Goal: Communication & Community: Answer question/provide support

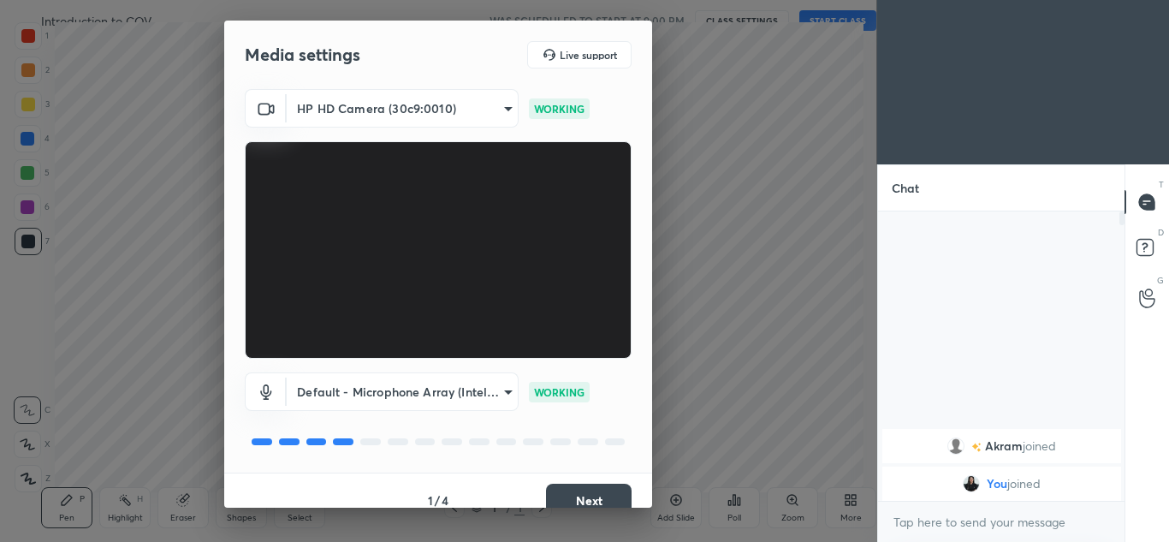
type textarea "x"
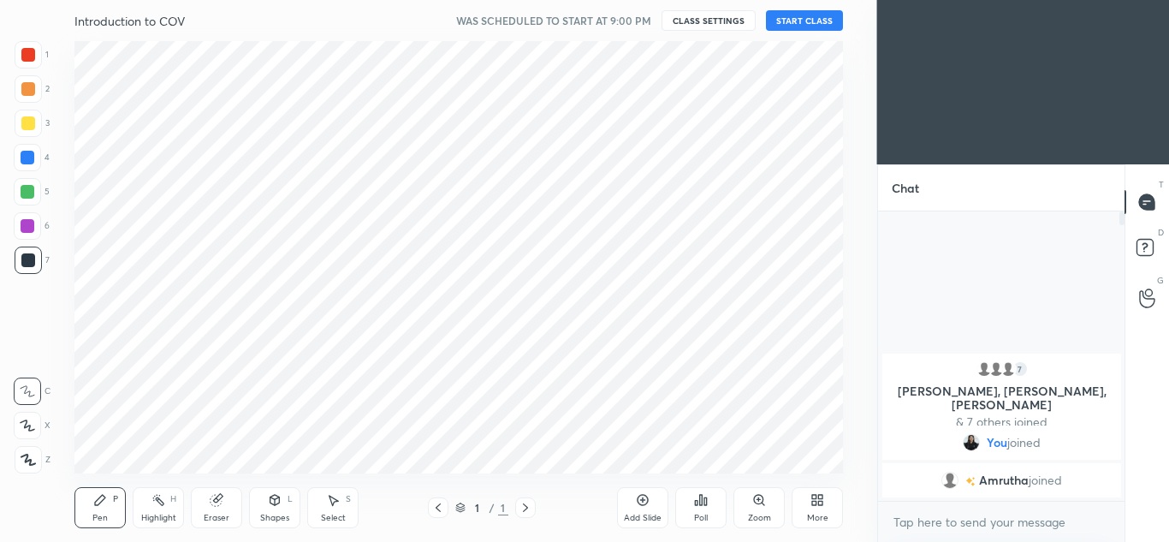
scroll to position [85145, 84769]
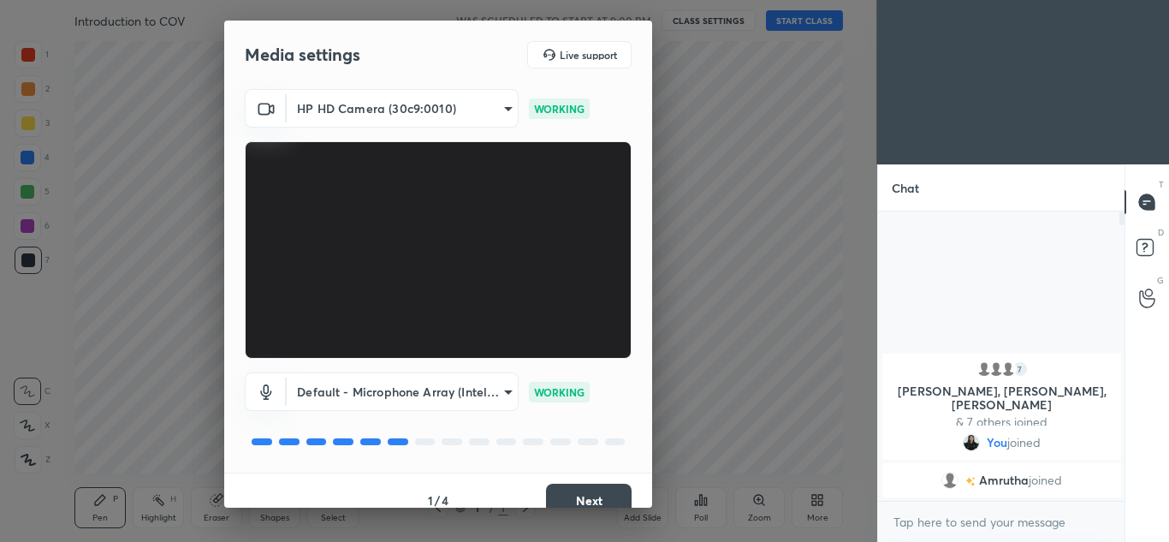
click at [584, 500] on button "Next" at bounding box center [589, 501] width 86 height 34
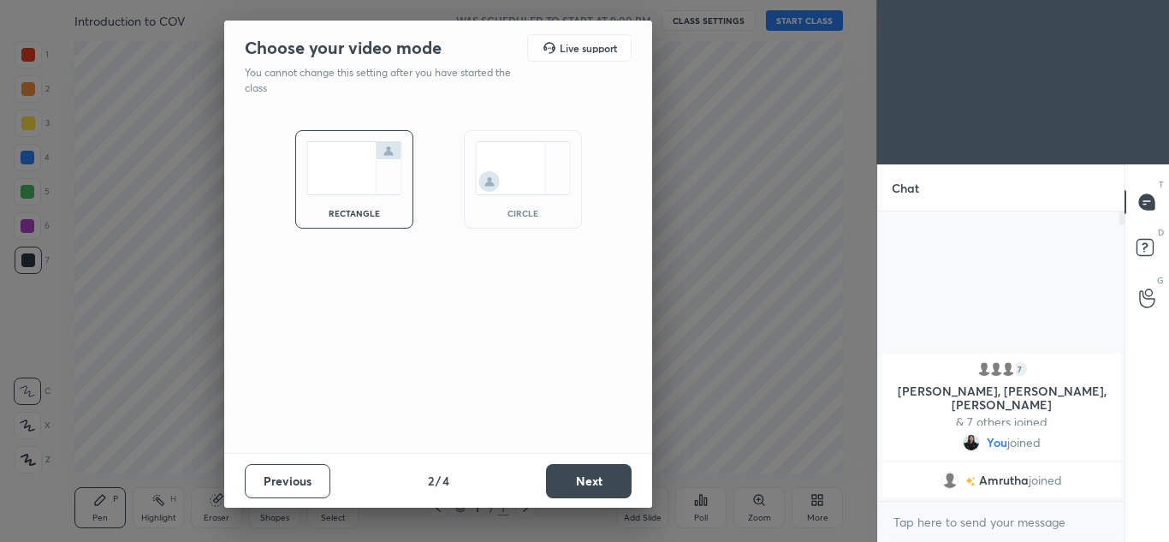
click at [525, 187] on img at bounding box center [523, 168] width 96 height 54
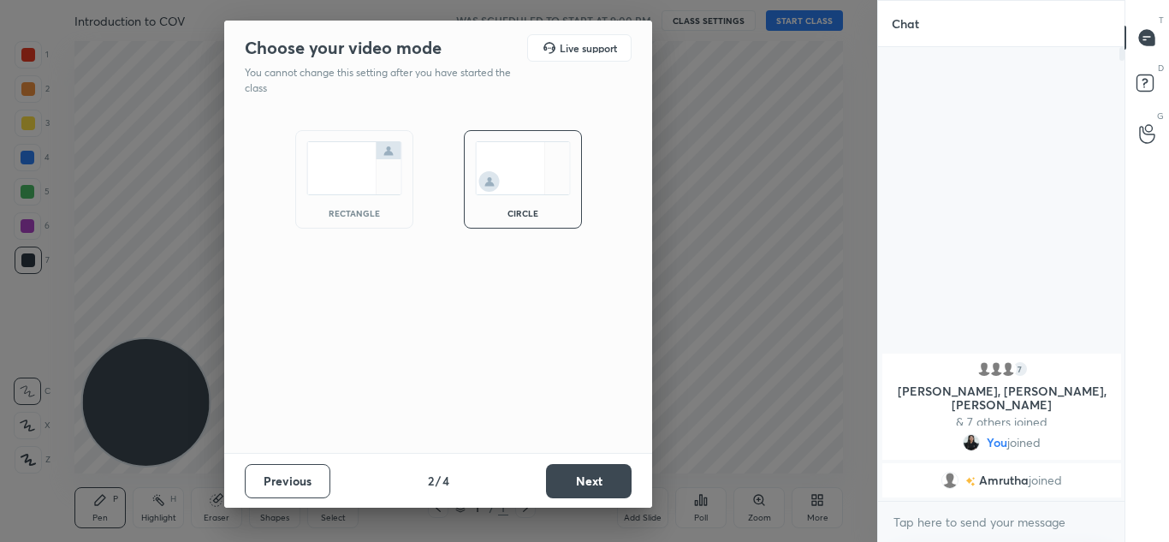
click at [587, 474] on button "Next" at bounding box center [589, 481] width 86 height 34
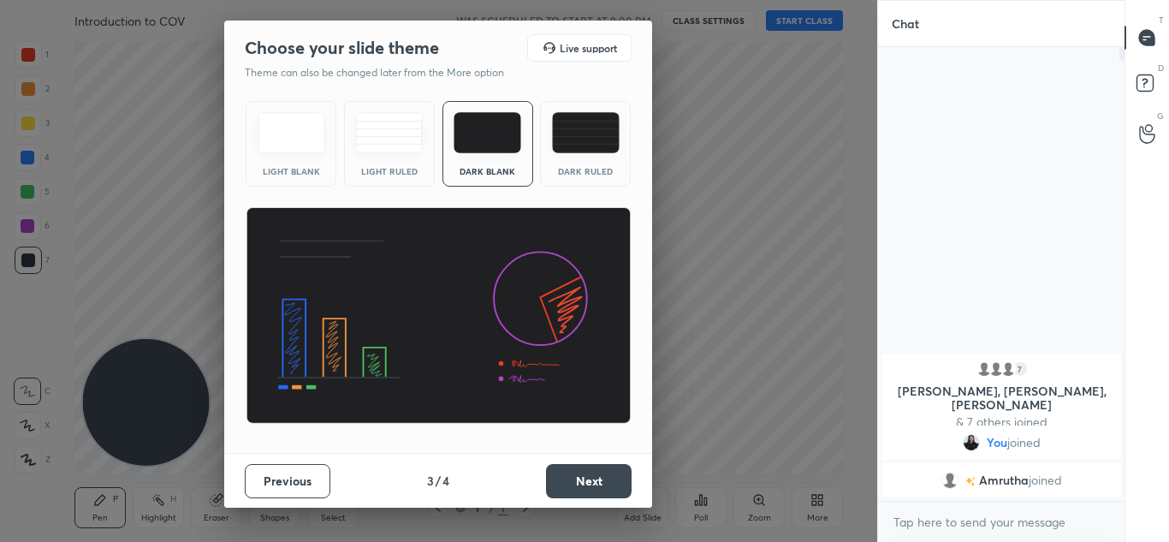
click at [582, 487] on button "Next" at bounding box center [589, 481] width 86 height 34
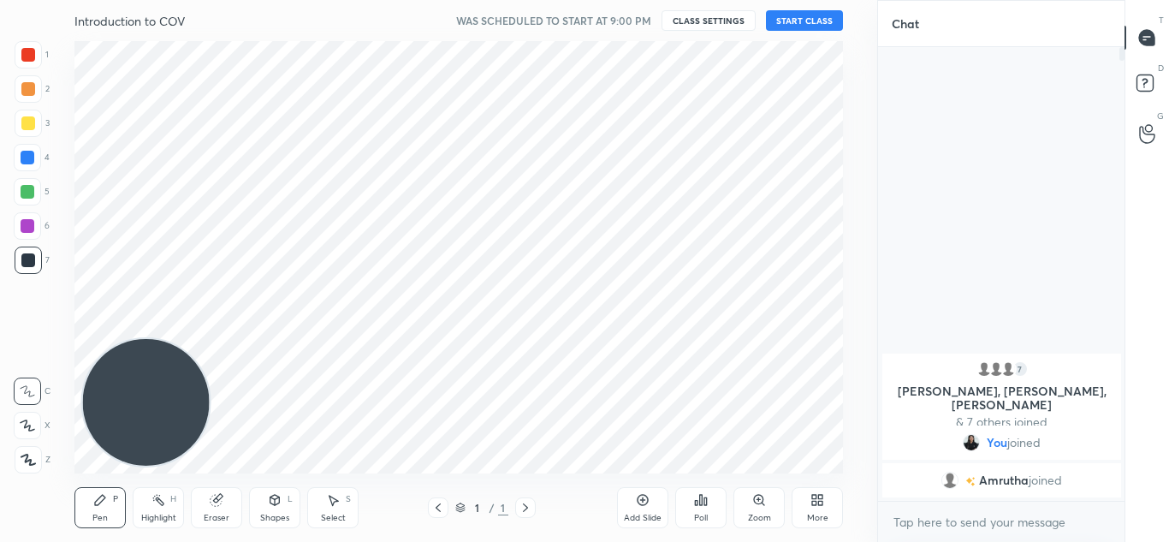
click at [798, 19] on button "START CLASS" at bounding box center [804, 20] width 77 height 21
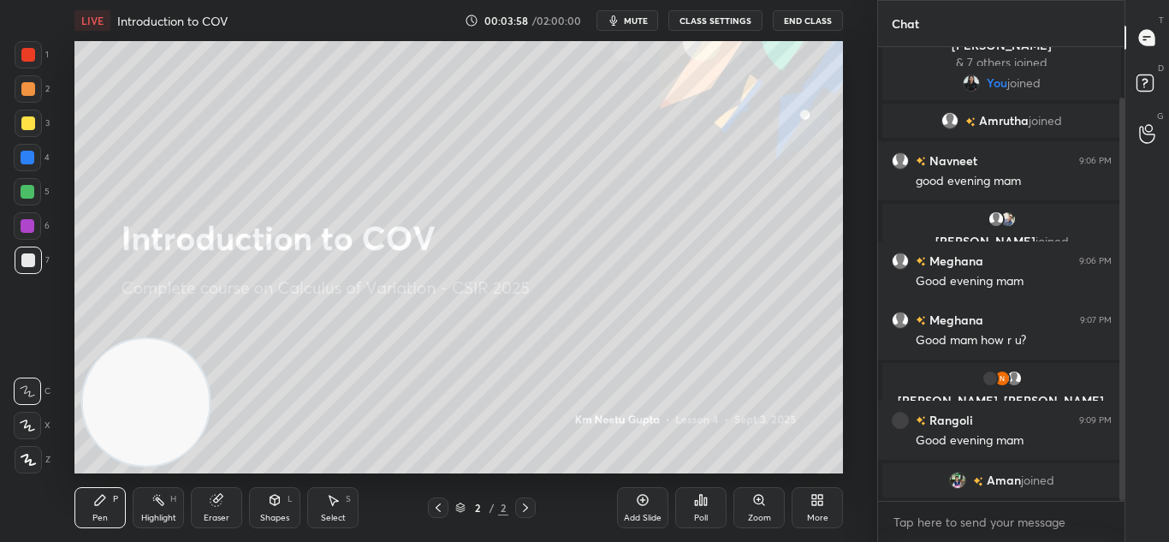
scroll to position [116, 0]
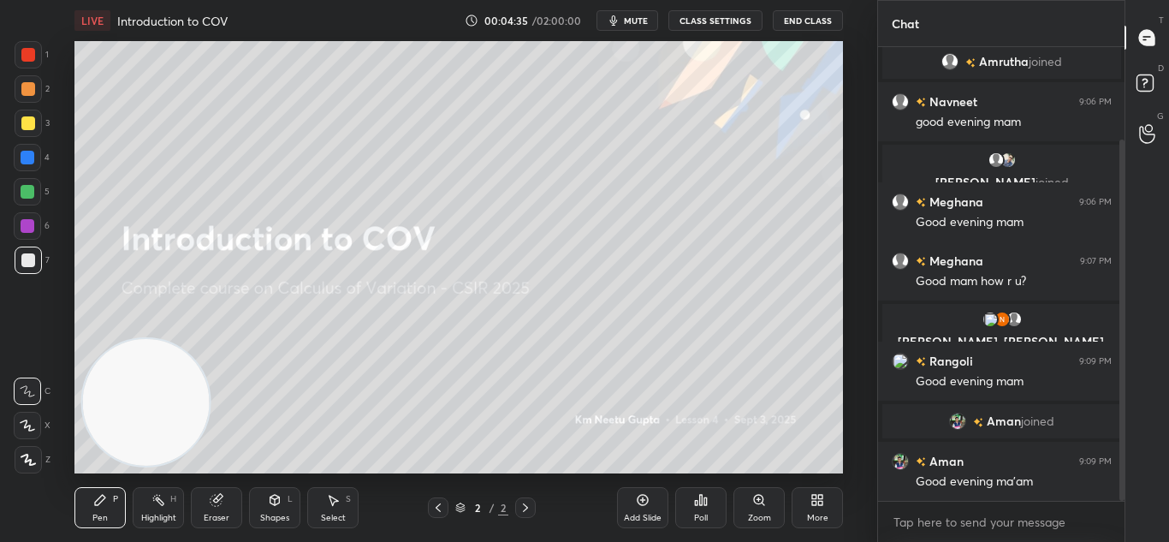
click at [646, 497] on icon at bounding box center [643, 500] width 14 height 14
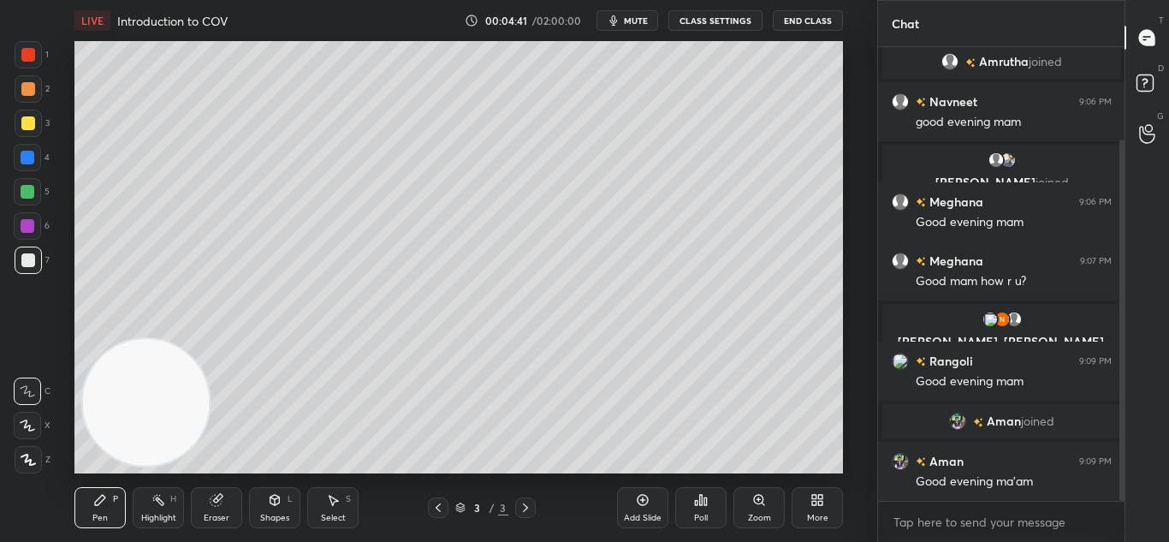
click at [32, 448] on div at bounding box center [28, 459] width 27 height 27
click at [25, 159] on div at bounding box center [28, 158] width 14 height 14
click at [28, 161] on div at bounding box center [28, 158] width 14 height 14
click at [627, 460] on div "LIVE Introduction to COV 00:06:47 / 02:00:00 mute CLASS SETTINGS End Class Sett…" at bounding box center [459, 271] width 809 height 542
click at [620, 466] on div "LIVE Introduction to COV 00:06:49 / 02:00:00 mute CLASS SETTINGS End Class Sett…" at bounding box center [459, 271] width 809 height 542
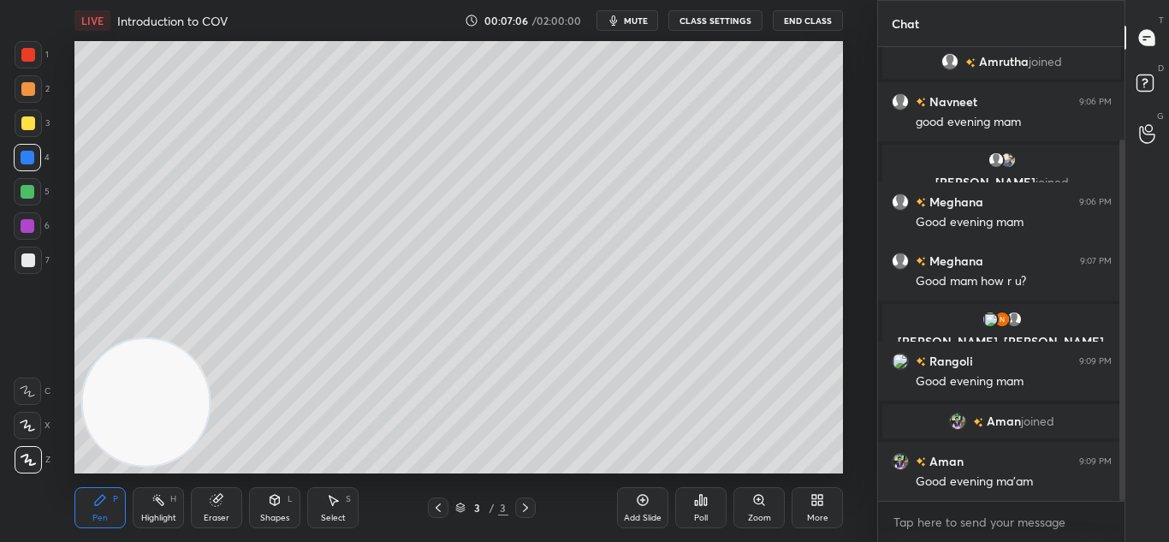
click at [642, 503] on icon at bounding box center [643, 500] width 14 height 14
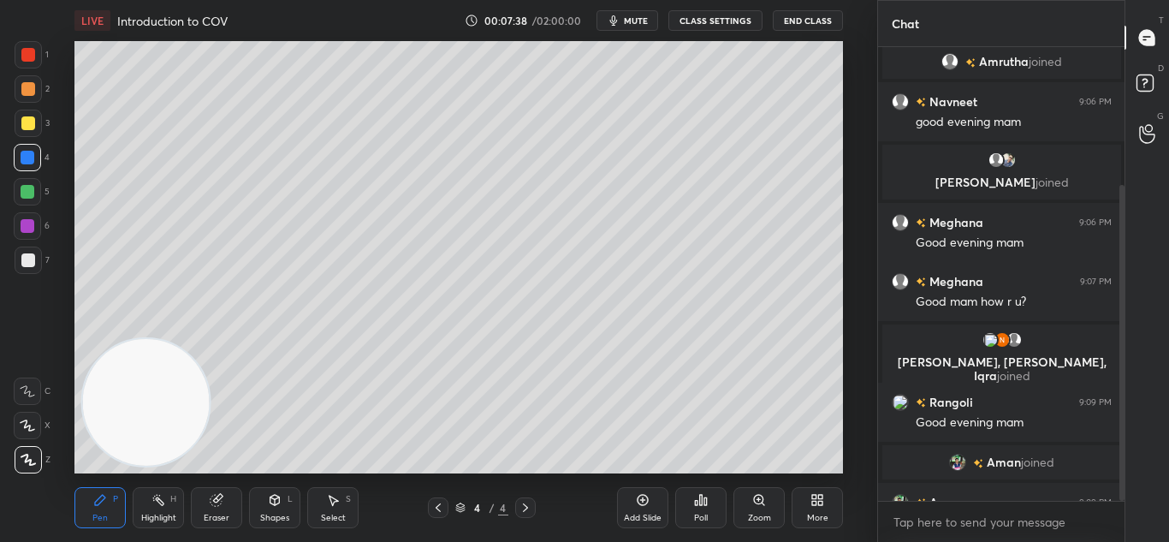
scroll to position [198, 0]
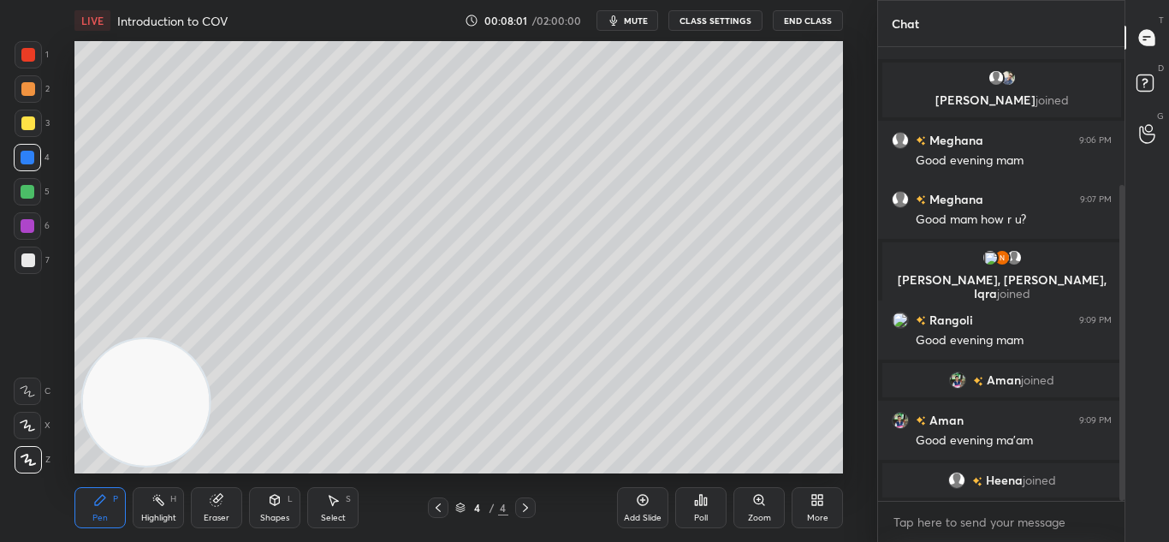
click at [224, 505] on div "Eraser" at bounding box center [216, 507] width 51 height 41
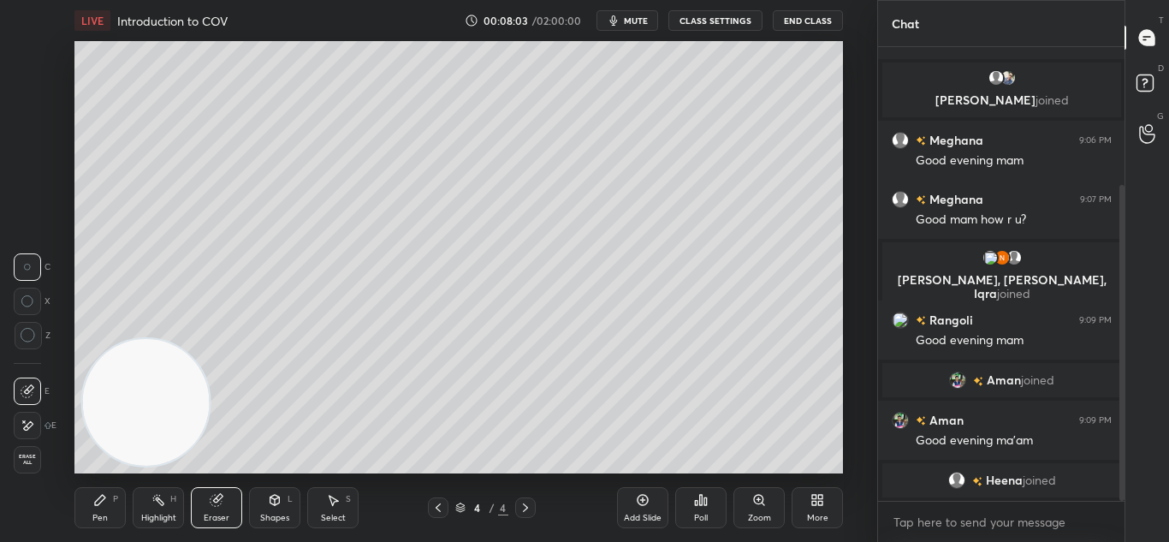
drag, startPoint x: 95, startPoint y: 521, endPoint x: 104, endPoint y: 510, distance: 14.6
click at [100, 518] on div "Pen" at bounding box center [99, 517] width 15 height 9
click at [112, 509] on div "Pen P" at bounding box center [99, 507] width 51 height 41
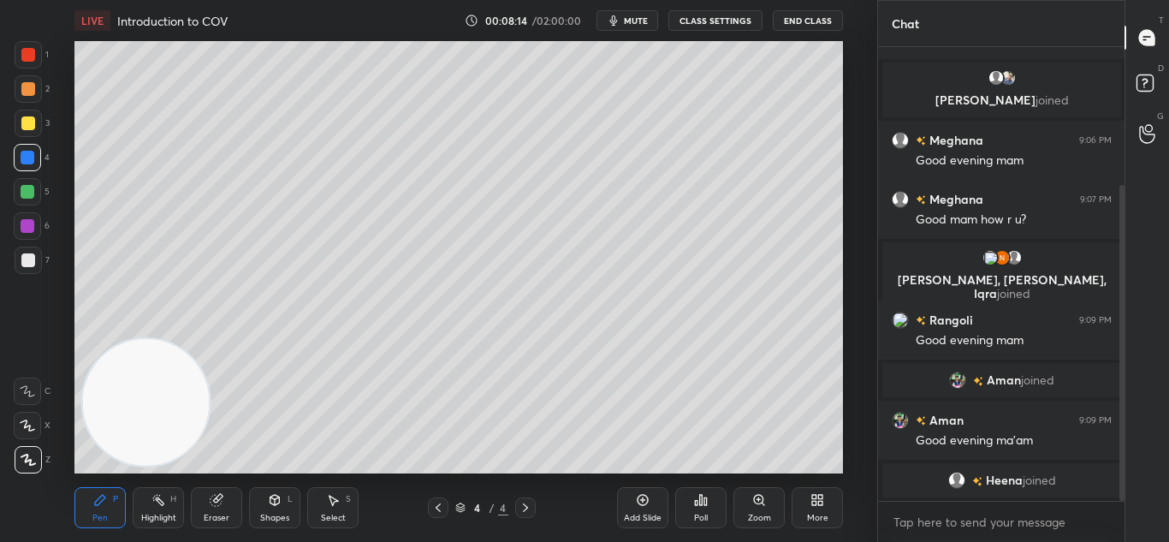
click at [442, 504] on icon at bounding box center [438, 508] width 14 height 14
click at [522, 503] on icon at bounding box center [526, 508] width 14 height 14
drag, startPoint x: 644, startPoint y: 495, endPoint x: 650, endPoint y: 484, distance: 13.4
click at [648, 494] on icon at bounding box center [643, 500] width 14 height 14
click at [227, 508] on div "Eraser" at bounding box center [216, 507] width 51 height 41
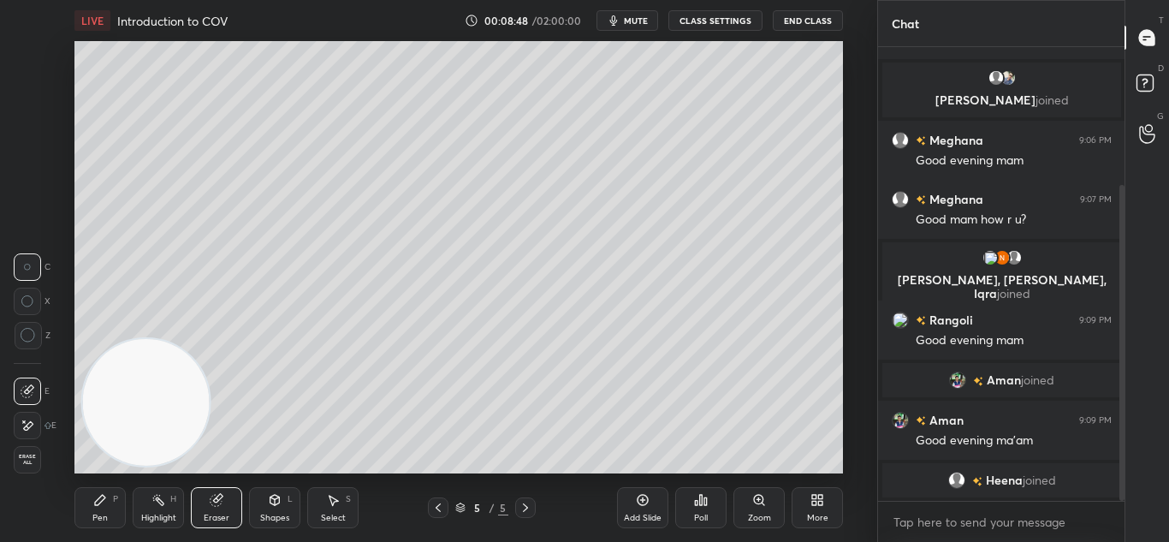
click at [105, 509] on div "Pen P" at bounding box center [99, 507] width 51 height 41
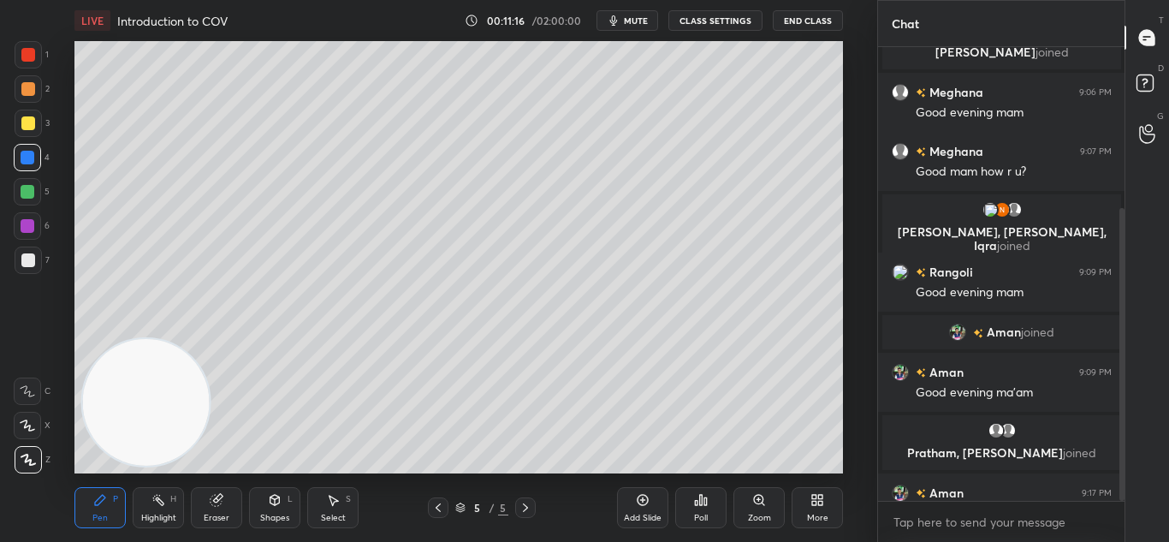
scroll to position [250, 0]
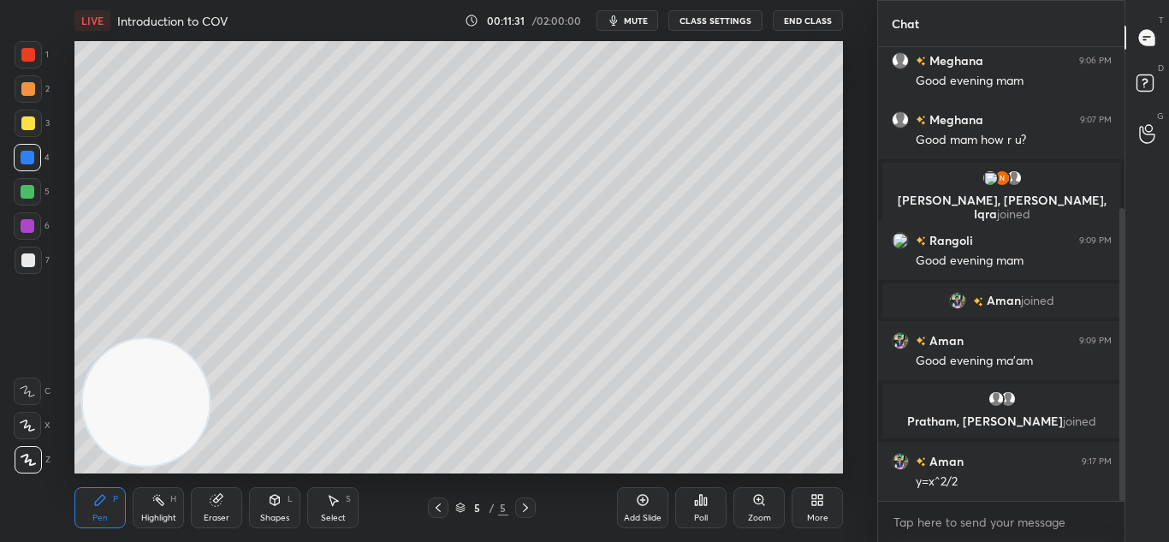
click at [27, 86] on div at bounding box center [28, 89] width 14 height 14
click at [35, 86] on div at bounding box center [28, 88] width 27 height 27
click at [33, 89] on div at bounding box center [28, 89] width 14 height 14
click at [642, 504] on icon at bounding box center [643, 500] width 14 height 14
click at [424, 504] on div "6 / 6" at bounding box center [481, 507] width 271 height 21
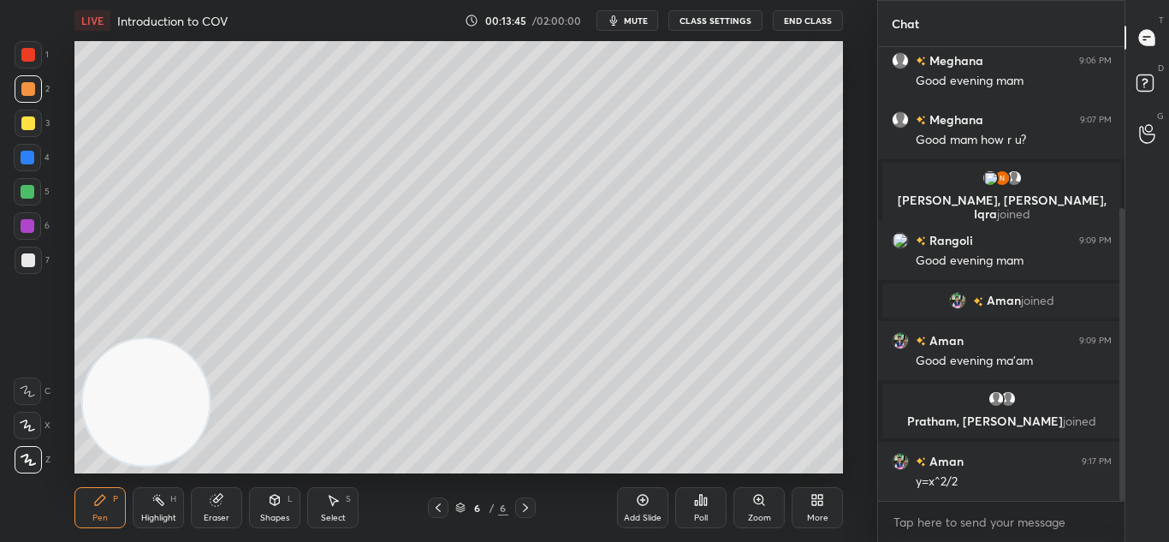
click at [437, 504] on icon at bounding box center [438, 508] width 14 height 14
click at [522, 504] on icon at bounding box center [526, 508] width 14 height 14
click at [442, 505] on icon at bounding box center [438, 508] width 14 height 14
click at [531, 505] on icon at bounding box center [526, 508] width 14 height 14
click at [25, 128] on div at bounding box center [28, 123] width 27 height 27
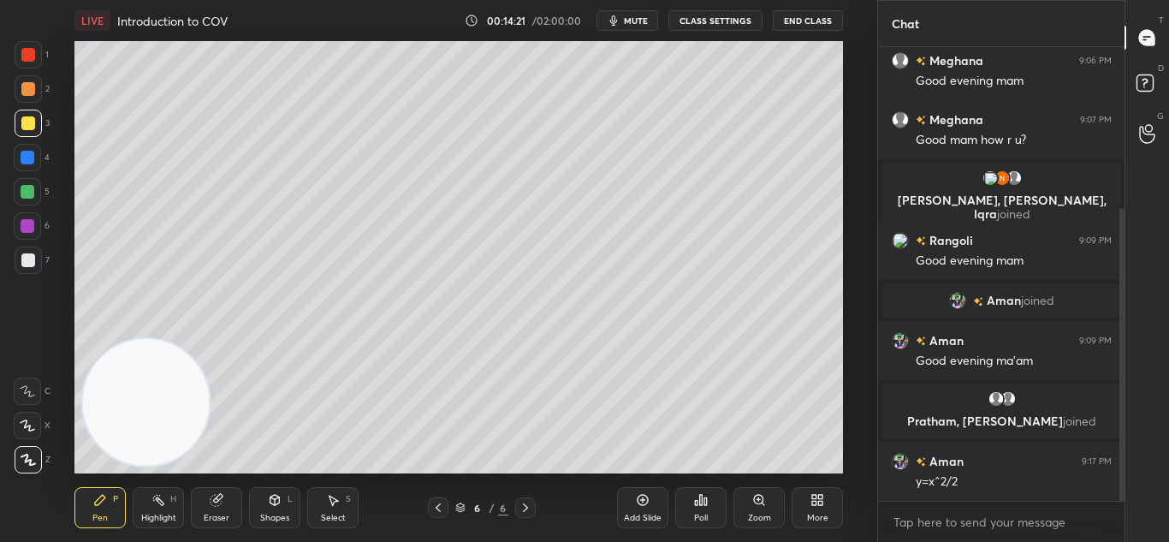
click at [438, 504] on icon at bounding box center [438, 508] width 14 height 14
click at [530, 506] on icon at bounding box center [526, 508] width 14 height 14
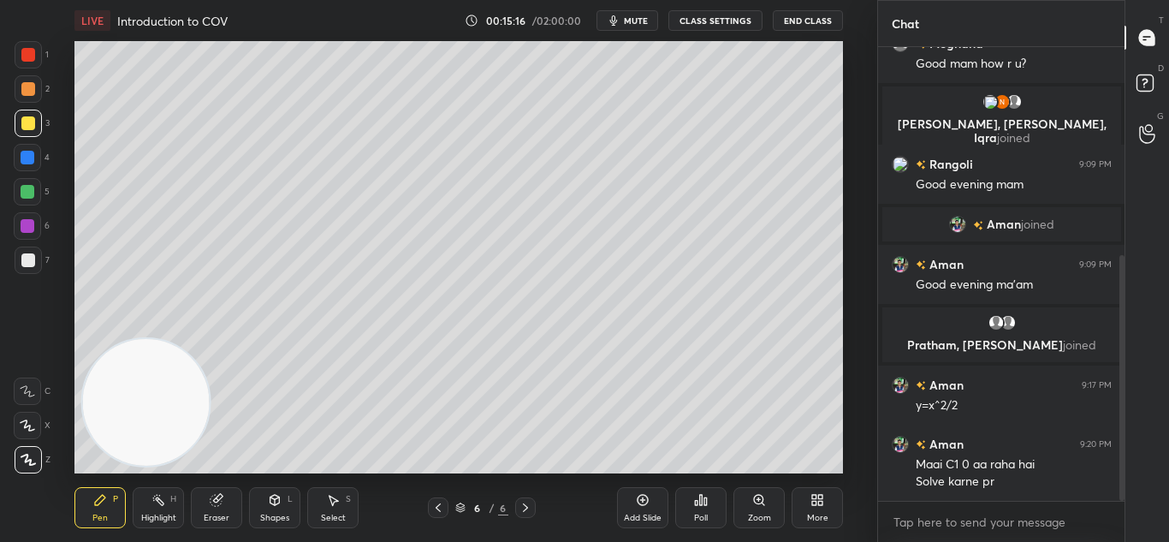
scroll to position [385, 0]
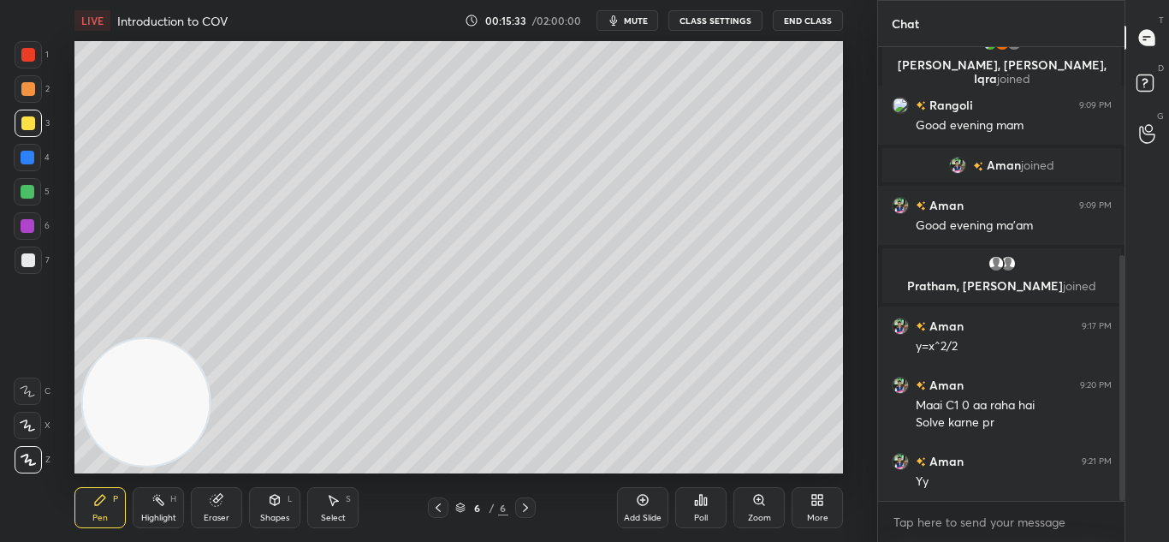
click at [434, 505] on icon at bounding box center [438, 508] width 14 height 14
click at [440, 501] on icon at bounding box center [438, 508] width 14 height 14
click at [531, 501] on icon at bounding box center [526, 508] width 14 height 14
click at [526, 505] on icon at bounding box center [526, 508] width 14 height 14
click at [526, 507] on icon at bounding box center [525, 507] width 5 height 9
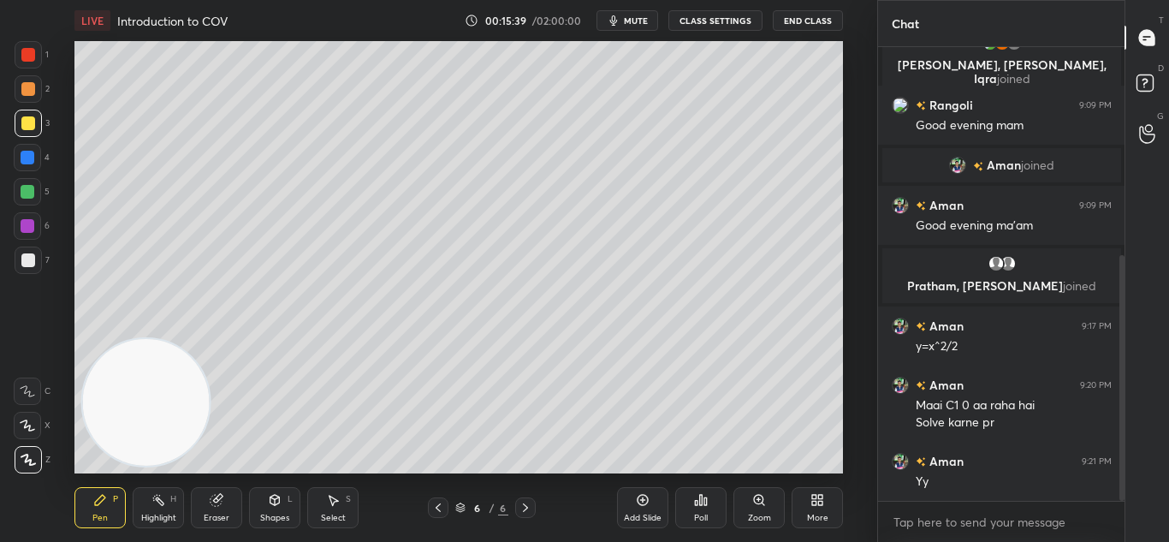
click at [641, 503] on icon at bounding box center [643, 500] width 14 height 14
click at [40, 264] on div at bounding box center [28, 259] width 27 height 27
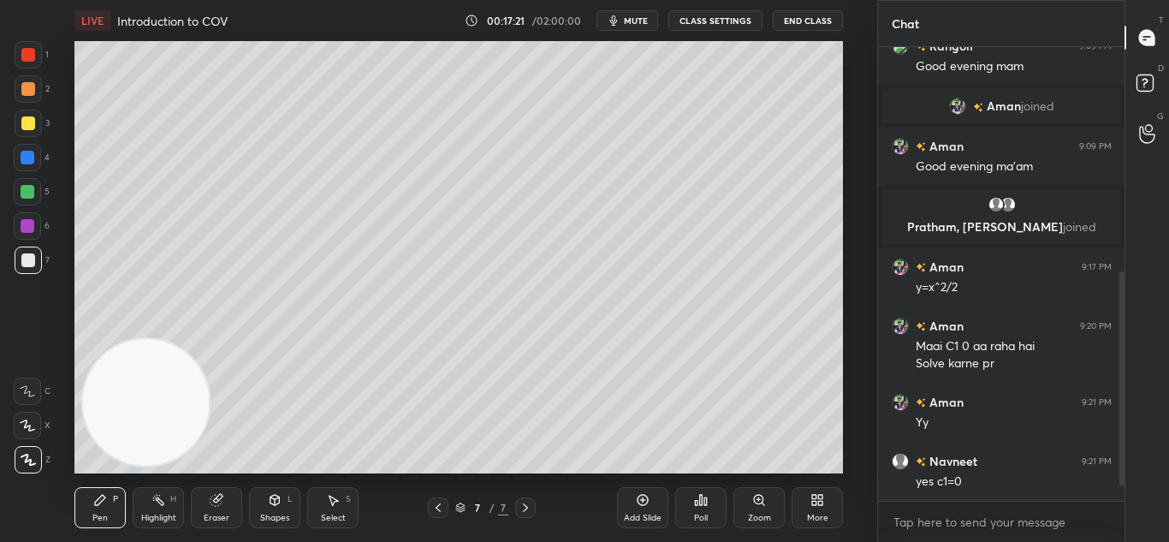
scroll to position [503, 0]
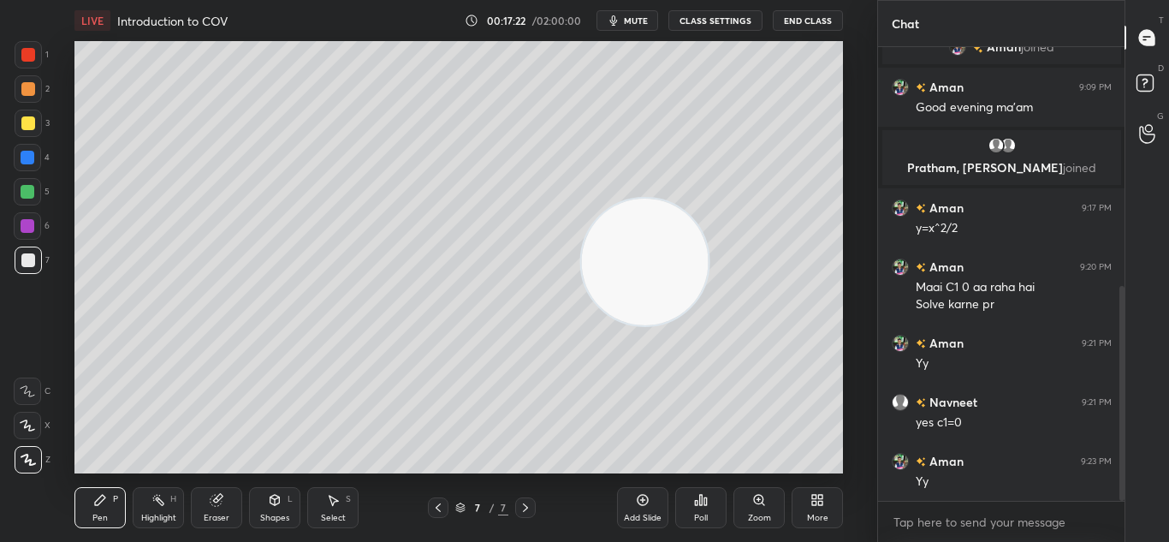
drag, startPoint x: 139, startPoint y: 386, endPoint x: 755, endPoint y: 30, distance: 711.6
click at [709, 199] on video at bounding box center [645, 262] width 127 height 126
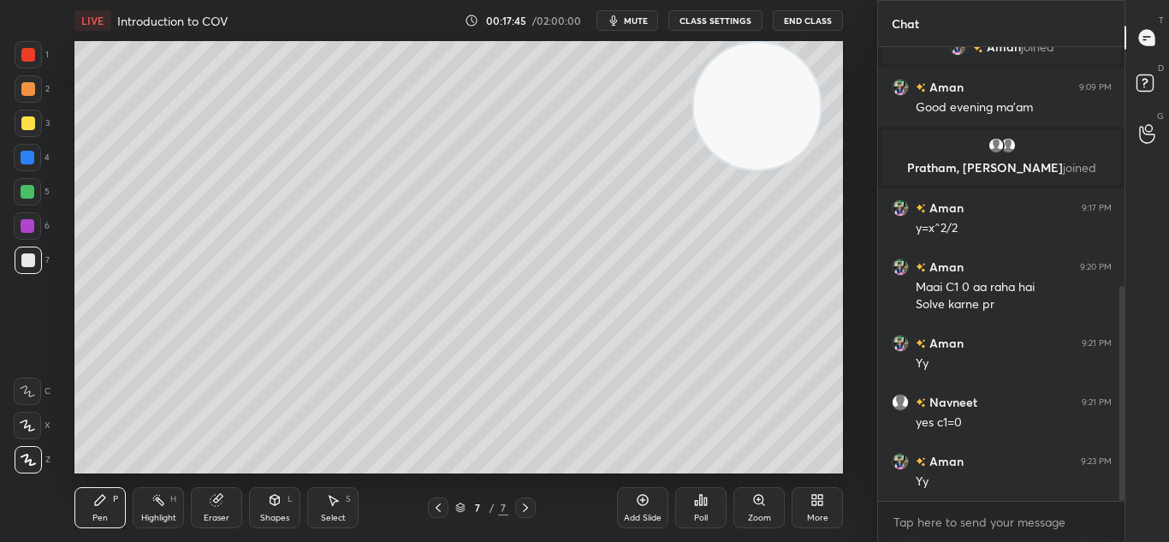
click at [228, 509] on div "Eraser" at bounding box center [216, 507] width 51 height 41
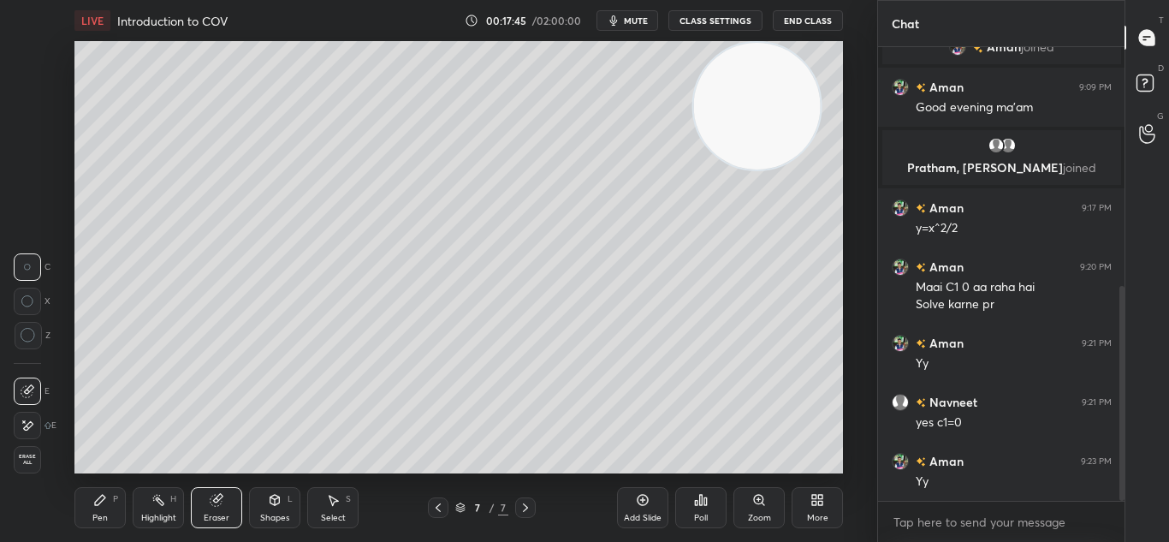
click at [228, 513] on div "Eraser" at bounding box center [217, 517] width 26 height 9
click at [98, 504] on icon at bounding box center [100, 500] width 14 height 14
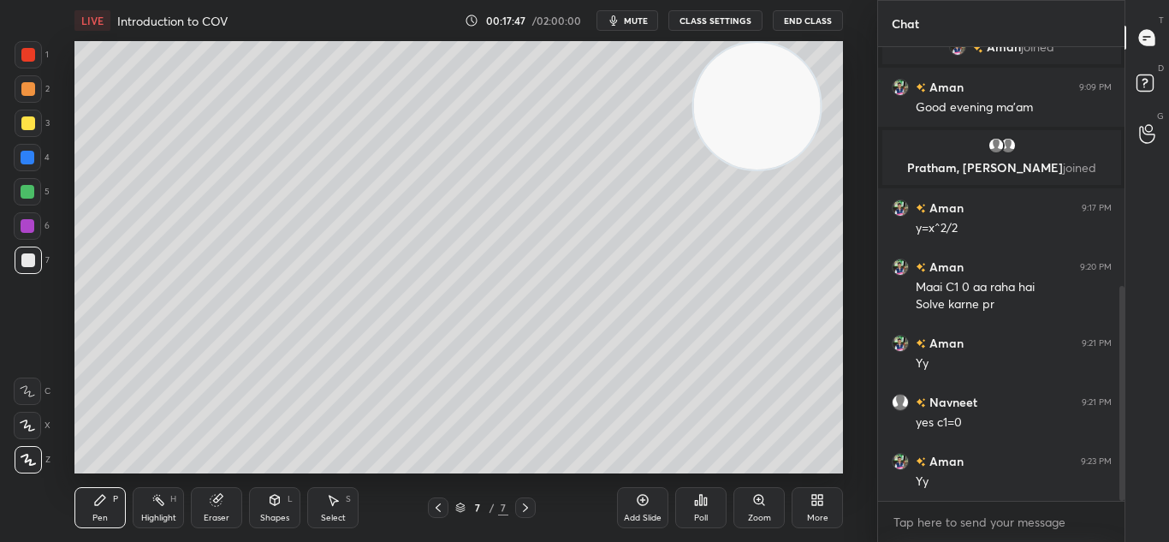
drag, startPoint x: 110, startPoint y: 491, endPoint x: 119, endPoint y: 475, distance: 18.4
click at [107, 494] on div "Pen P" at bounding box center [99, 507] width 51 height 41
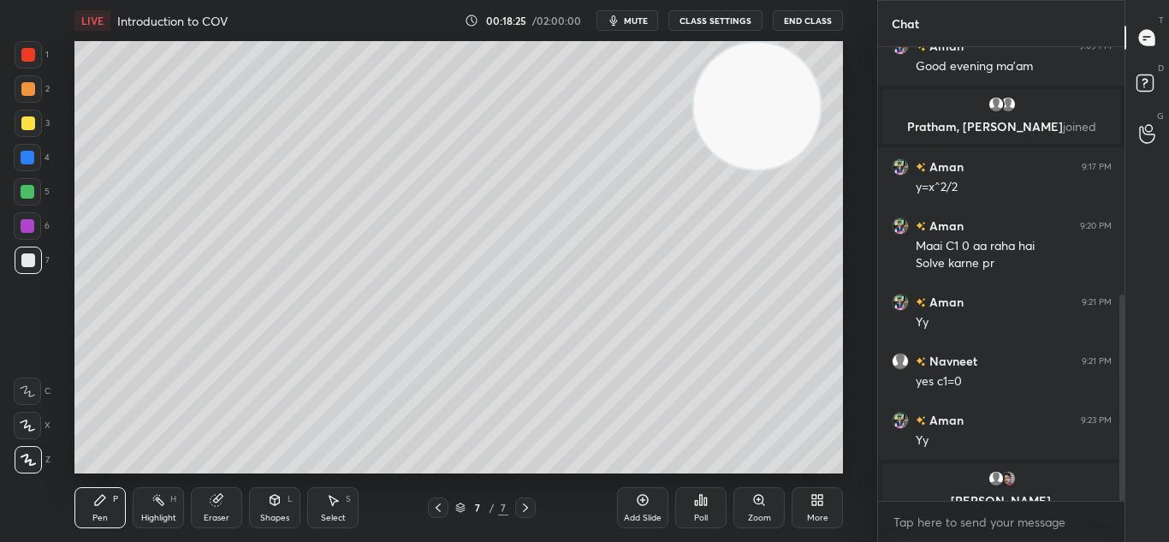
scroll to position [565, 0]
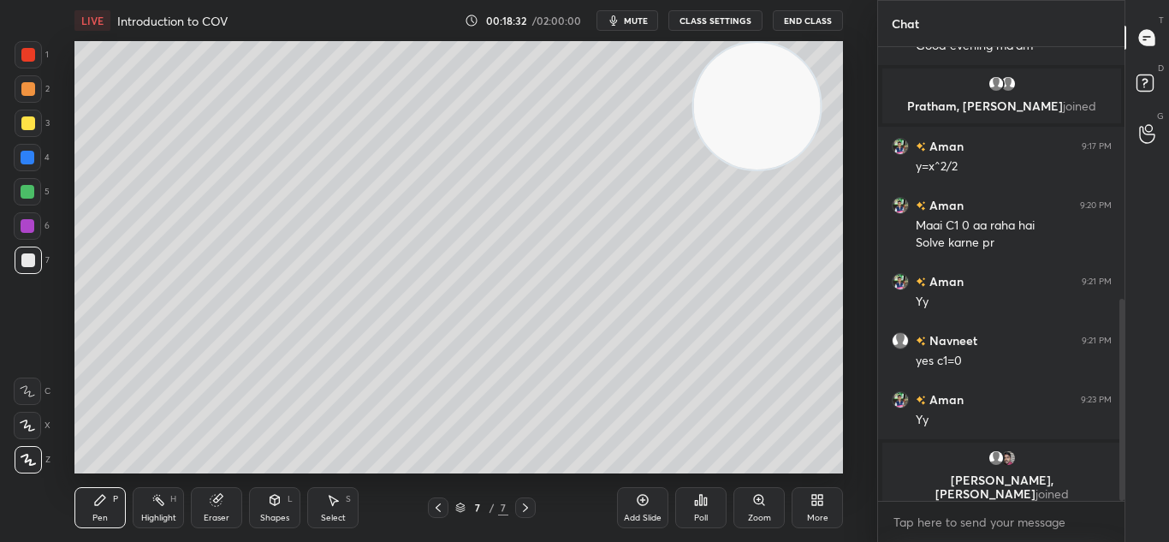
click at [650, 499] on div "Add Slide" at bounding box center [642, 507] width 51 height 41
click at [643, 497] on icon at bounding box center [642, 499] width 5 height 5
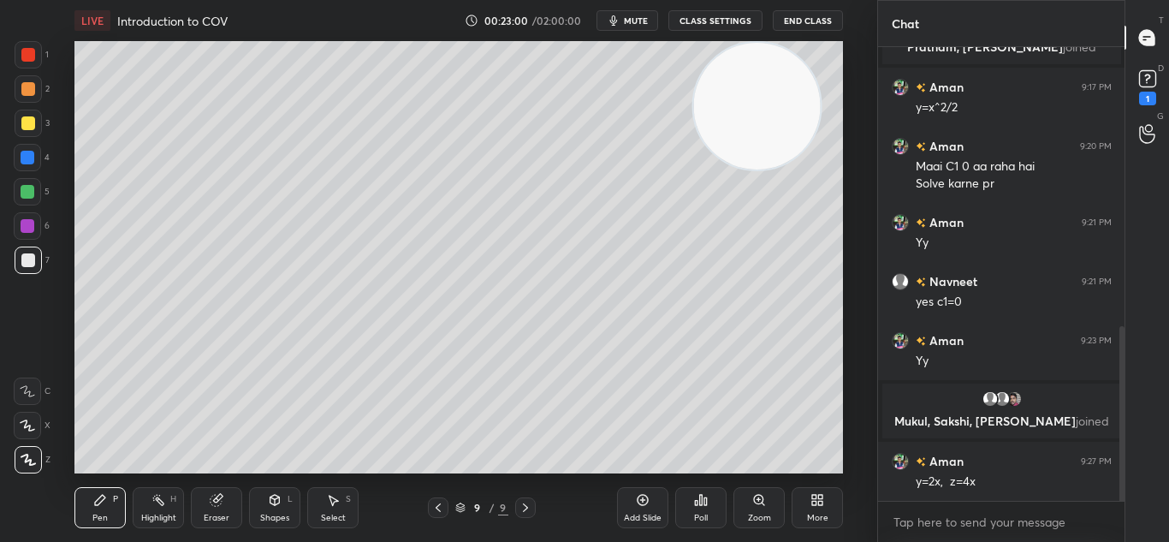
scroll to position [725, 0]
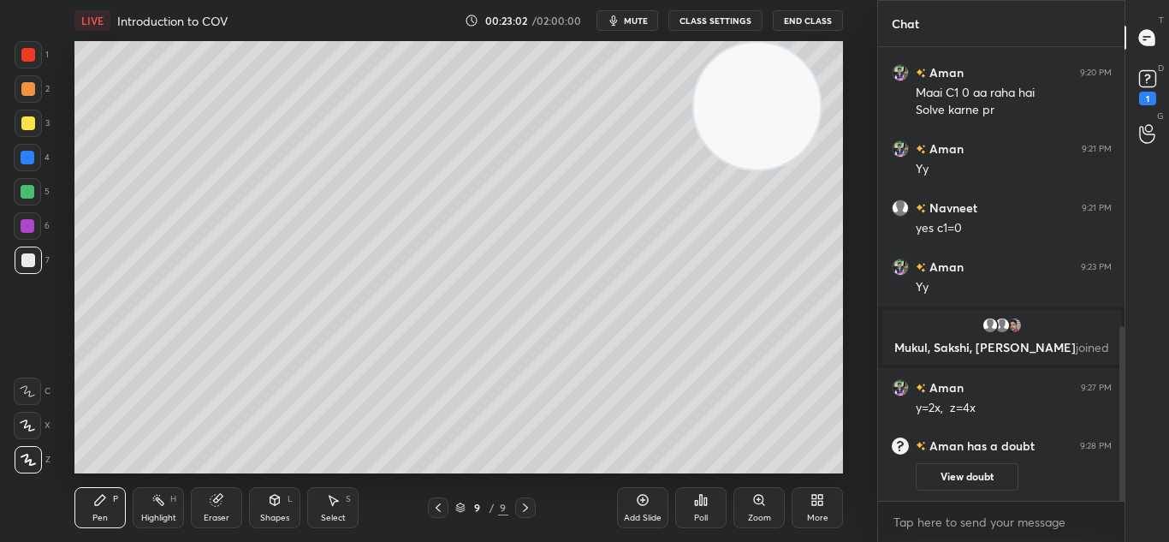
click at [951, 473] on button "View doubt" at bounding box center [967, 476] width 103 height 27
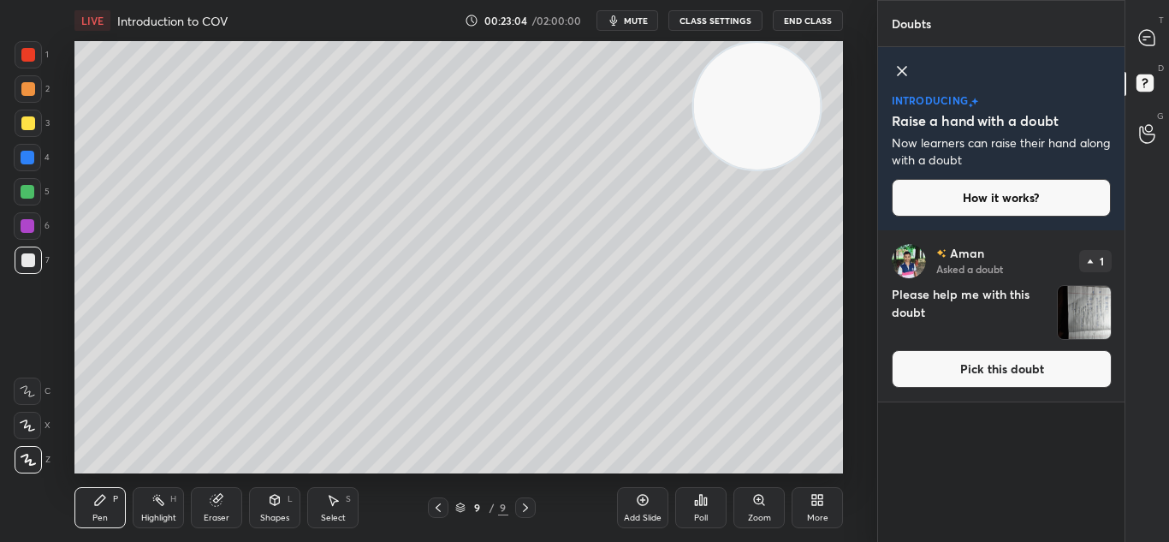
click at [1043, 376] on button "Pick this doubt" at bounding box center [1002, 369] width 220 height 38
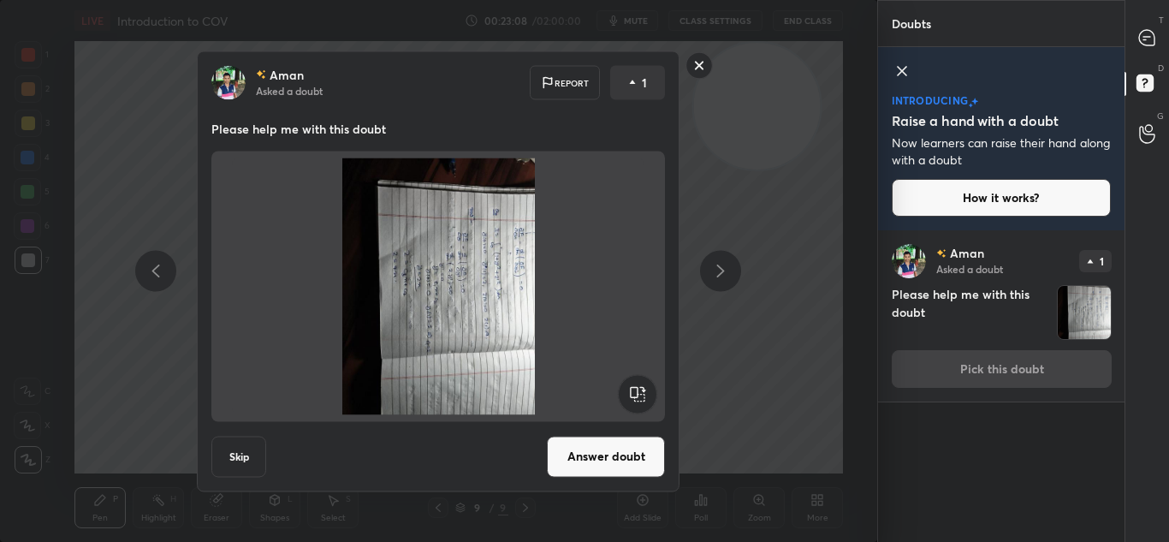
click at [598, 451] on button "Answer doubt" at bounding box center [606, 456] width 118 height 41
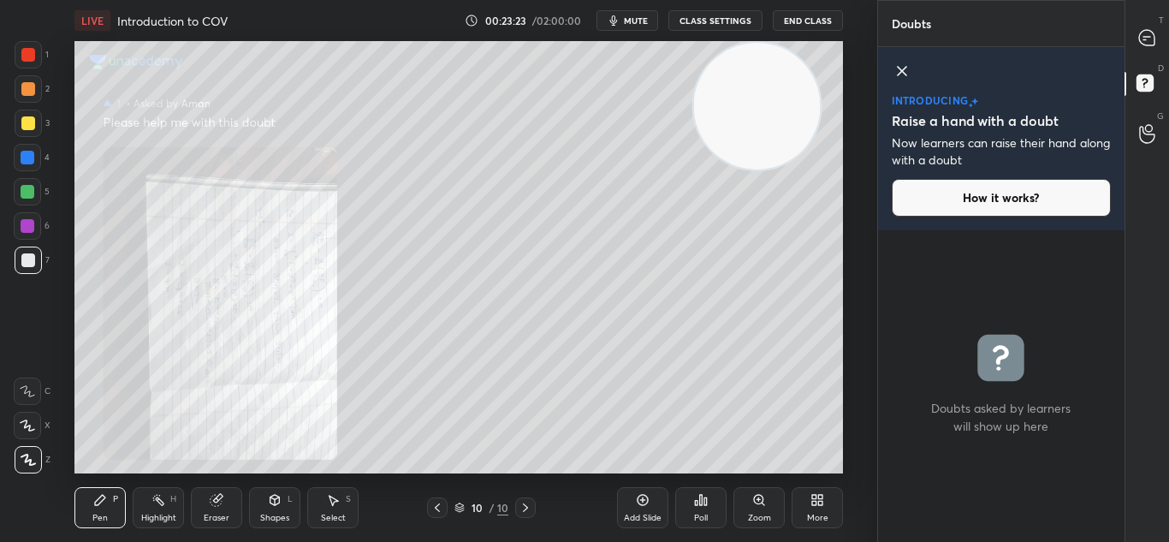
click at [430, 514] on div at bounding box center [437, 507] width 21 height 21
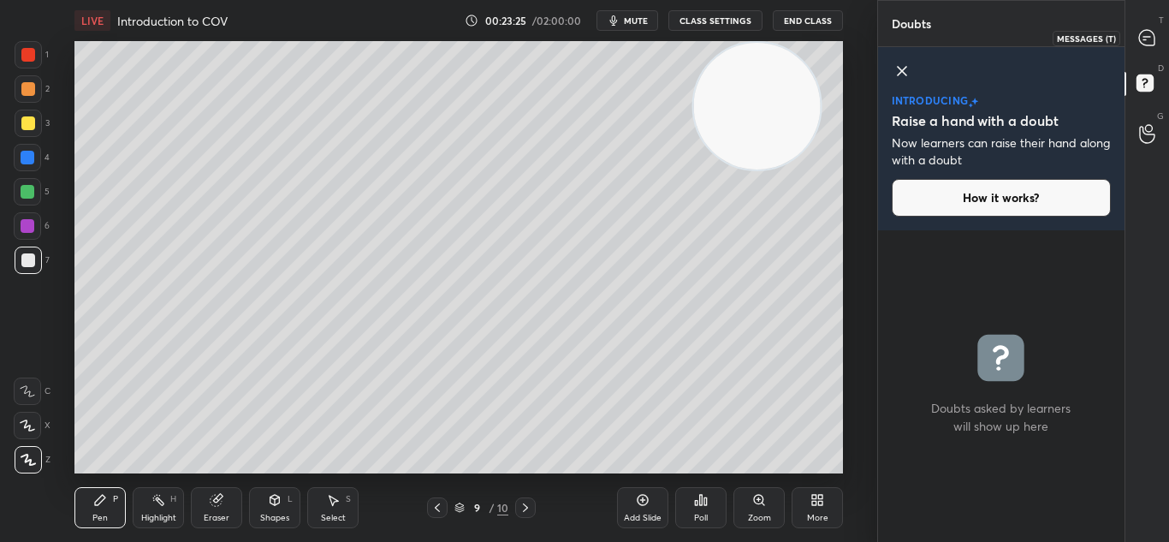
click at [1151, 39] on icon at bounding box center [1146, 37] width 15 height 15
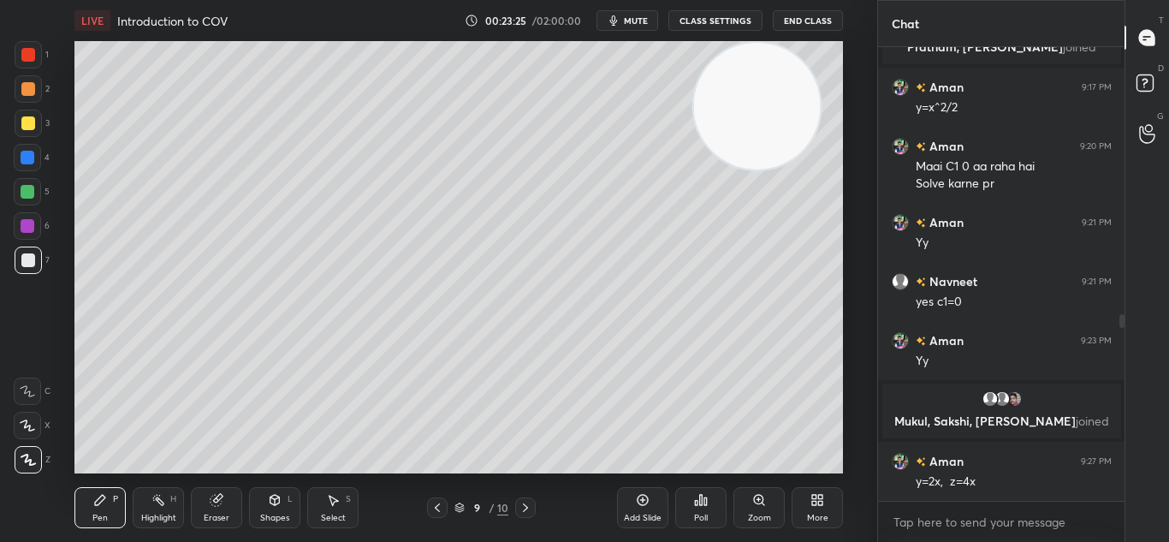
scroll to position [448, 241]
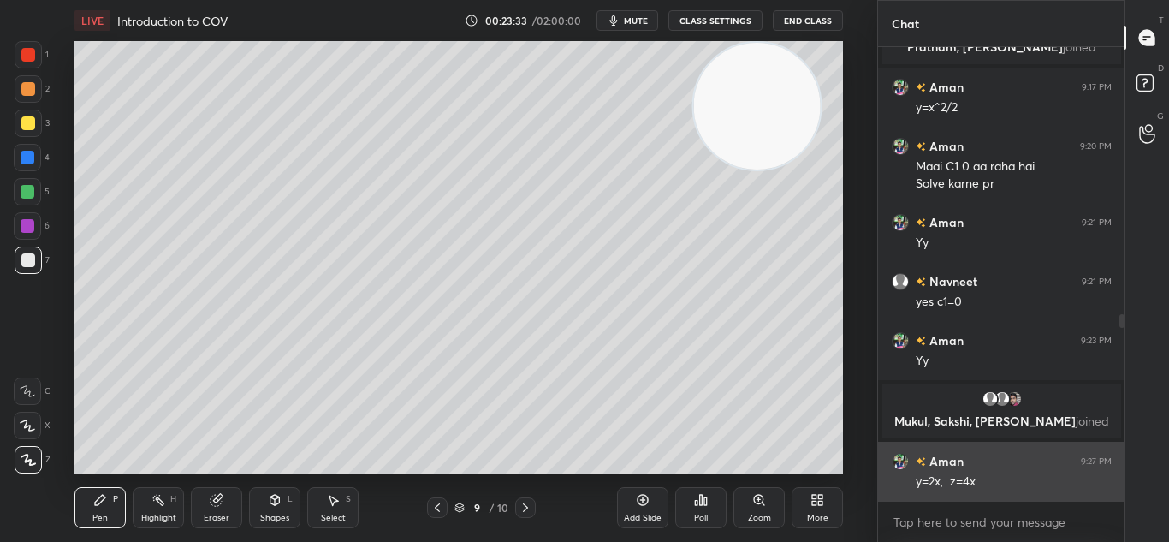
click at [899, 460] on img "grid" at bounding box center [900, 461] width 17 height 17
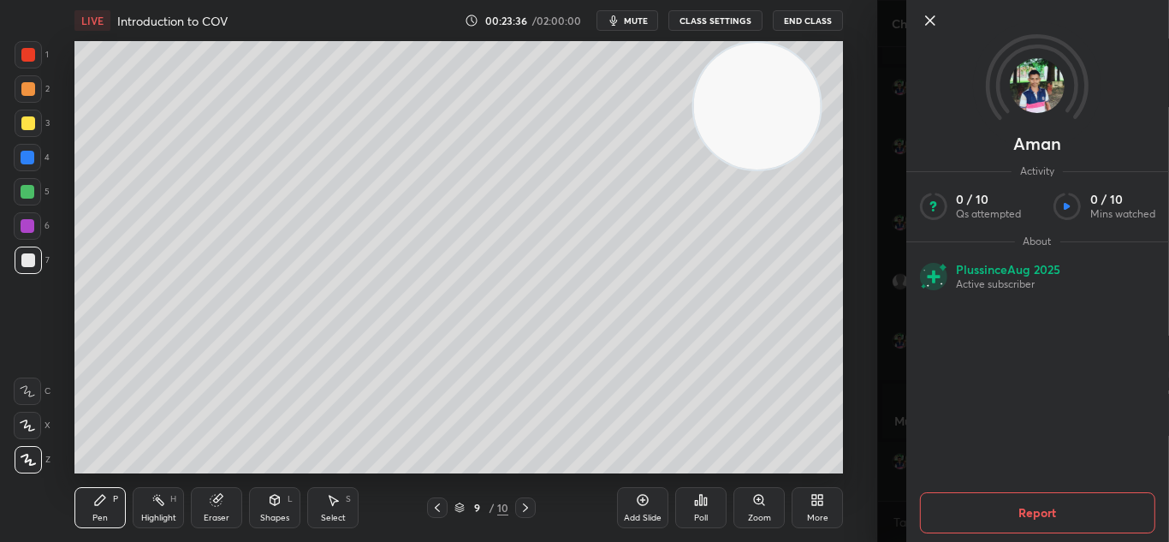
click at [1057, 86] on img at bounding box center [1037, 85] width 55 height 55
click at [1058, 88] on img at bounding box center [1037, 85] width 55 height 55
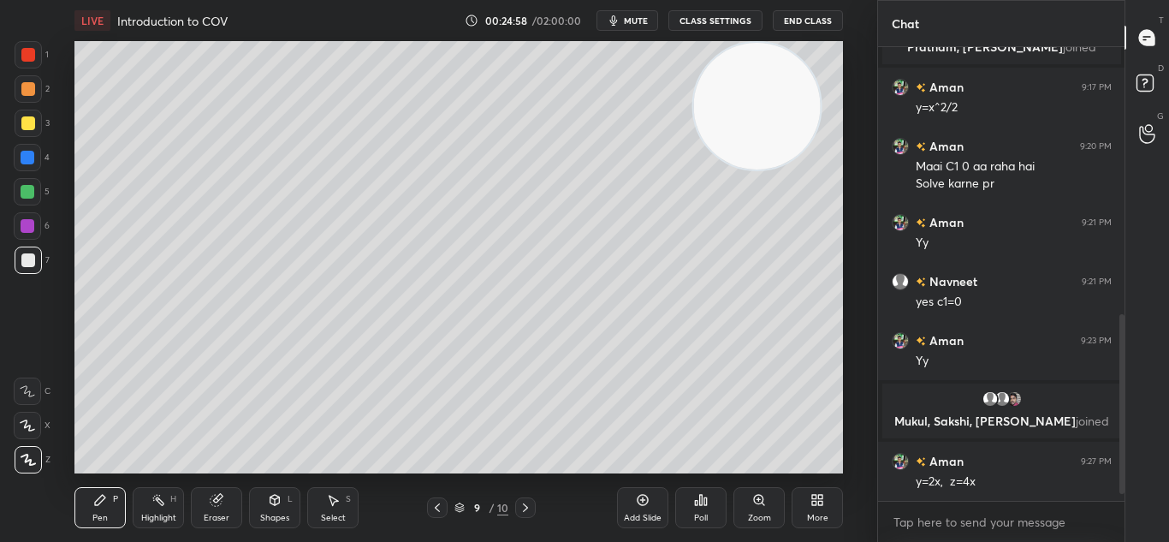
scroll to position [710, 0]
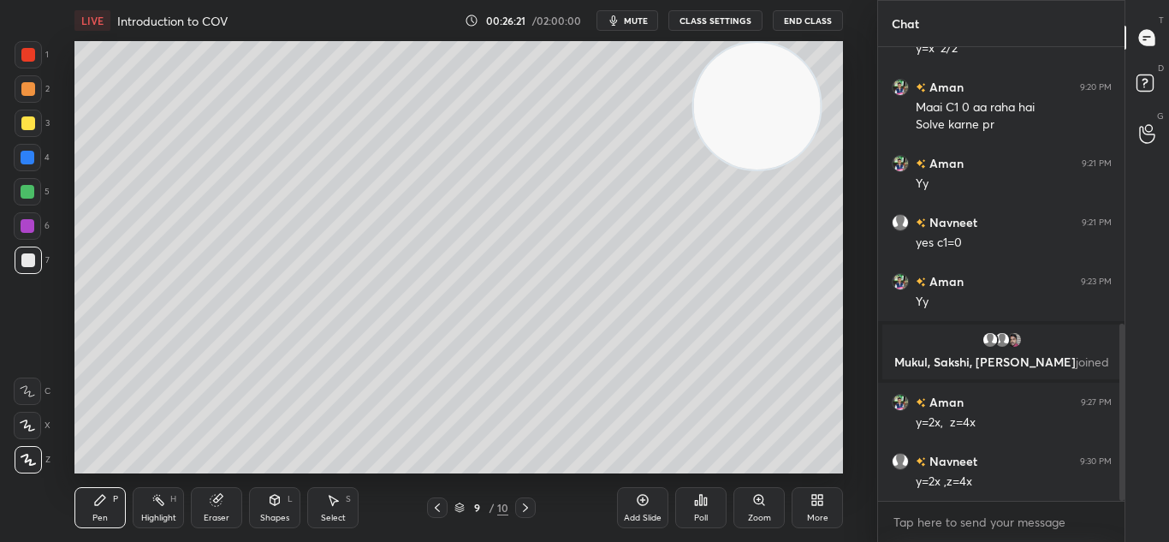
click at [213, 499] on icon at bounding box center [216, 500] width 11 height 11
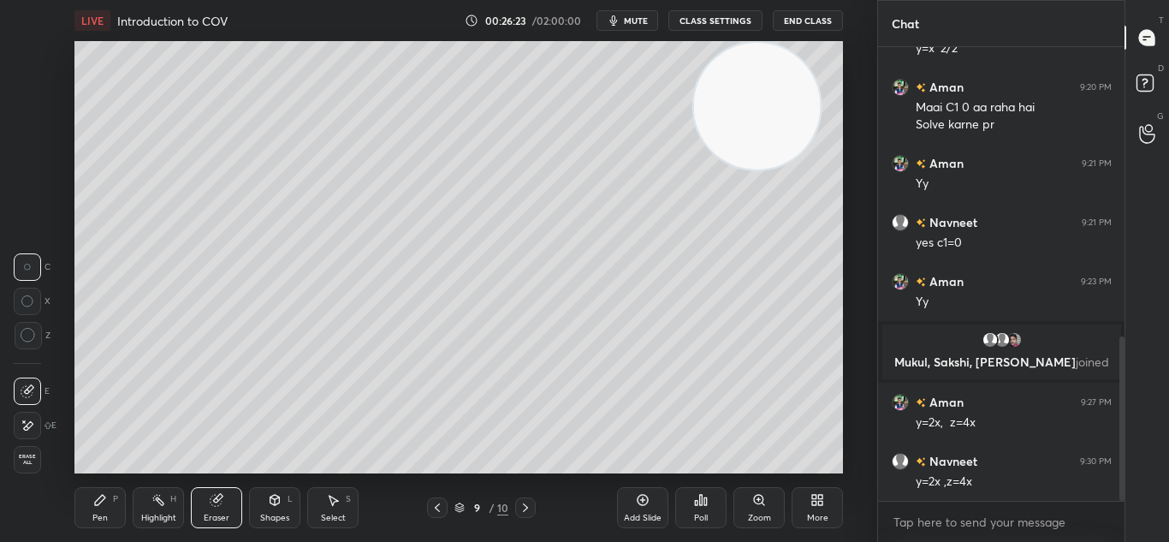
scroll to position [800, 0]
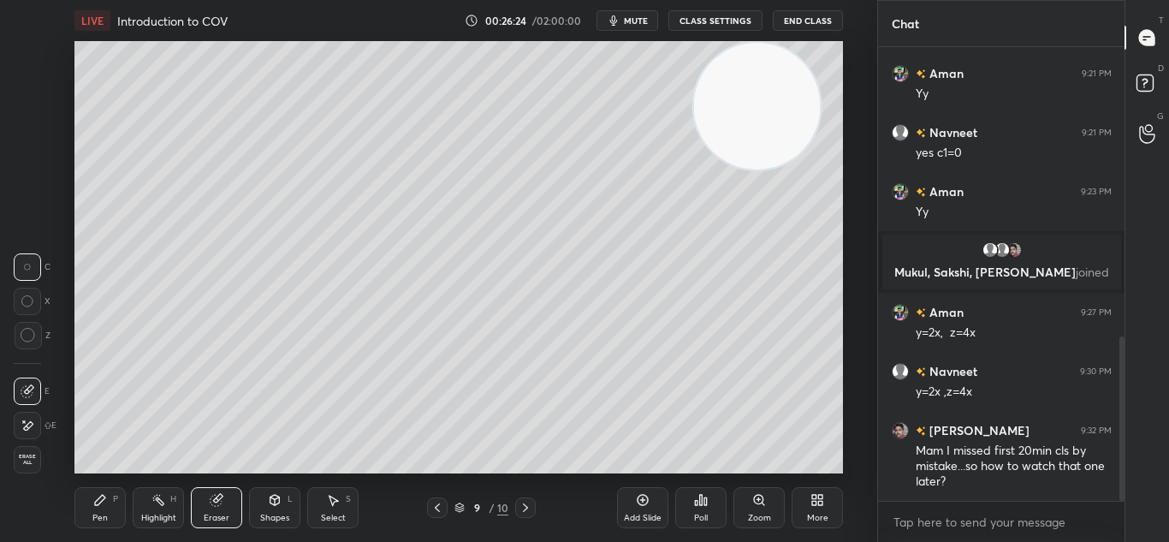
click at [110, 506] on div "Pen P" at bounding box center [99, 507] width 51 height 41
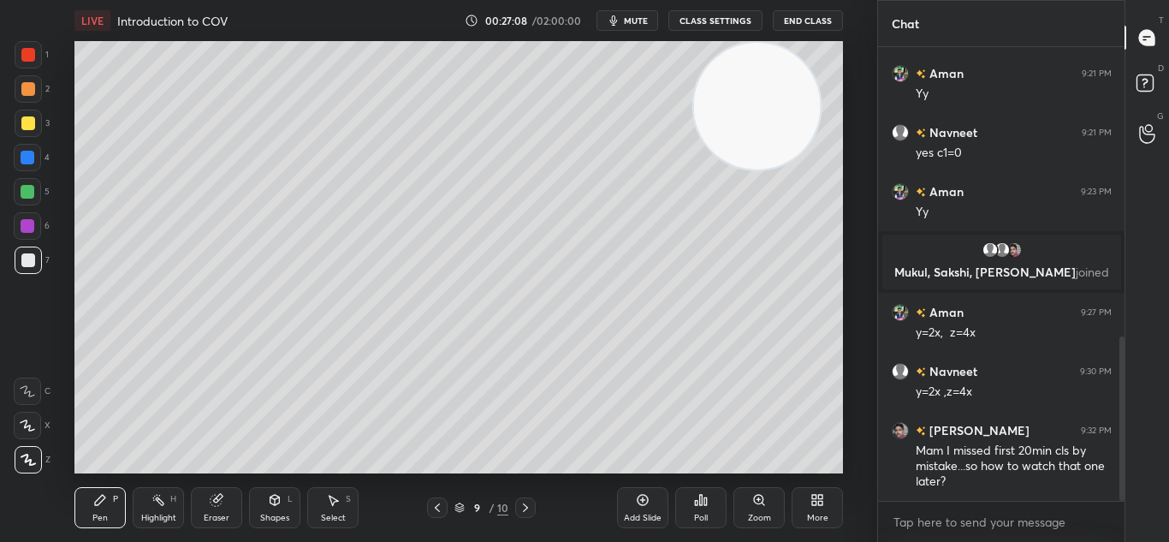
click at [211, 500] on icon at bounding box center [216, 500] width 11 height 11
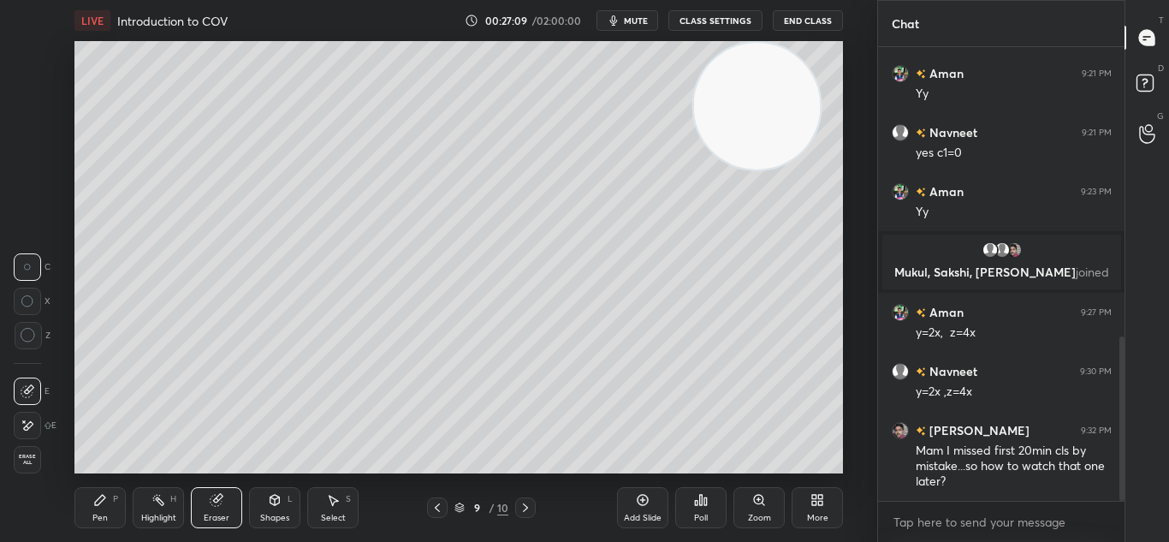
click at [108, 501] on div "Pen P" at bounding box center [99, 507] width 51 height 41
click at [110, 501] on div "Pen P" at bounding box center [99, 507] width 51 height 41
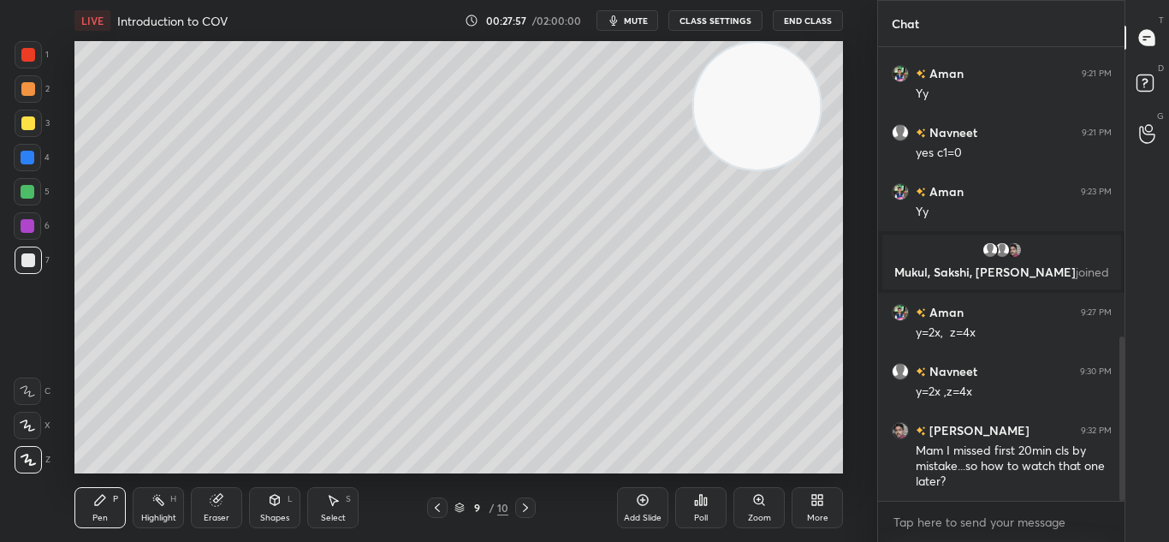
scroll to position [859, 0]
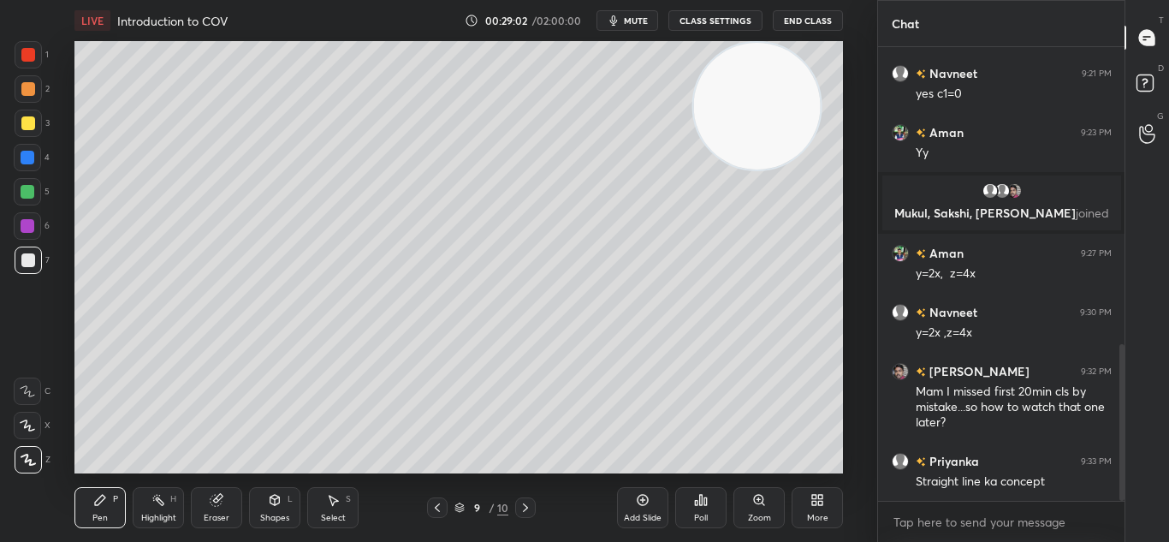
click at [521, 507] on icon at bounding box center [526, 508] width 14 height 14
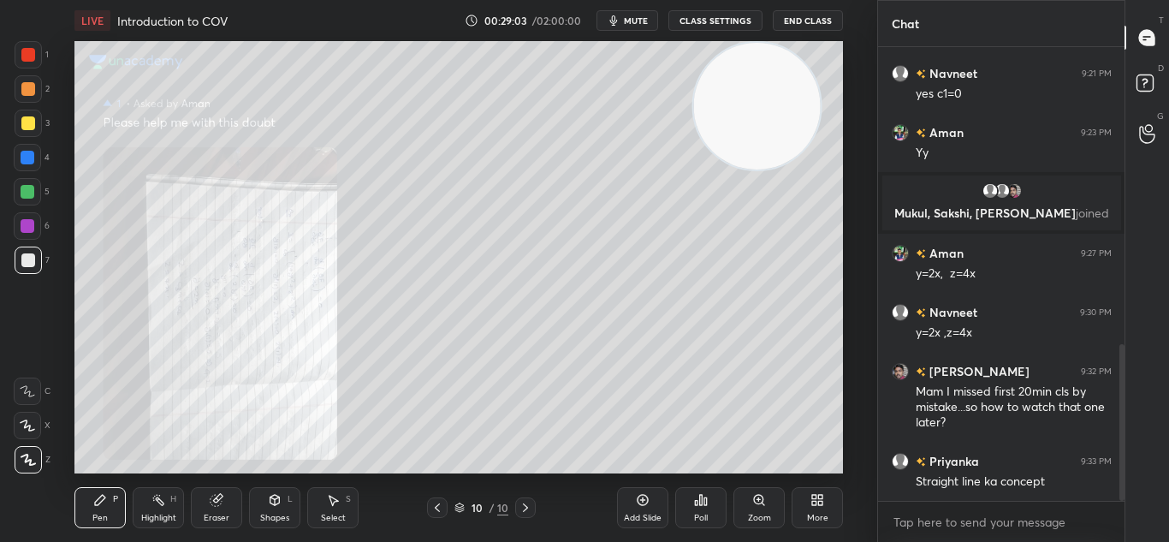
click at [634, 501] on div "Add Slide" at bounding box center [642, 507] width 51 height 41
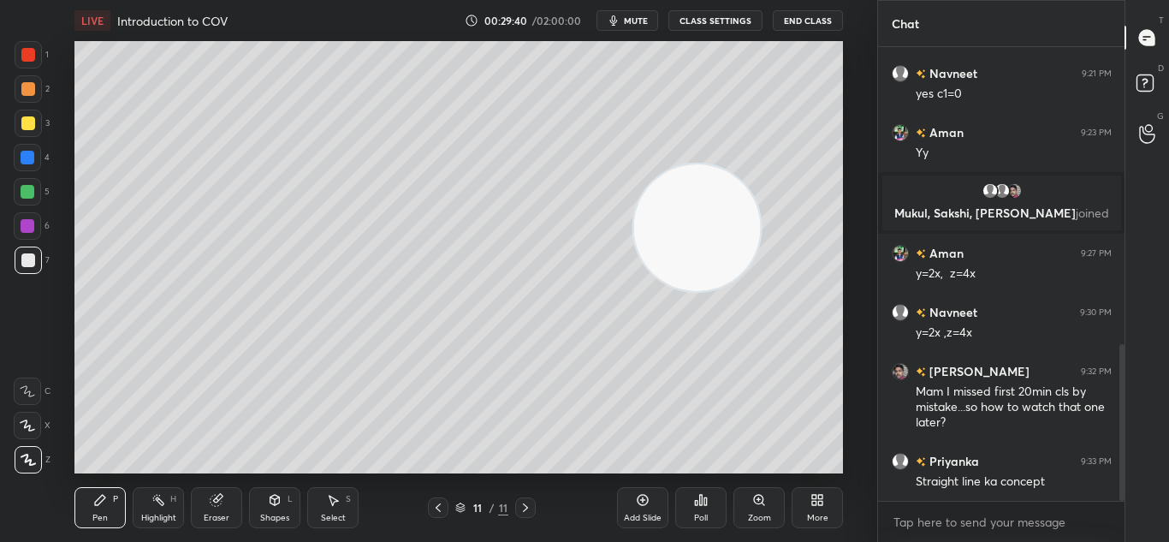
drag, startPoint x: 695, startPoint y: 193, endPoint x: 553, endPoint y: 363, distance: 221.8
click at [634, 291] on video at bounding box center [697, 227] width 127 height 127
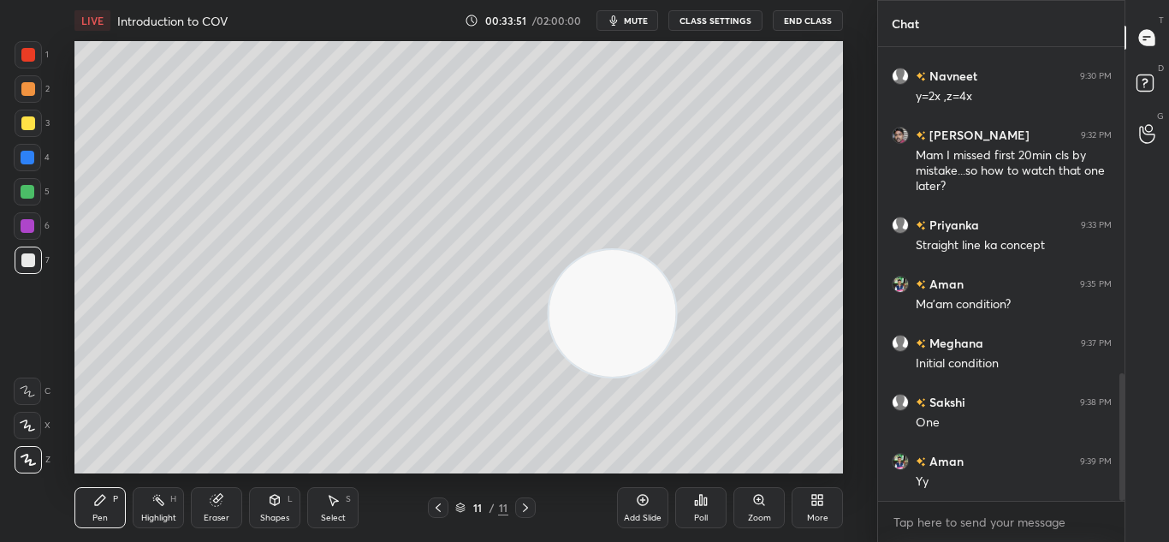
scroll to position [1154, 0]
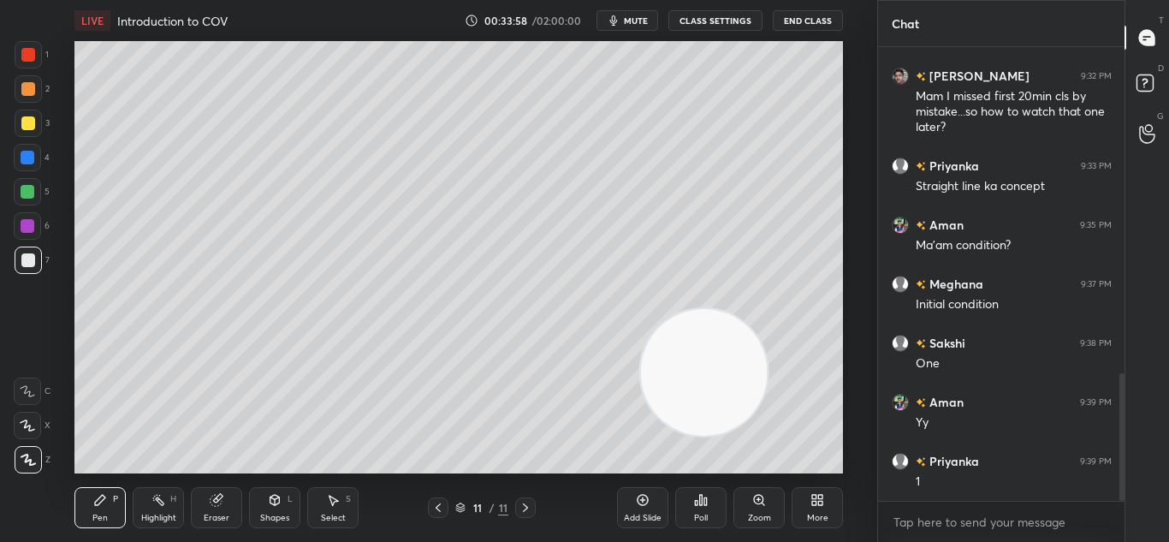
drag, startPoint x: 686, startPoint y: 364, endPoint x: 840, endPoint y: 406, distance: 158.8
click at [768, 410] on video at bounding box center [704, 372] width 127 height 127
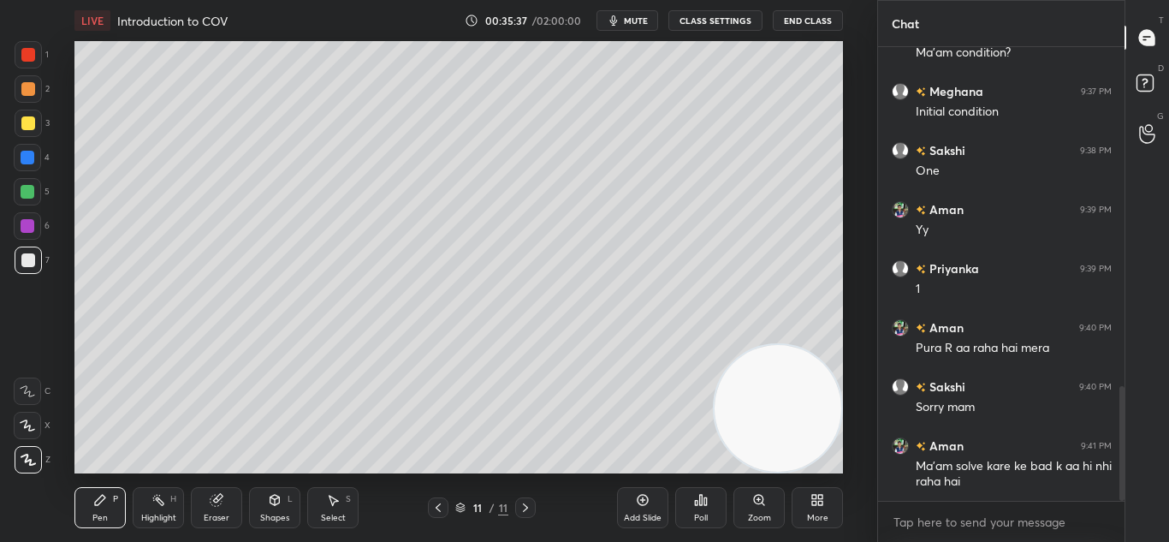
scroll to position [1380, 0]
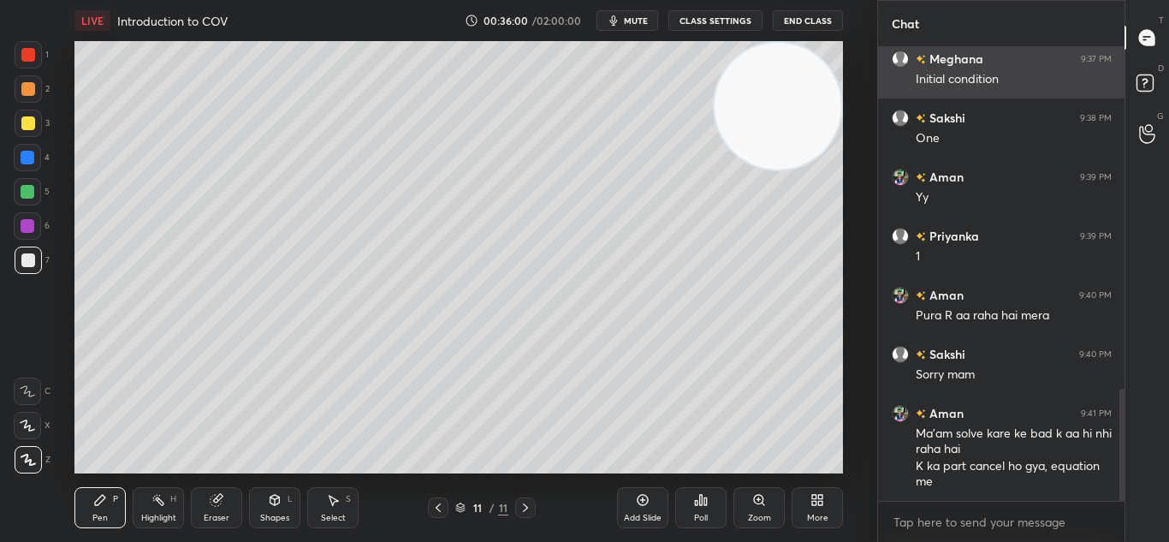
drag, startPoint x: 763, startPoint y: 418, endPoint x: 882, endPoint y: 52, distance: 385.1
click at [911, 63] on div "1 2 3 4 5 6 7 C X Z C X Z E E Erase all H H LIVE Introduction to COV 00:36:00 /…" at bounding box center [584, 271] width 1169 height 542
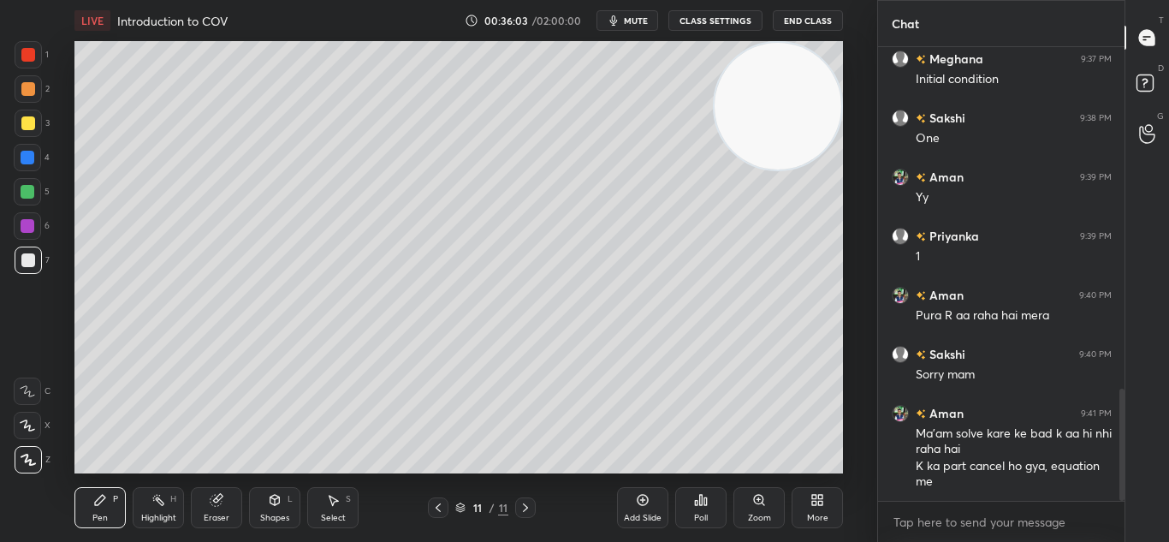
click at [218, 507] on div "Eraser" at bounding box center [216, 507] width 51 height 41
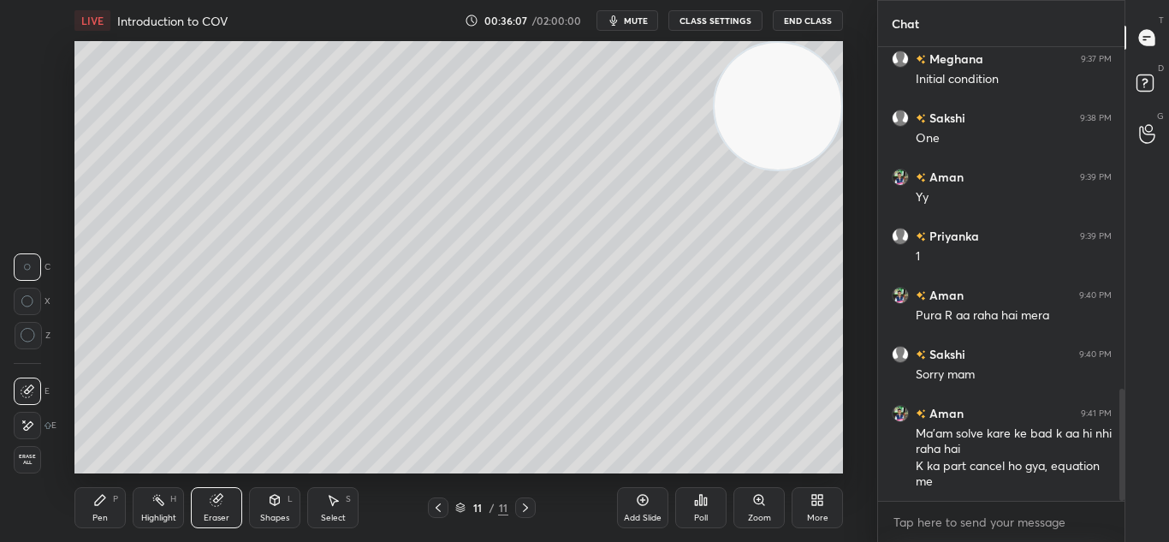
click at [109, 507] on div "Pen P" at bounding box center [99, 507] width 51 height 41
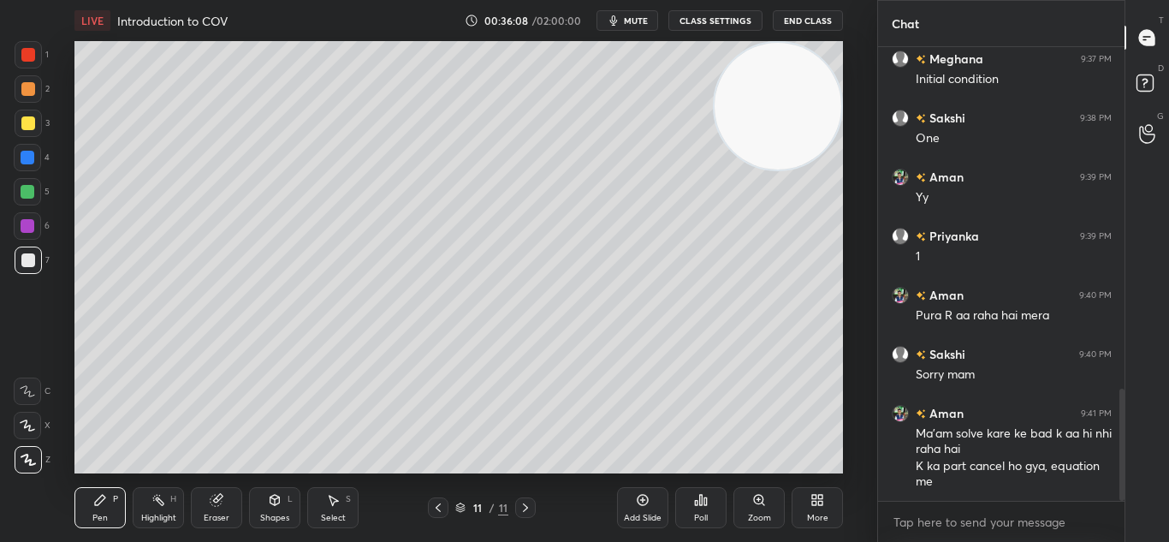
click at [119, 504] on div "Pen P" at bounding box center [99, 507] width 51 height 41
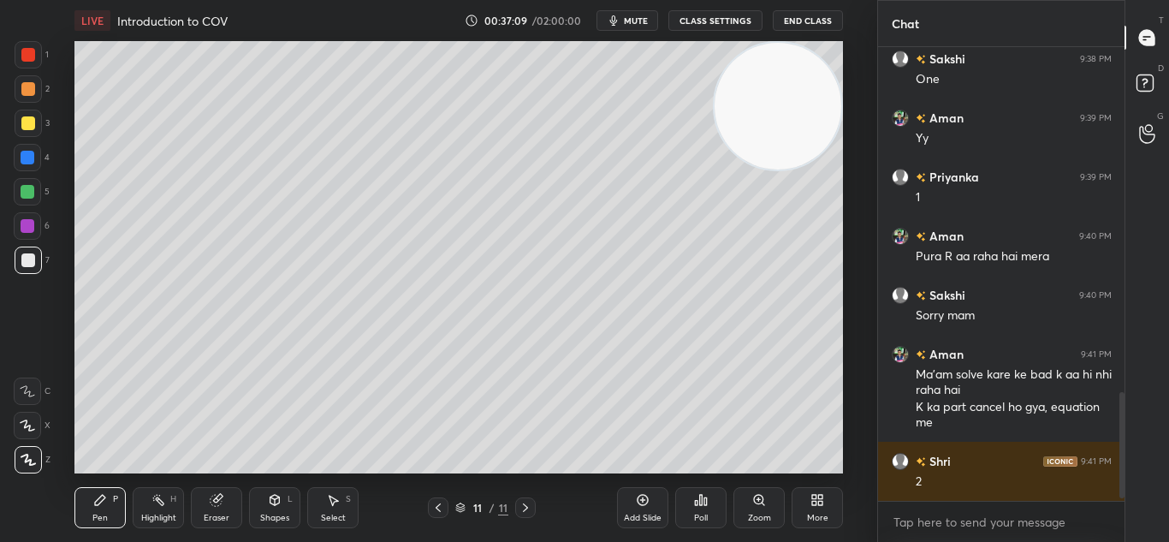
scroll to position [1498, 0]
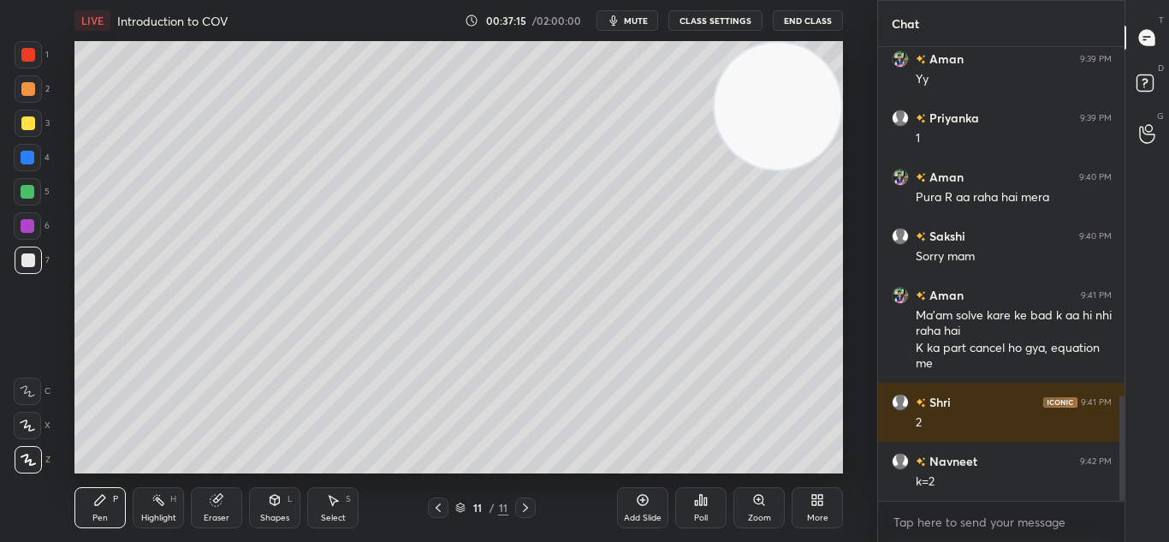
click at [648, 507] on div "Add Slide" at bounding box center [642, 507] width 51 height 41
click at [437, 507] on icon at bounding box center [438, 508] width 14 height 14
click at [525, 508] on icon at bounding box center [526, 508] width 14 height 14
click at [436, 505] on icon at bounding box center [438, 508] width 14 height 14
click at [525, 507] on icon at bounding box center [526, 508] width 14 height 14
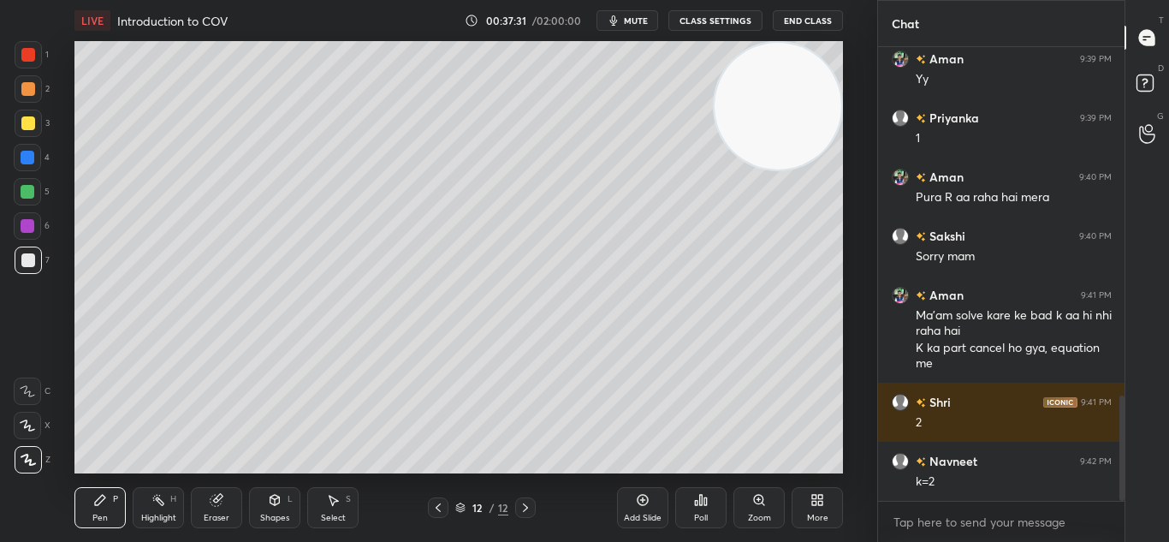
click at [439, 504] on icon at bounding box center [438, 508] width 14 height 14
click at [521, 505] on icon at bounding box center [526, 508] width 14 height 14
click at [441, 503] on icon at bounding box center [438, 508] width 14 height 14
click at [526, 508] on icon at bounding box center [525, 507] width 5 height 9
click at [435, 503] on icon at bounding box center [438, 508] width 14 height 14
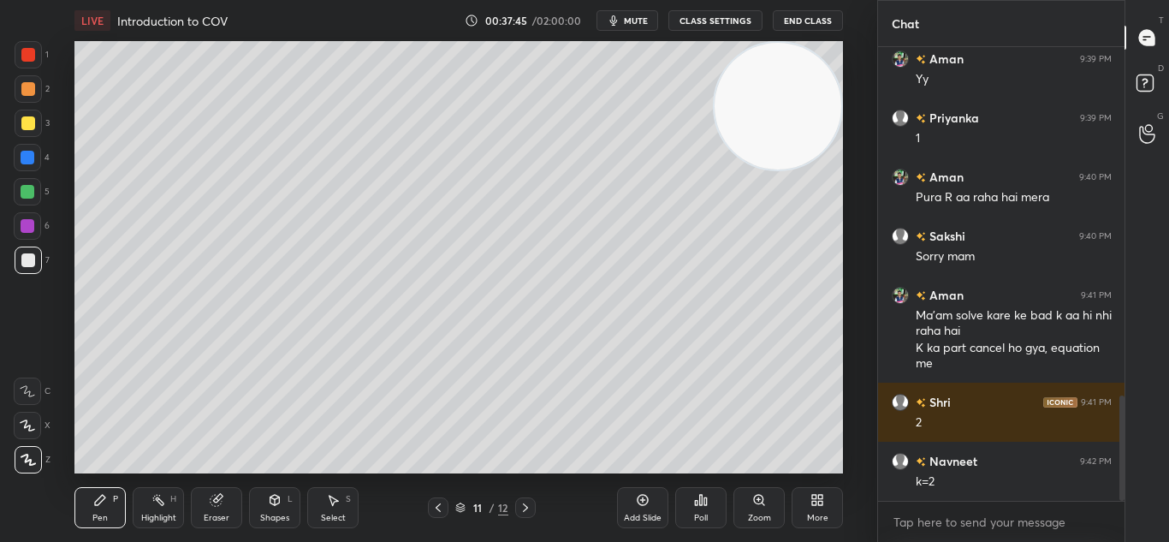
click at [529, 507] on icon at bounding box center [526, 508] width 14 height 14
drag, startPoint x: 435, startPoint y: 501, endPoint x: 439, endPoint y: 490, distance: 11.1
click at [435, 499] on div at bounding box center [438, 507] width 21 height 21
click at [522, 507] on icon at bounding box center [526, 508] width 14 height 14
click at [435, 507] on icon at bounding box center [438, 508] width 14 height 14
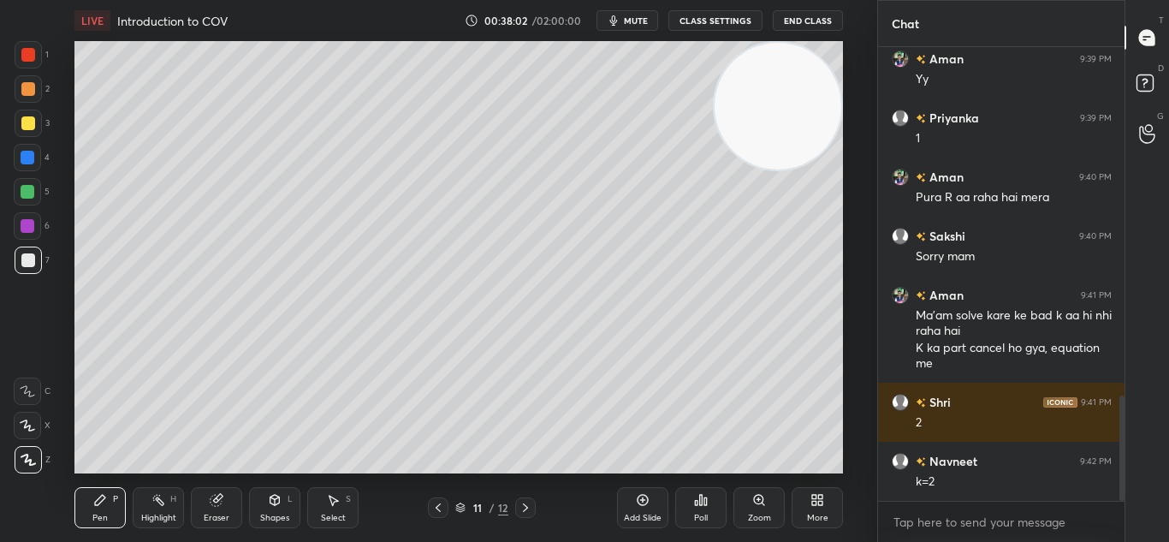
click at [532, 506] on div at bounding box center [525, 507] width 21 height 21
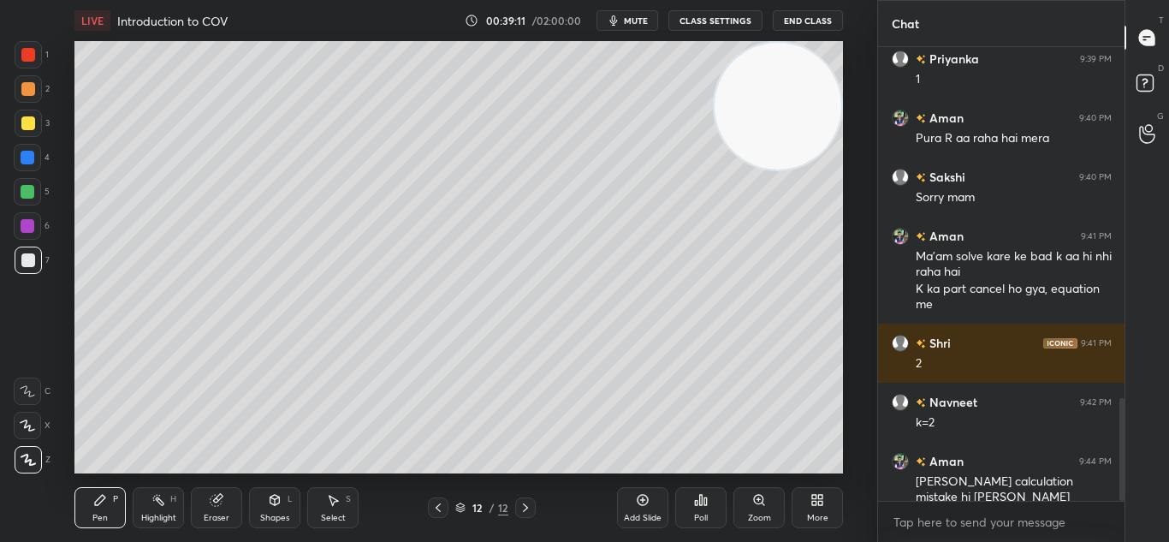
click at [521, 507] on icon at bounding box center [526, 508] width 14 height 14
click at [638, 497] on icon at bounding box center [643, 500] width 11 height 11
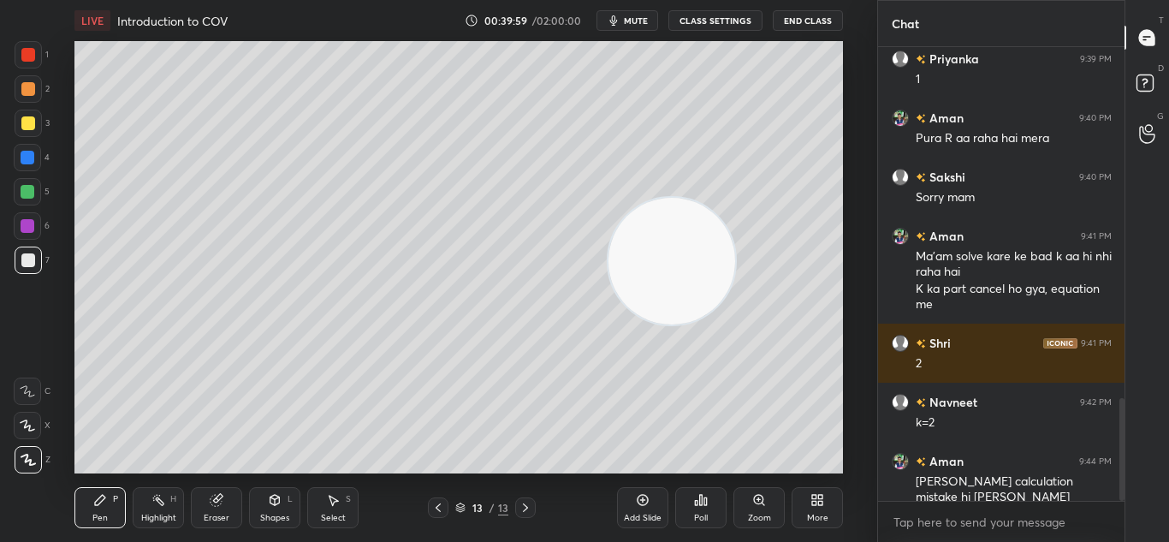
drag, startPoint x: 772, startPoint y: 134, endPoint x: 503, endPoint y: 412, distance: 386.1
click at [608, 324] on video at bounding box center [671, 261] width 127 height 127
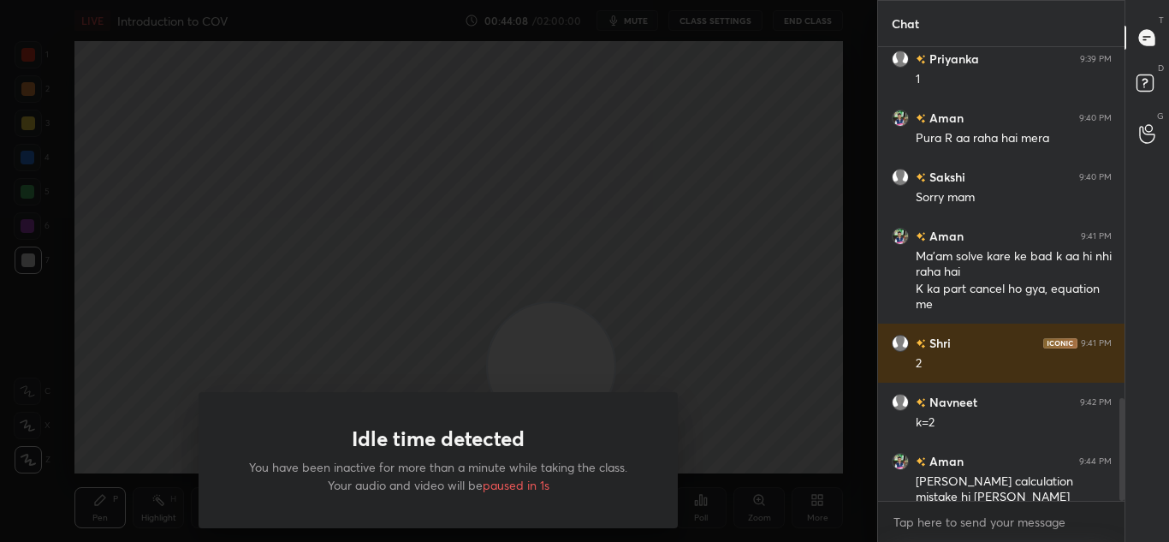
click at [753, 362] on div "Idle time detected You have been inactive for more than a minute while taking t…" at bounding box center [438, 271] width 877 height 542
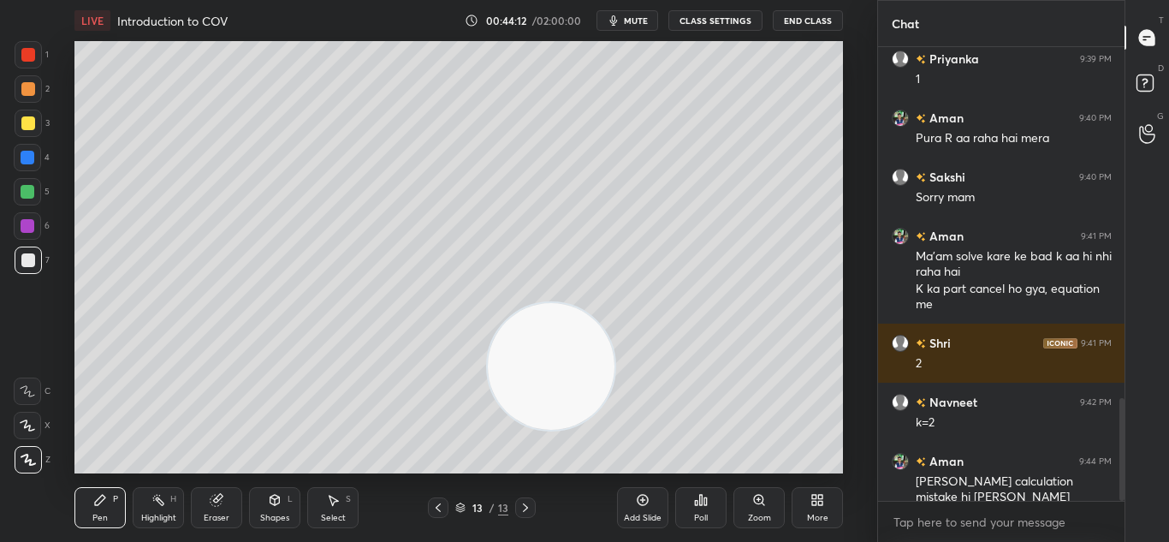
click at [102, 502] on icon at bounding box center [100, 500] width 14 height 14
click at [106, 505] on icon at bounding box center [100, 500] width 14 height 14
click at [177, 506] on div "Highlight H" at bounding box center [158, 507] width 51 height 41
click at [189, 502] on div "Pen P Highlight H Eraser Shapes L Select S" at bounding box center [209, 507] width 271 height 41
click at [92, 512] on div "Pen P" at bounding box center [99, 507] width 51 height 41
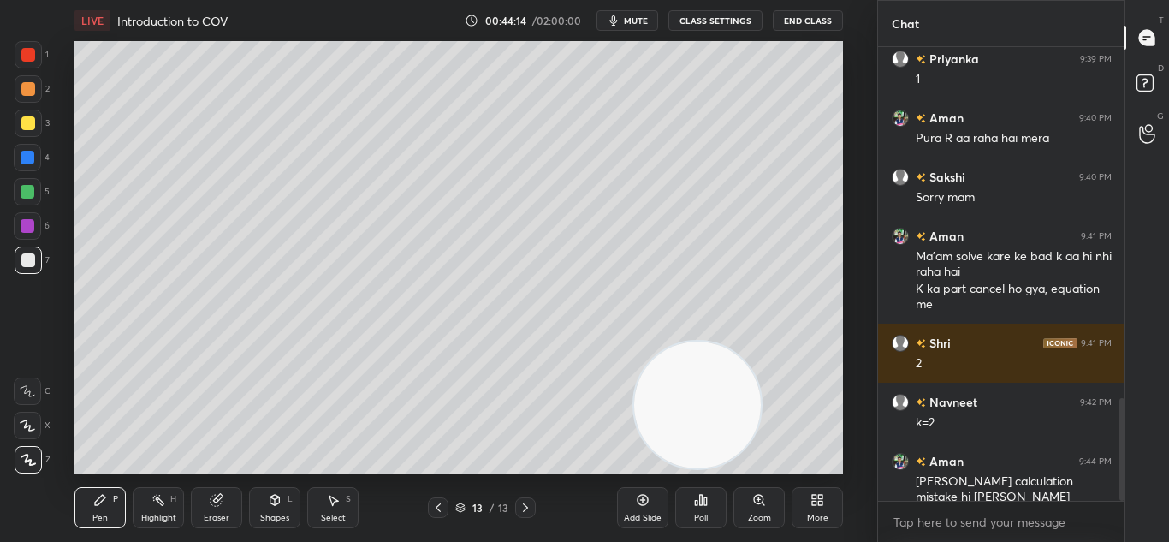
drag, startPoint x: 539, startPoint y: 371, endPoint x: 880, endPoint y: 42, distance: 473.9
click at [885, 138] on div "1 2 3 4 5 6 7 C X Z C X Z E E Erase all H H LIVE Introduction to COV 00:44:14 /…" at bounding box center [584, 271] width 1169 height 542
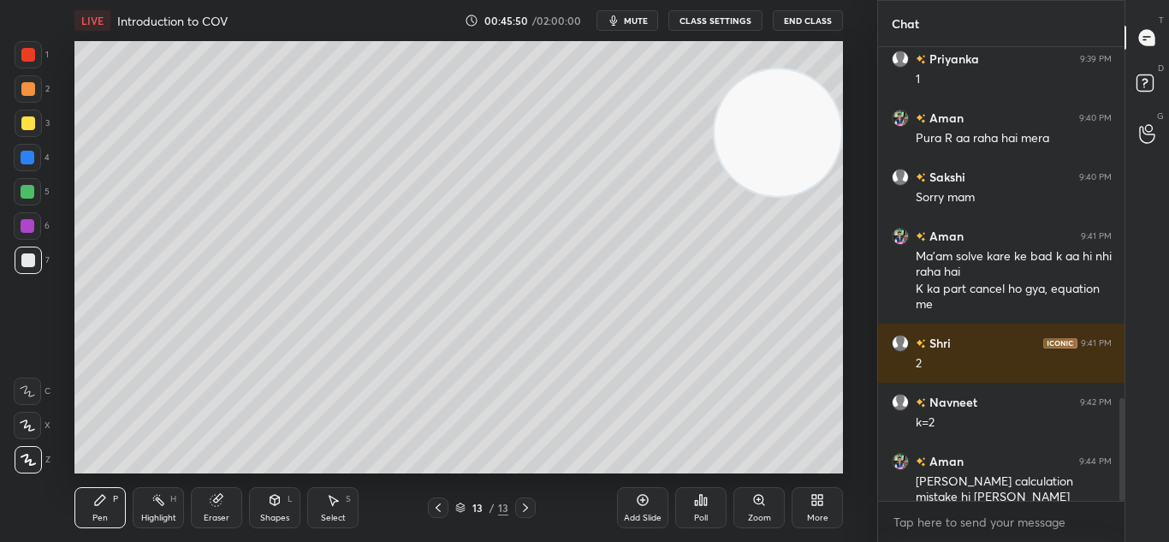
click at [644, 504] on icon at bounding box center [643, 500] width 11 height 11
drag, startPoint x: 774, startPoint y: 166, endPoint x: 474, endPoint y: 431, distance: 400.8
click at [715, 198] on video at bounding box center [778, 134] width 127 height 127
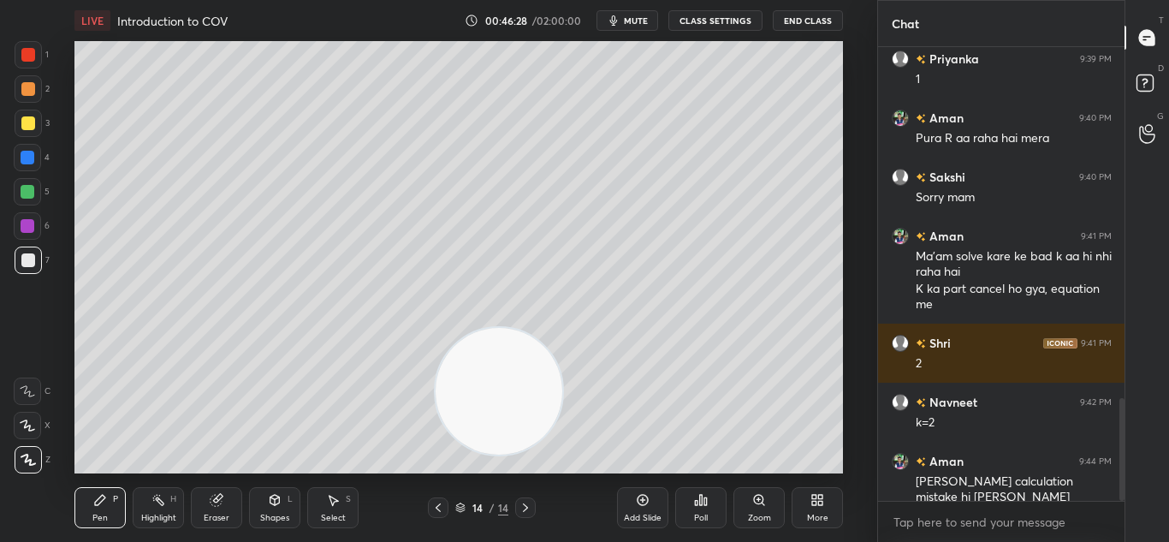
click at [93, 214] on div "Setting up your live class Poll for secs No correct answer Start poll" at bounding box center [459, 257] width 809 height 432
click at [217, 500] on icon at bounding box center [216, 500] width 11 height 11
click at [228, 495] on div "Eraser" at bounding box center [216, 507] width 51 height 41
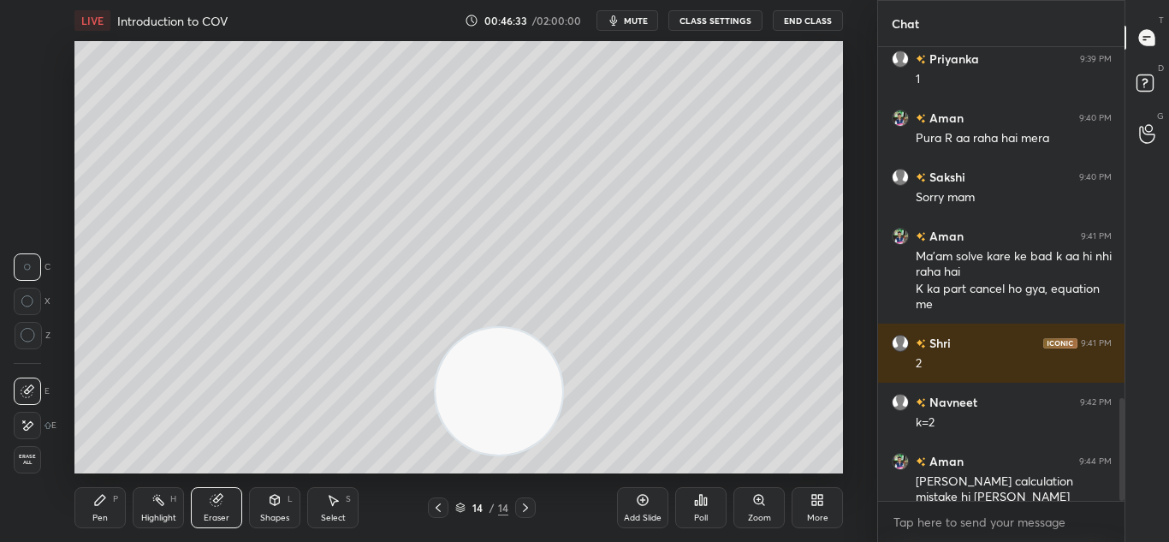
click at [104, 502] on icon at bounding box center [100, 500] width 14 height 14
click at [109, 501] on div "Pen P" at bounding box center [99, 507] width 51 height 41
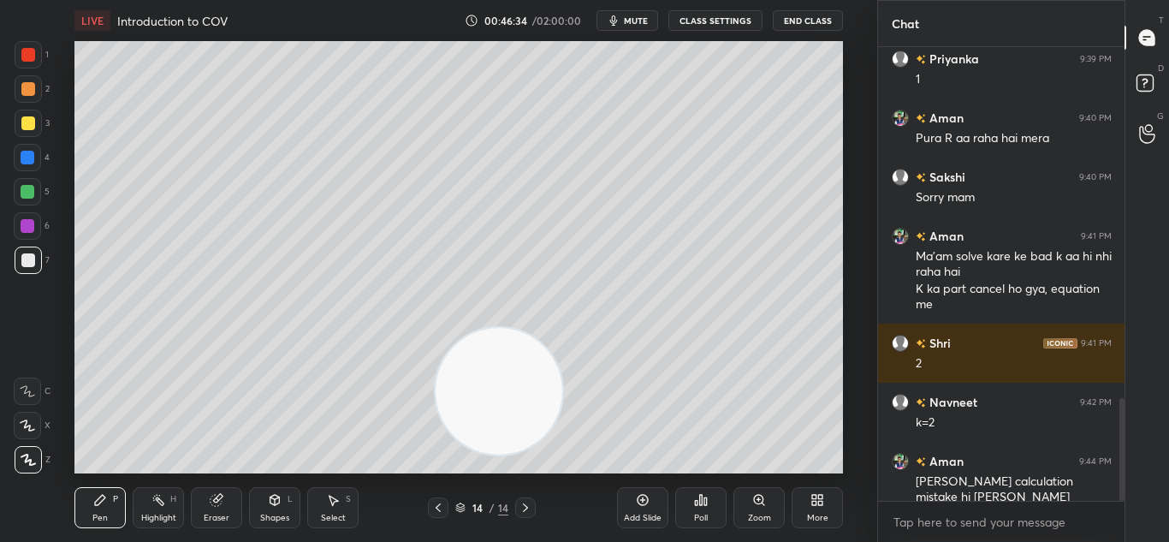
click at [111, 501] on div "Pen P" at bounding box center [99, 507] width 51 height 41
drag, startPoint x: 506, startPoint y: 411, endPoint x: 345, endPoint y: 522, distance: 195.6
click at [373, 513] on div "LIVE Introduction to COV 00:47:07 / 02:00:00 mute CLASS SETTINGS End Class Sett…" at bounding box center [459, 271] width 809 height 542
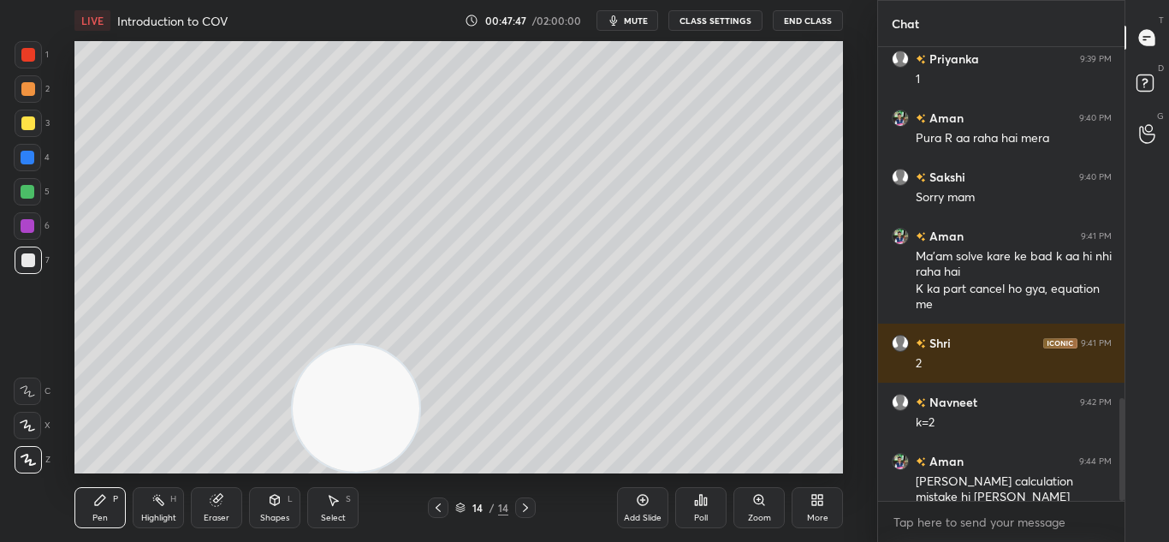
drag, startPoint x: 363, startPoint y: 408, endPoint x: 781, endPoint y: 424, distance: 418.8
click at [419, 433] on video at bounding box center [356, 408] width 127 height 127
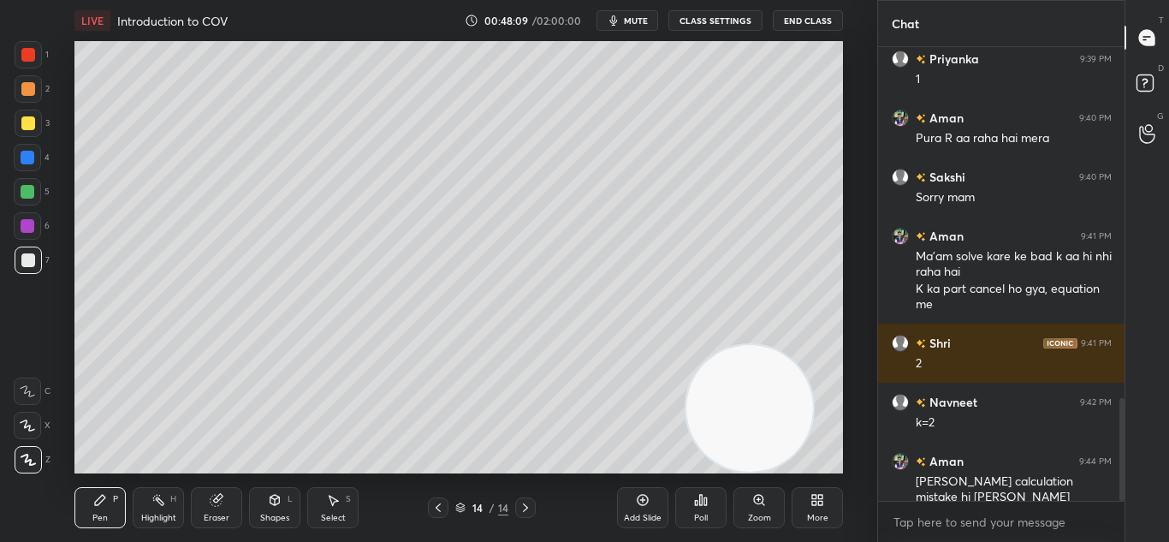
click at [648, 495] on icon at bounding box center [643, 500] width 14 height 14
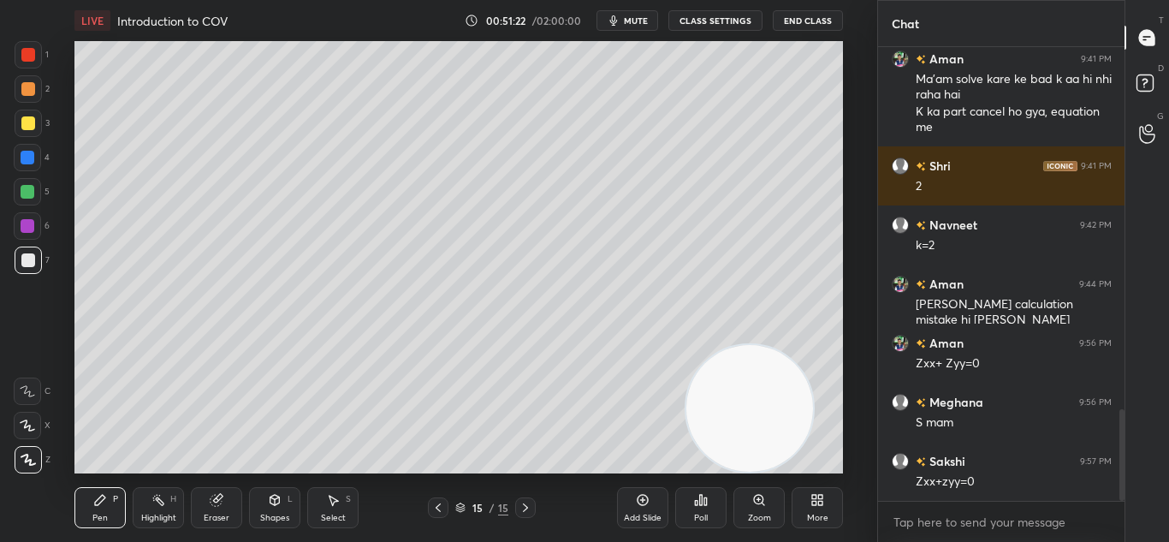
scroll to position [1793, 0]
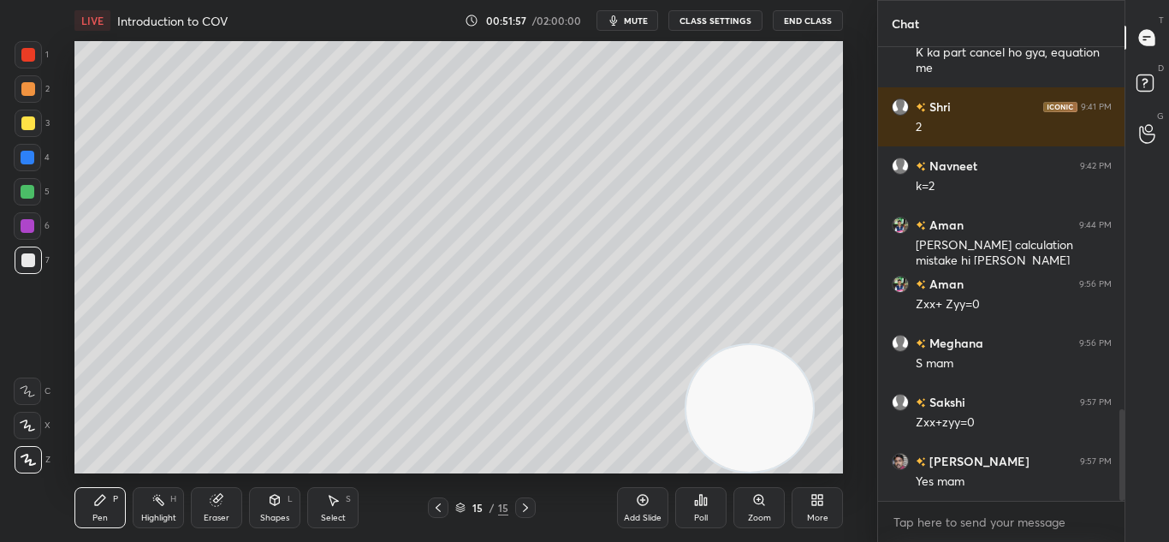
drag, startPoint x: 224, startPoint y: 501, endPoint x: 268, endPoint y: 474, distance: 51.5
click at [223, 501] on div "Eraser" at bounding box center [216, 507] width 51 height 41
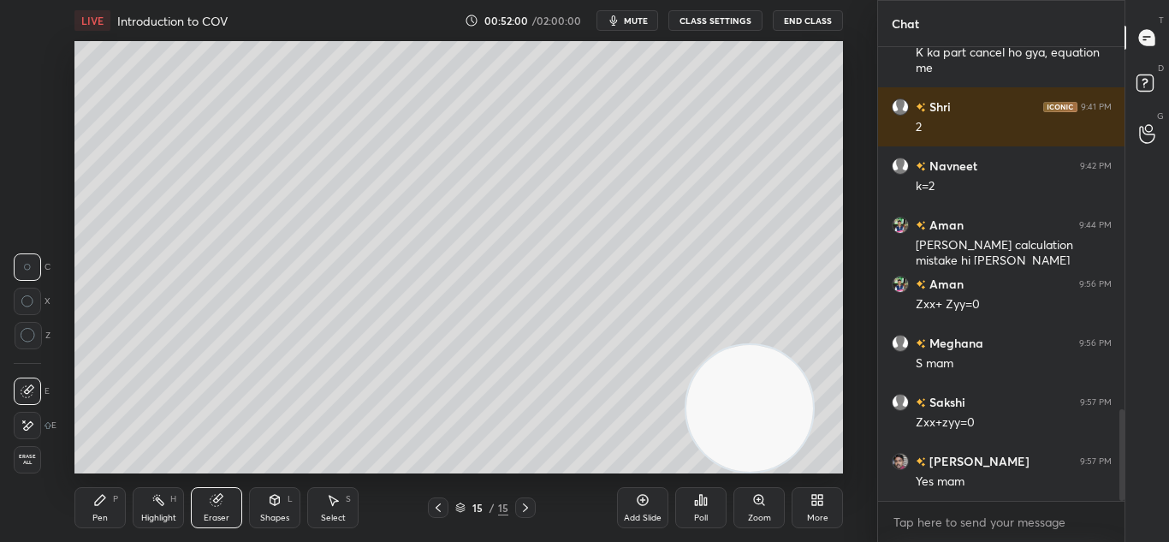
click at [109, 503] on div "Pen P" at bounding box center [99, 507] width 51 height 41
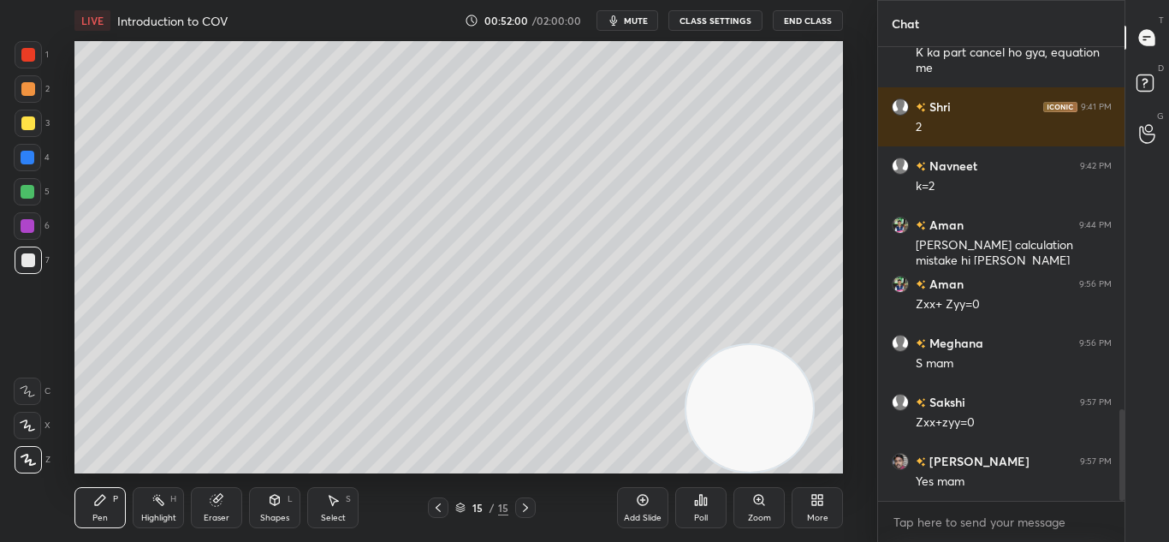
click at [112, 504] on div "Pen P" at bounding box center [99, 507] width 51 height 41
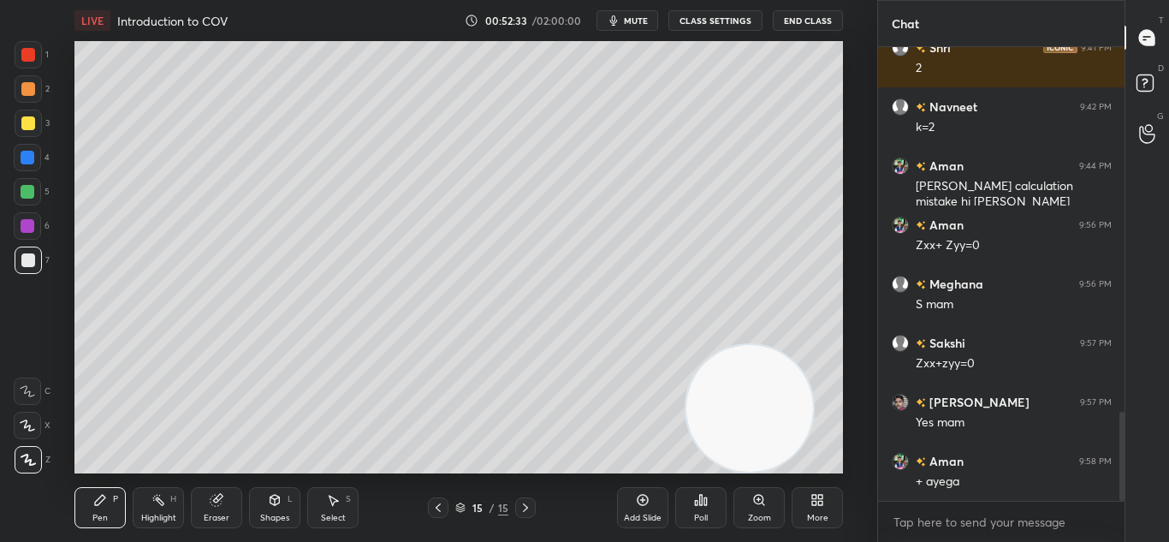
click at [651, 493] on div "Add Slide" at bounding box center [642, 507] width 51 height 41
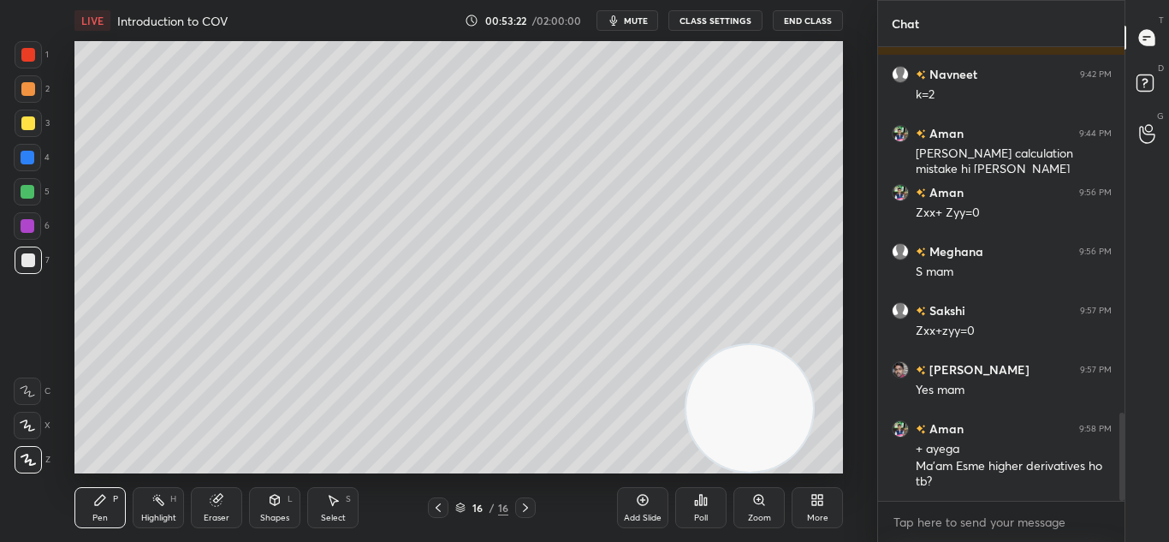
click at [439, 503] on icon at bounding box center [438, 508] width 14 height 14
click at [220, 510] on div "Eraser" at bounding box center [216, 507] width 51 height 41
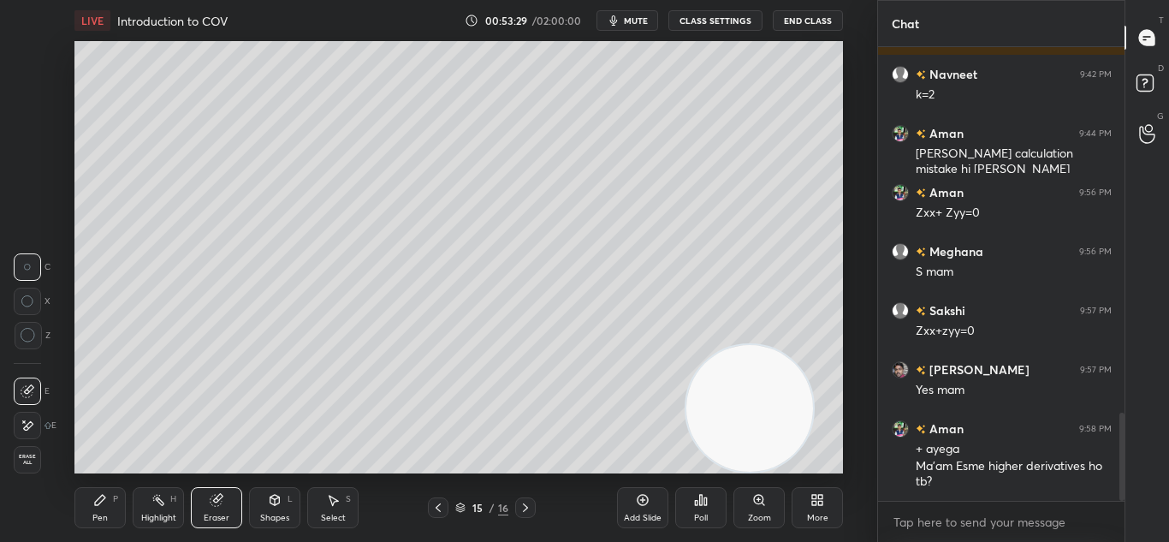
click at [106, 511] on div "Pen P" at bounding box center [99, 507] width 51 height 41
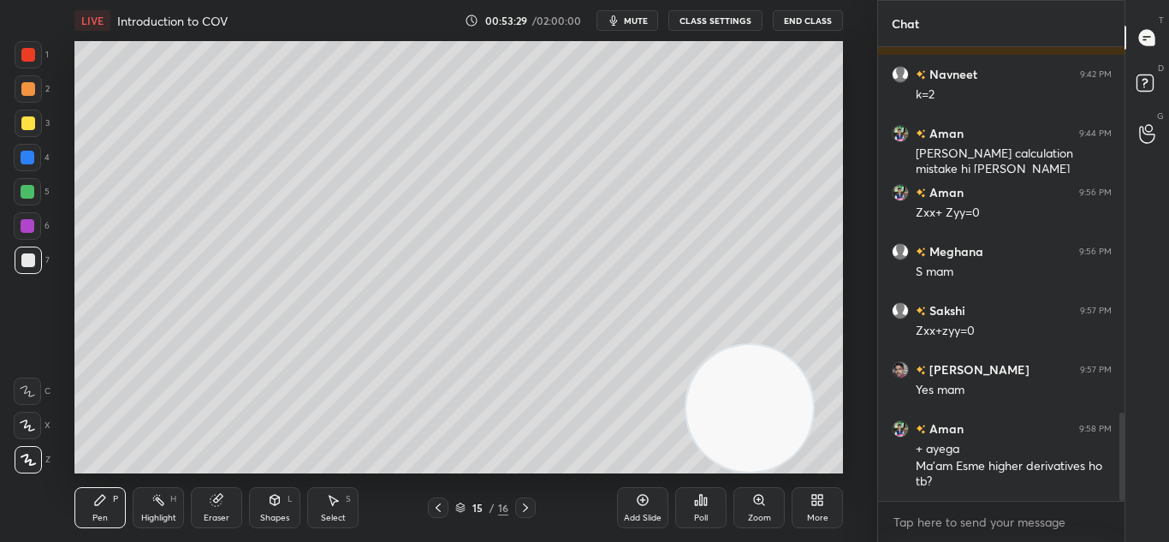
drag, startPoint x: 112, startPoint y: 510, endPoint x: 122, endPoint y: 479, distance: 32.5
click at [111, 510] on div "Pen P" at bounding box center [99, 507] width 51 height 41
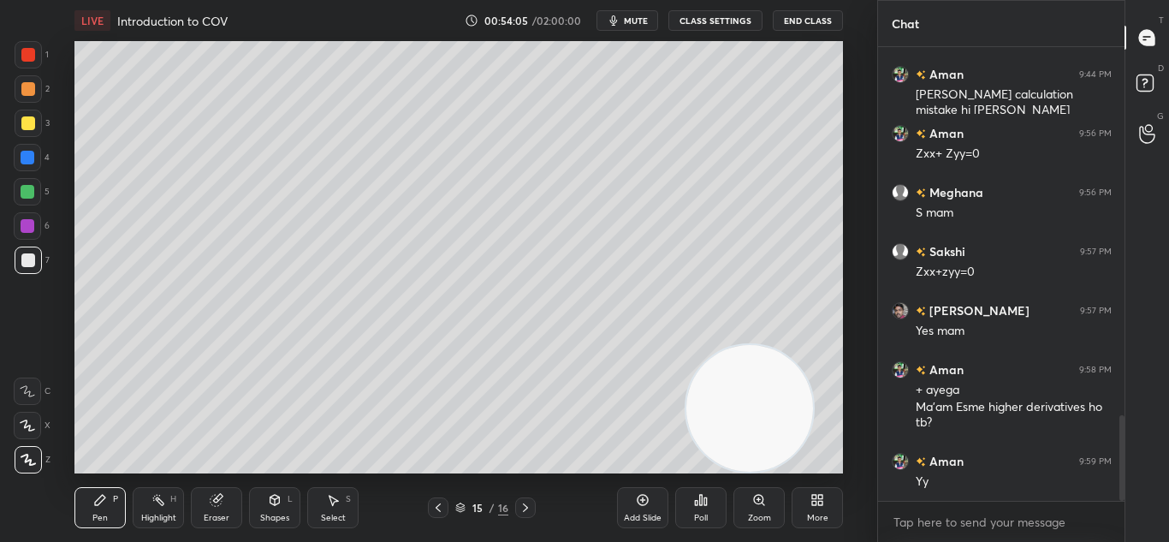
click at [519, 507] on icon at bounding box center [526, 508] width 14 height 14
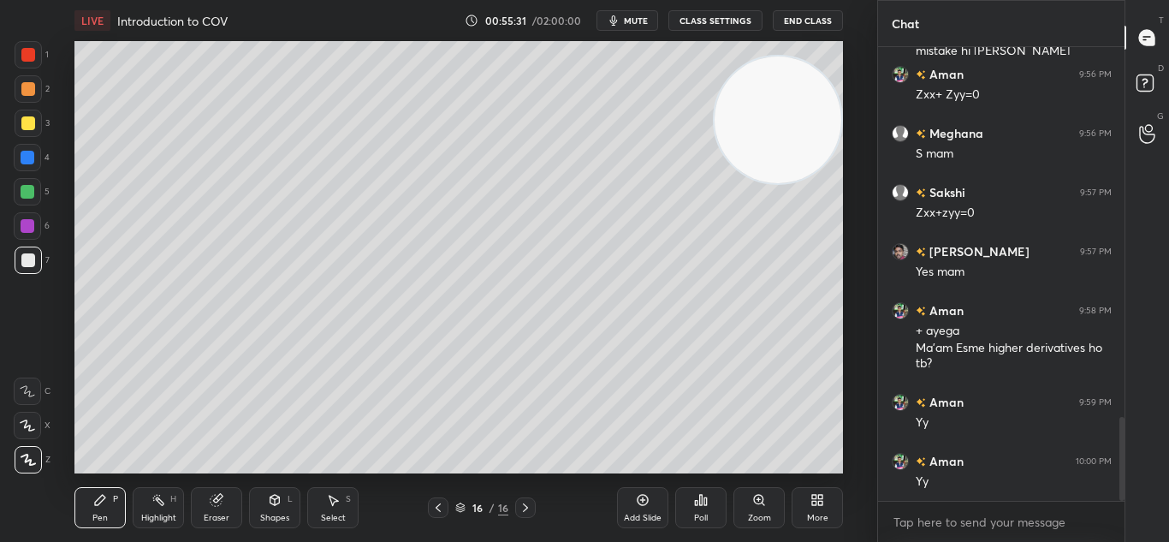
drag, startPoint x: 740, startPoint y: 424, endPoint x: 811, endPoint y: 81, distance: 349.6
click at [823, 134] on video at bounding box center [778, 119] width 127 height 127
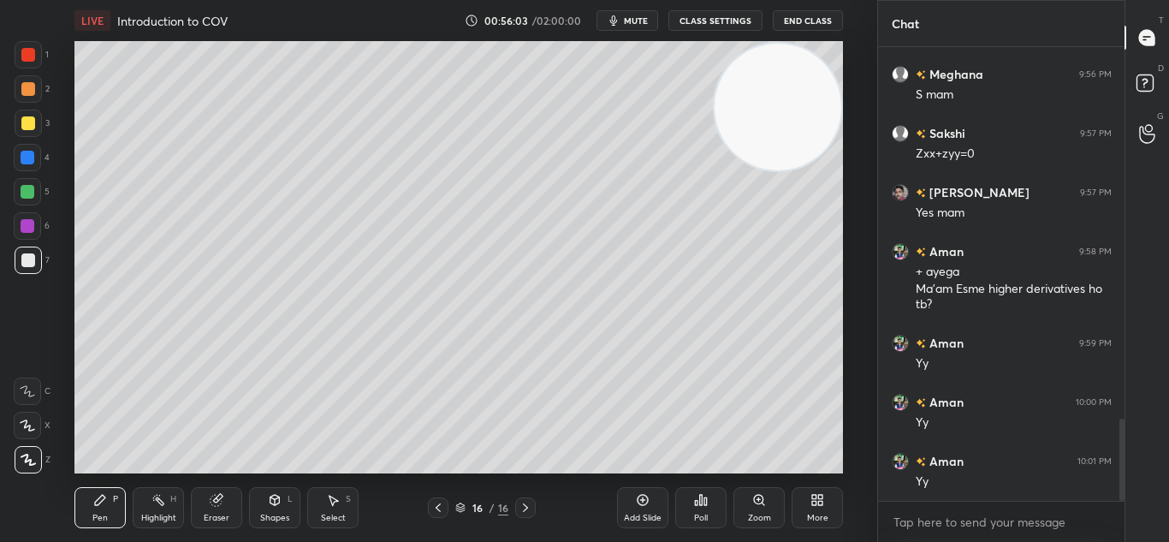
click at [644, 501] on icon at bounding box center [643, 500] width 14 height 14
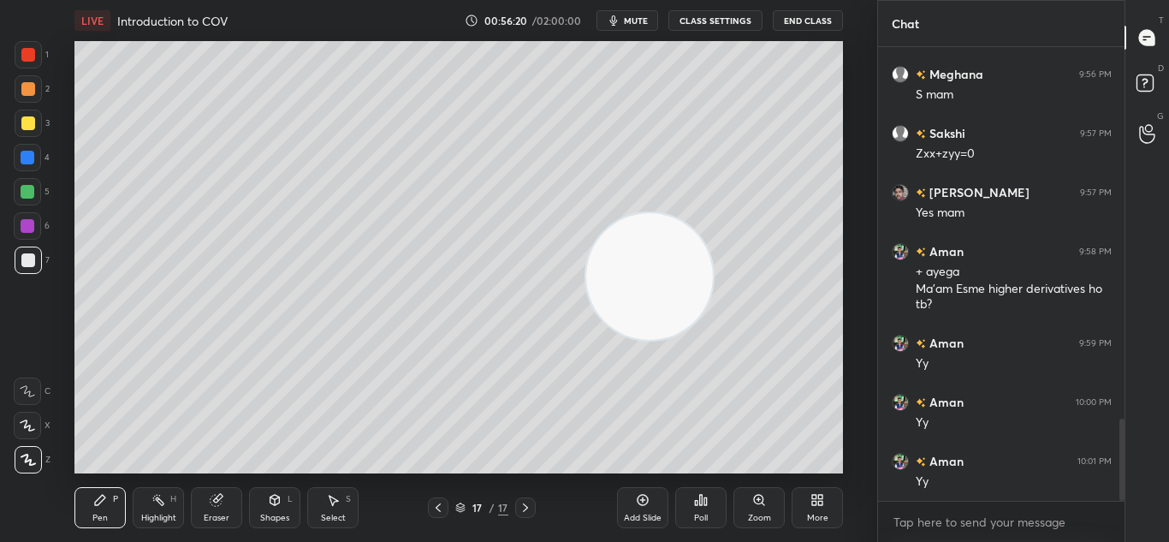
drag, startPoint x: 764, startPoint y: 150, endPoint x: 559, endPoint y: 371, distance: 301.5
click at [586, 340] on video at bounding box center [649, 276] width 127 height 127
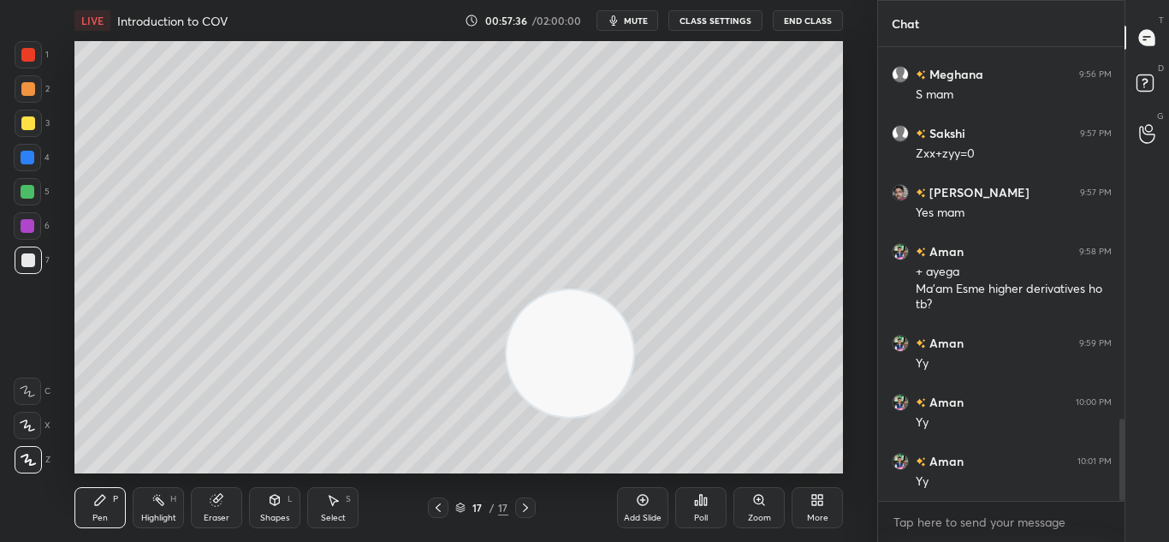
scroll to position [2121, 0]
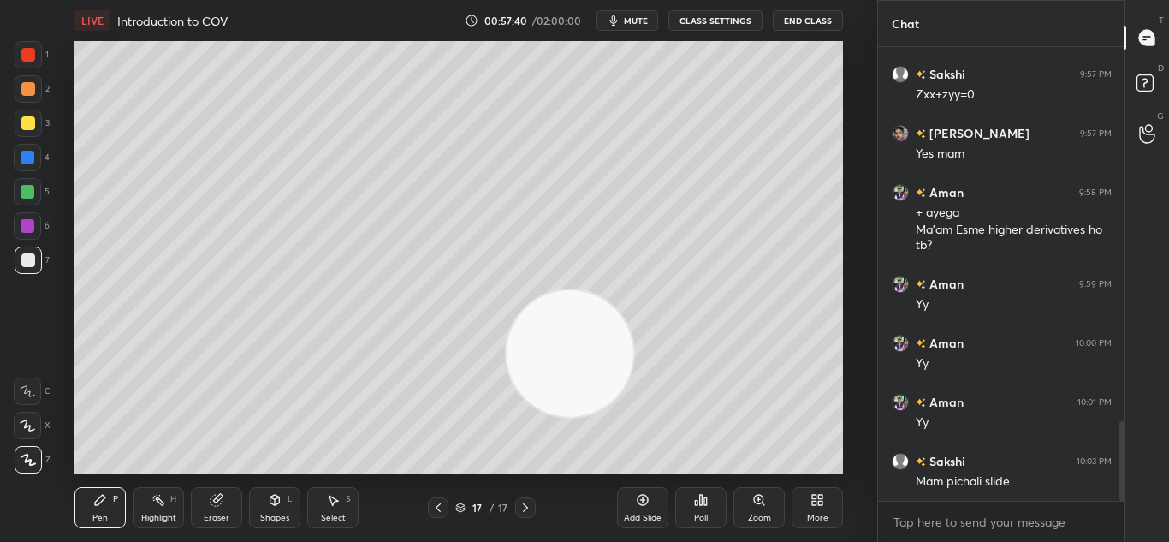
click at [439, 502] on icon at bounding box center [438, 508] width 14 height 14
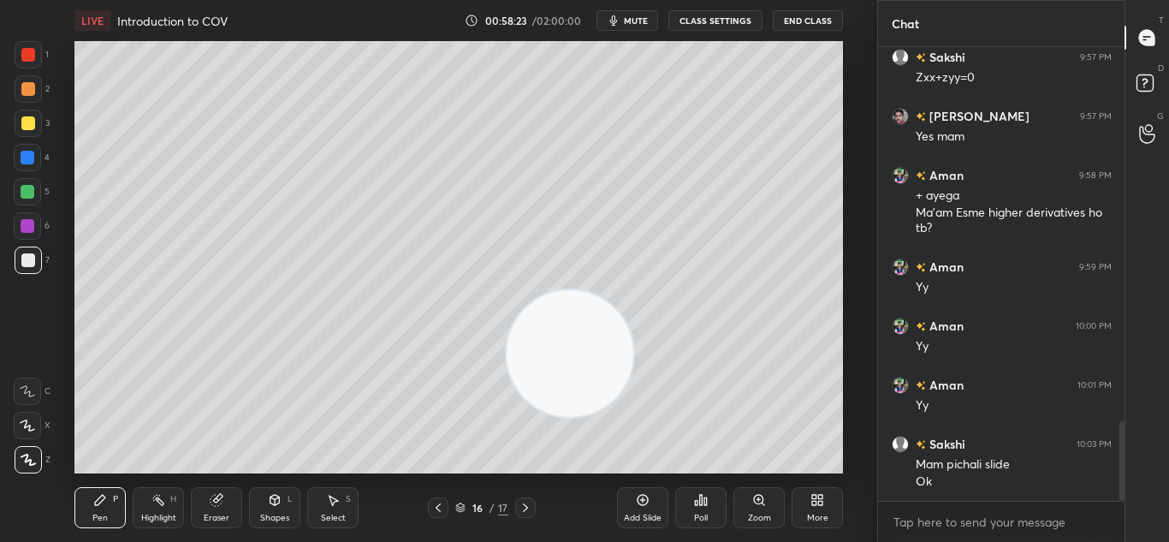
click at [531, 497] on div at bounding box center [525, 507] width 21 height 21
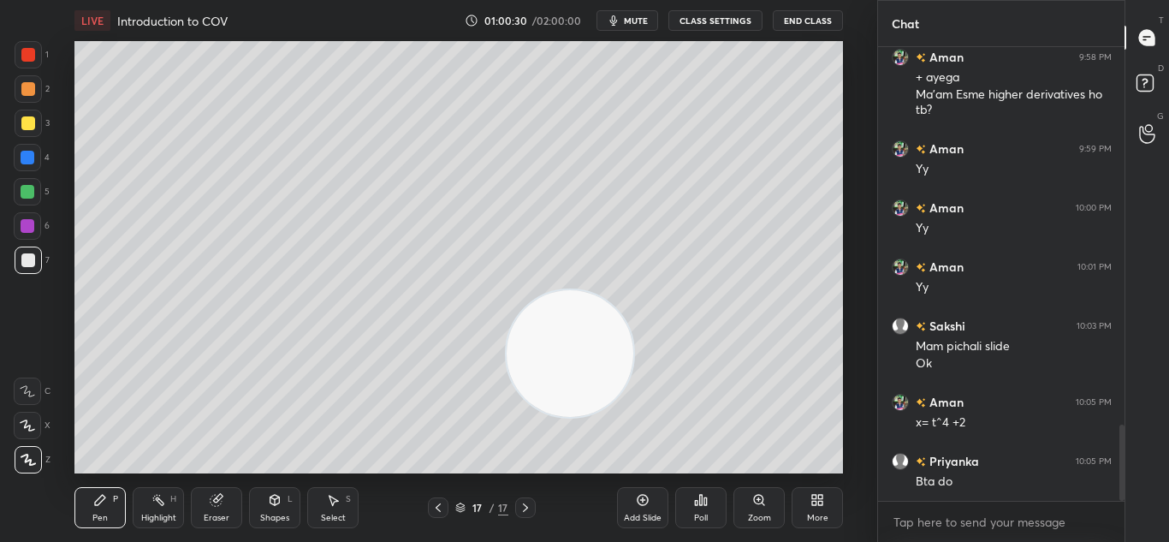
scroll to position [2315, 0]
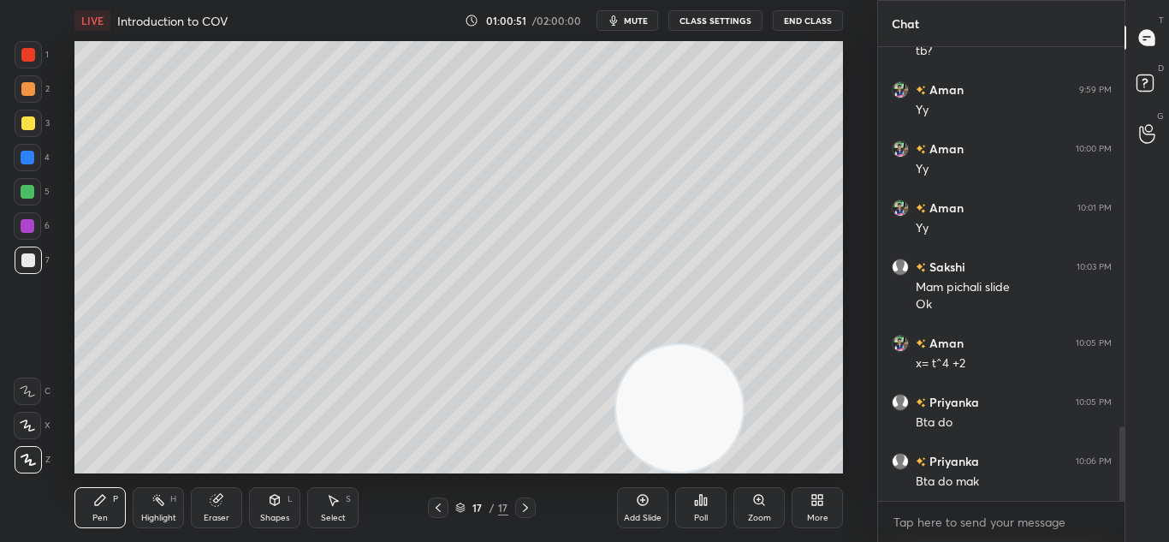
drag, startPoint x: 566, startPoint y: 354, endPoint x: 843, endPoint y: 495, distance: 310.8
click at [752, 478] on div "LIVE Introduction to COV 01:00:51 / 02:00:00 mute CLASS SETTINGS End Class Sett…" at bounding box center [459, 271] width 809 height 542
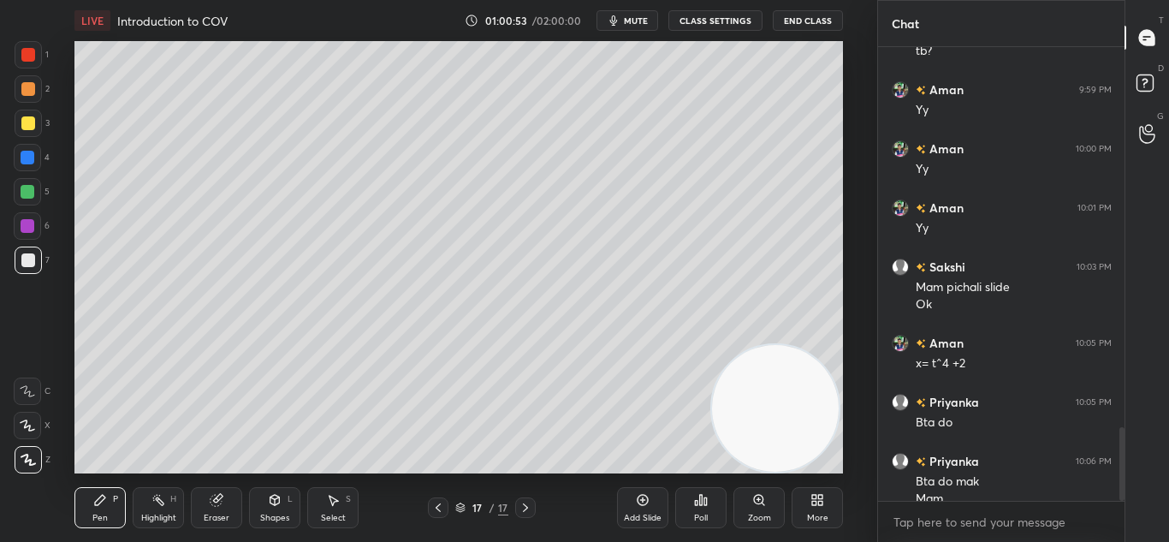
scroll to position [2332, 0]
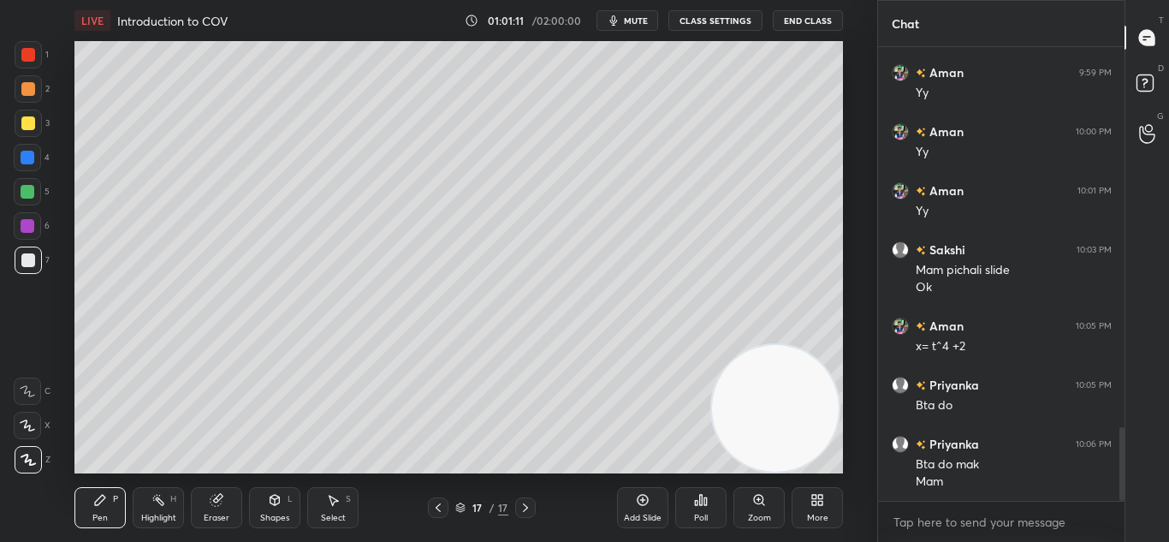
click at [208, 506] on div "Eraser" at bounding box center [216, 507] width 51 height 41
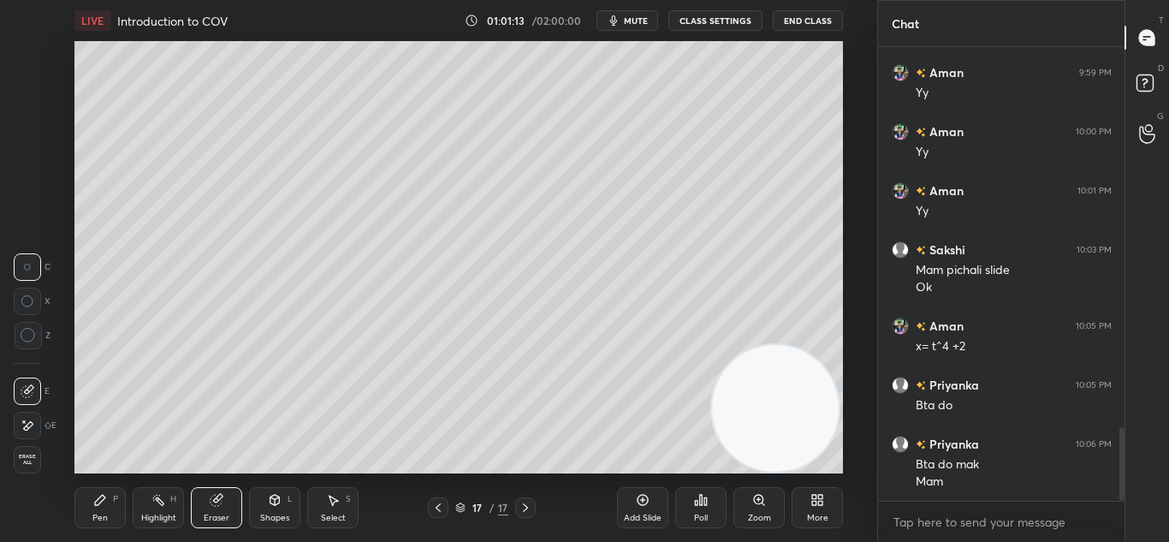
click at [107, 502] on icon at bounding box center [100, 500] width 14 height 14
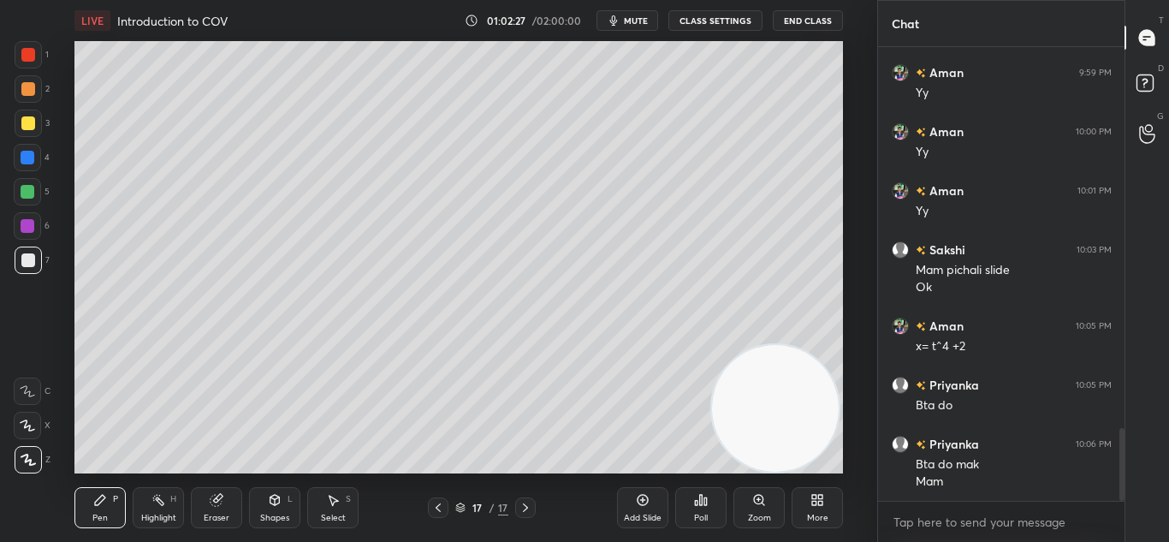
scroll to position [2391, 0]
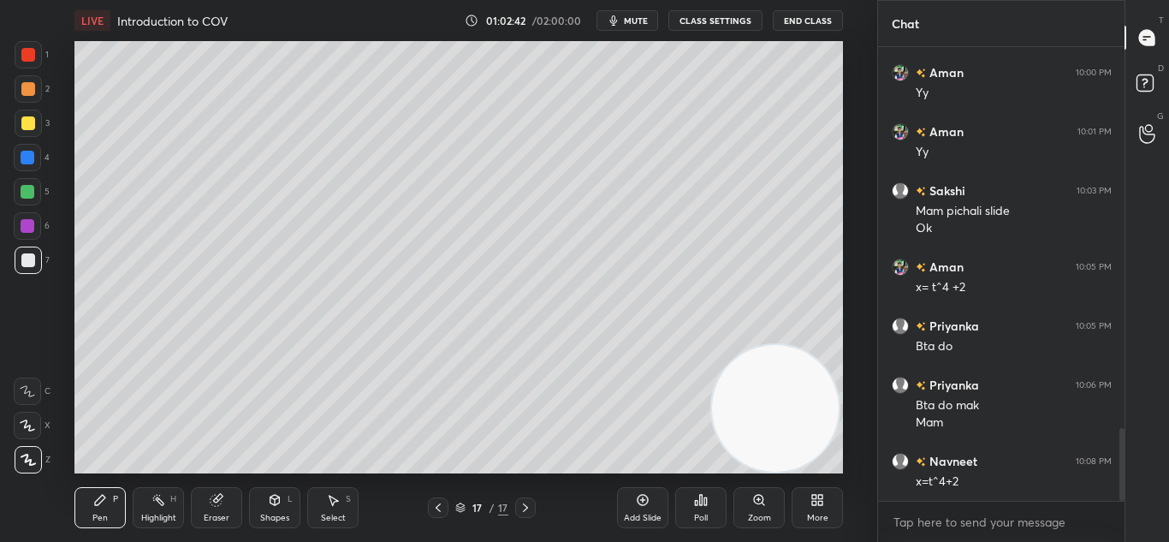
click at [638, 500] on icon at bounding box center [643, 500] width 11 height 11
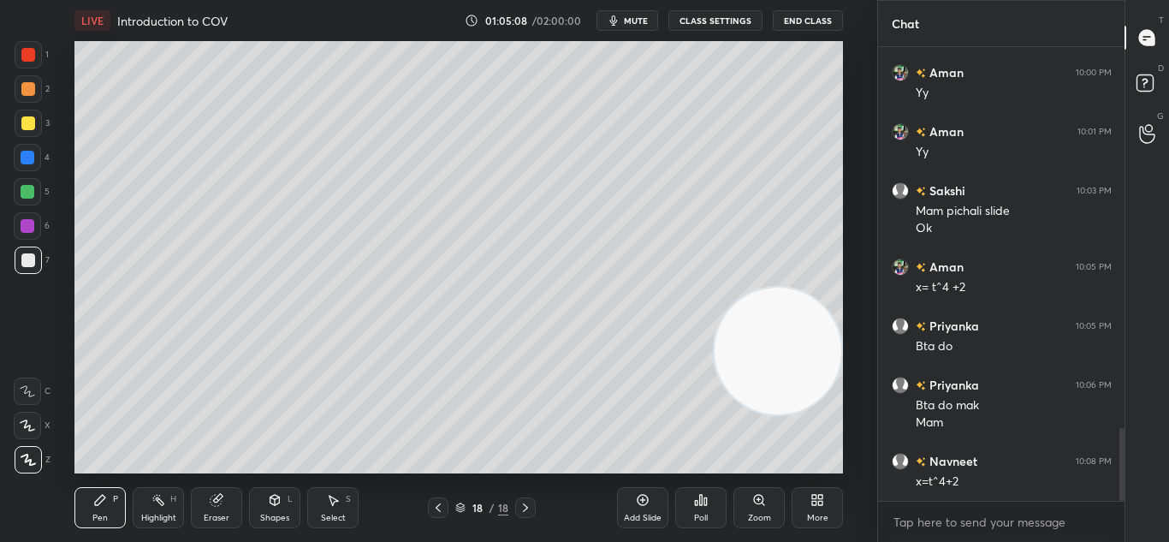
drag, startPoint x: 769, startPoint y: 422, endPoint x: 795, endPoint y: 93, distance: 329.6
click at [802, 288] on video at bounding box center [778, 351] width 127 height 127
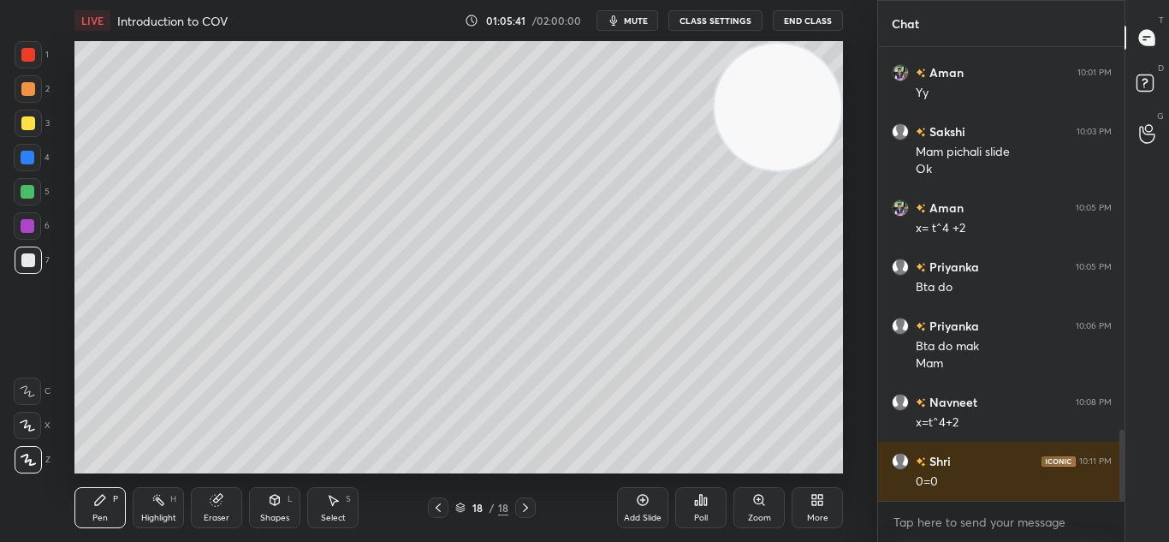
scroll to position [2509, 0]
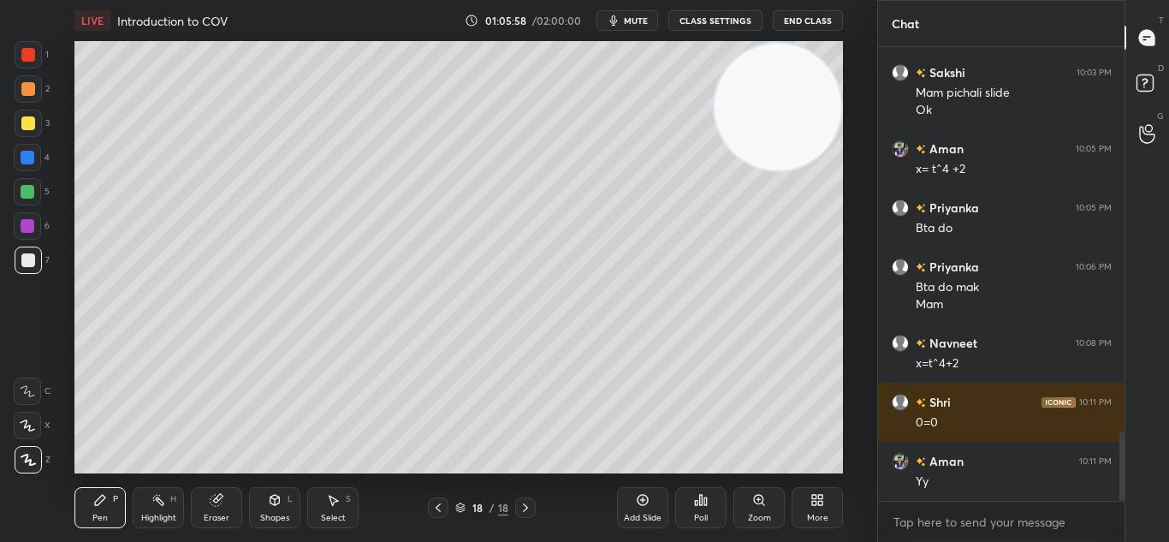
drag, startPoint x: 649, startPoint y: 506, endPoint x: 638, endPoint y: 499, distance: 12.3
click at [647, 505] on icon at bounding box center [643, 500] width 14 height 14
drag, startPoint x: 774, startPoint y: 146, endPoint x: 602, endPoint y: 395, distance: 302.2
click at [709, 184] on video at bounding box center [772, 120] width 127 height 127
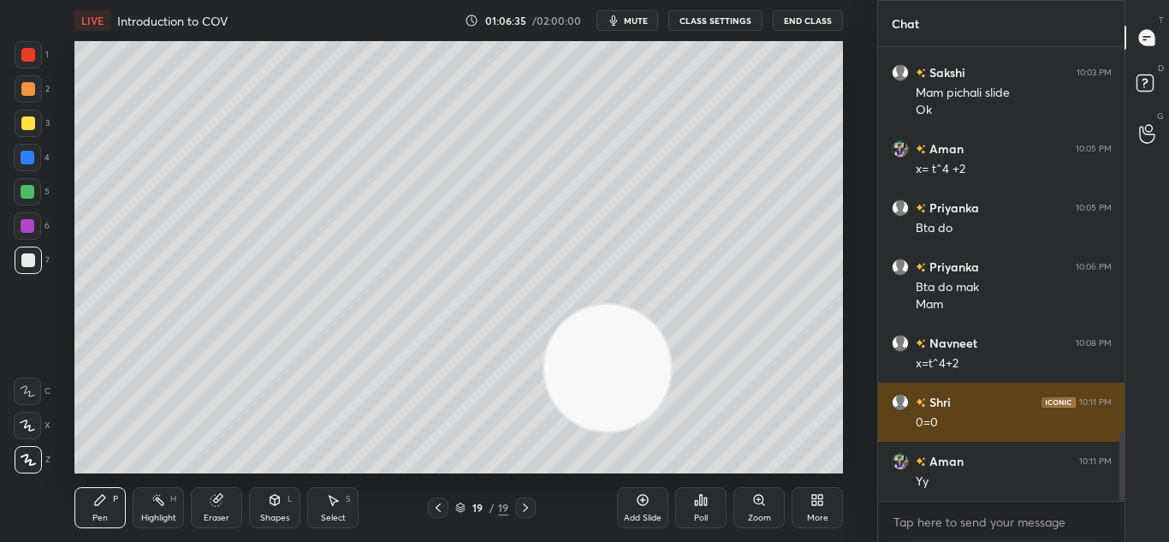
drag, startPoint x: 610, startPoint y: 374, endPoint x: 893, endPoint y: 395, distance: 283.2
click at [671, 411] on video at bounding box center [607, 368] width 127 height 127
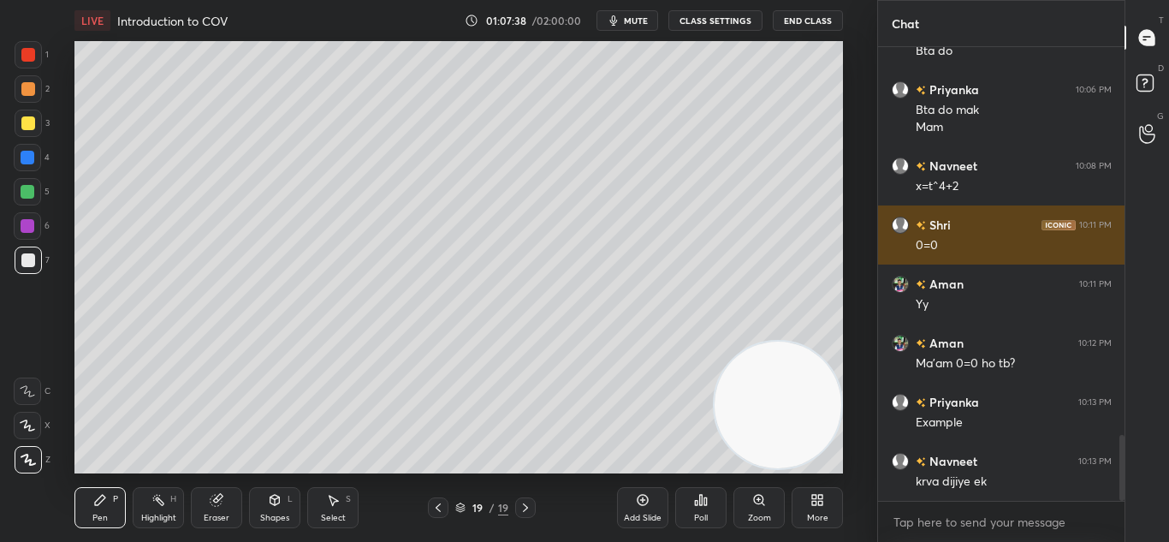
scroll to position [2745, 0]
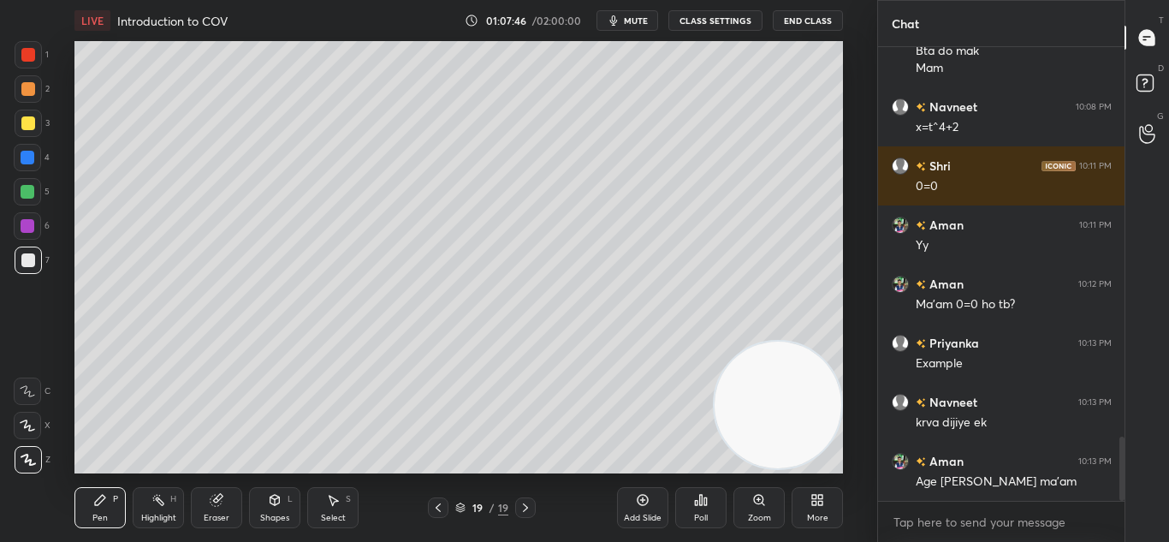
drag, startPoint x: 799, startPoint y: 333, endPoint x: 808, endPoint y: 260, distance: 73.2
click at [808, 341] on video at bounding box center [778, 404] width 127 height 127
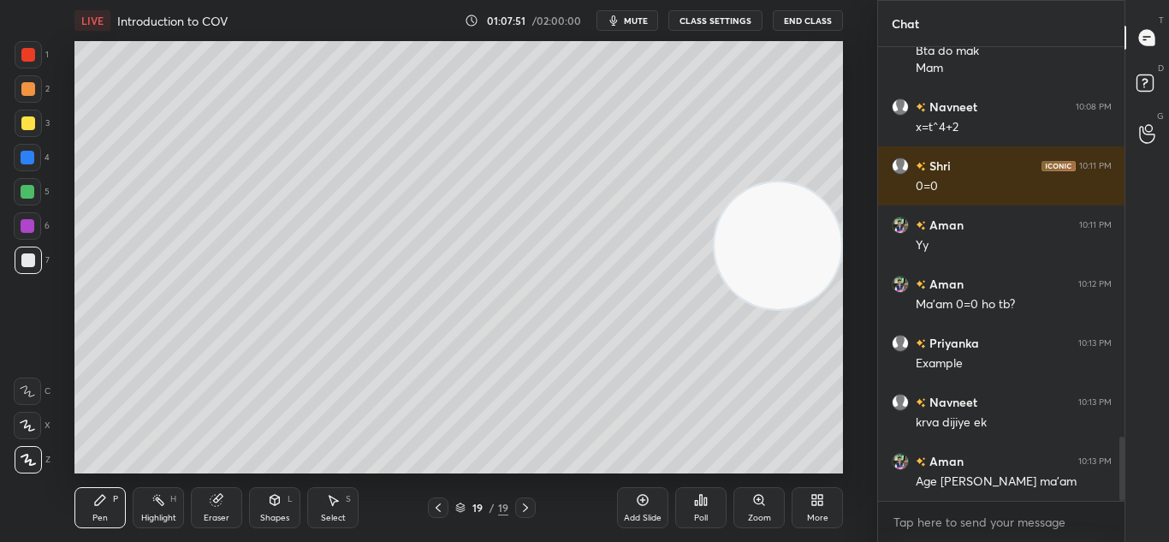
scroll to position [2804, 0]
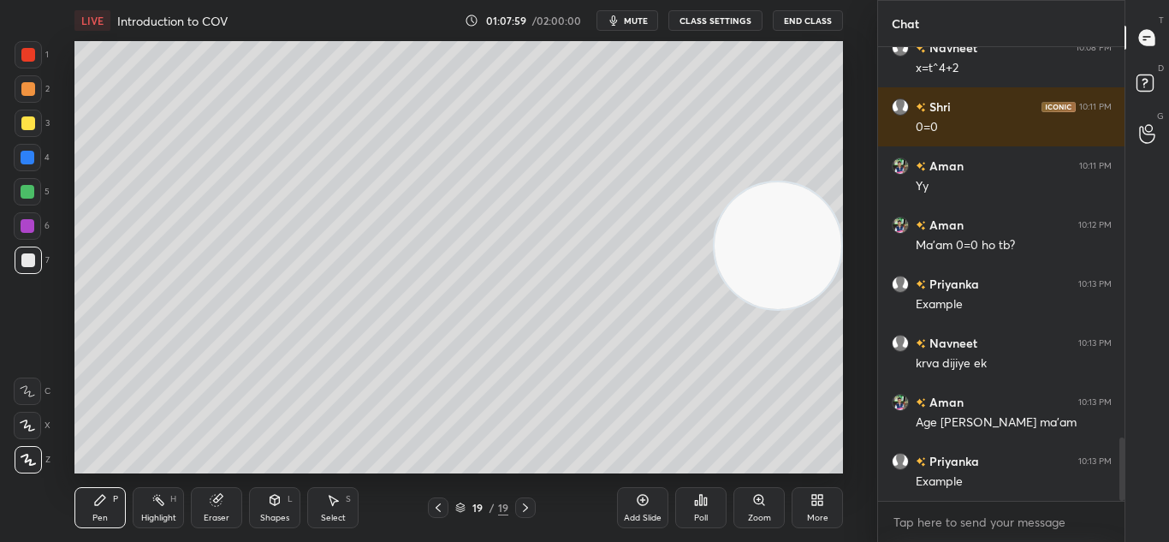
click at [642, 505] on icon at bounding box center [643, 500] width 11 height 11
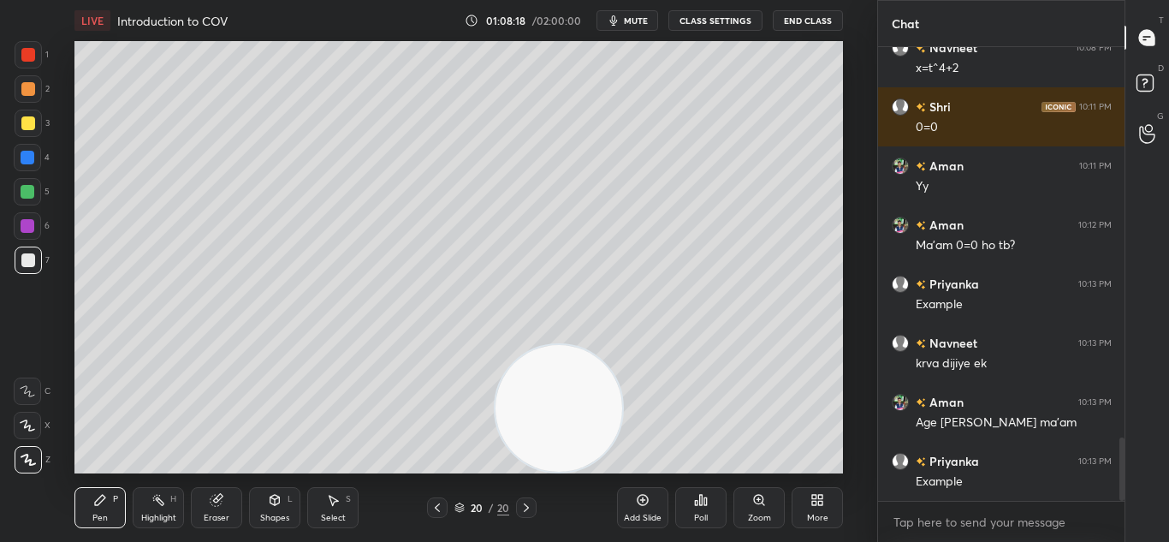
drag, startPoint x: 757, startPoint y: 244, endPoint x: 481, endPoint y: 470, distance: 356.3
click at [500, 461] on video at bounding box center [558, 408] width 127 height 127
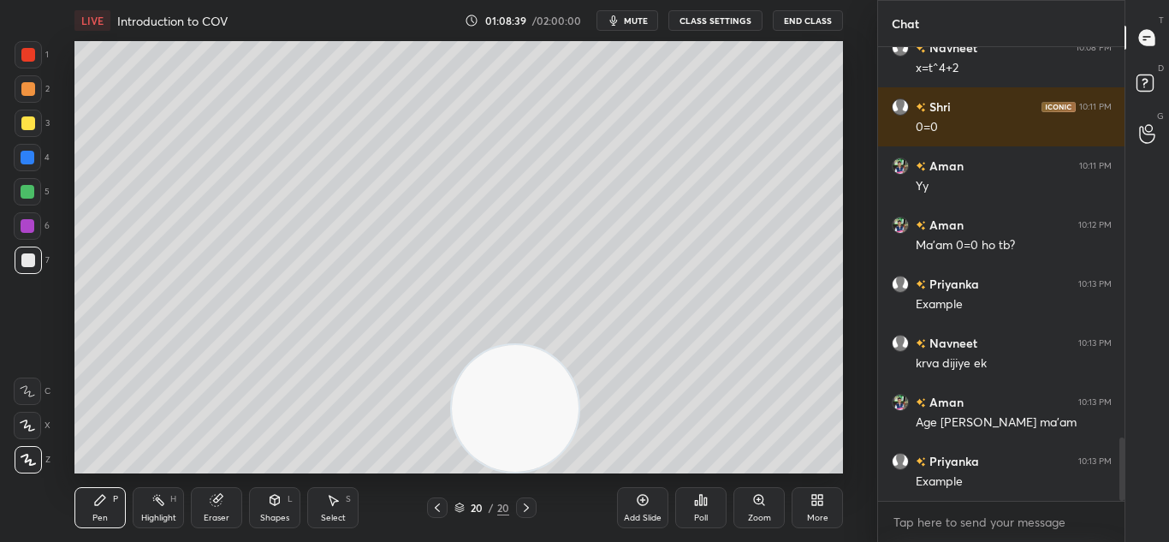
click at [216, 506] on icon at bounding box center [216, 500] width 11 height 11
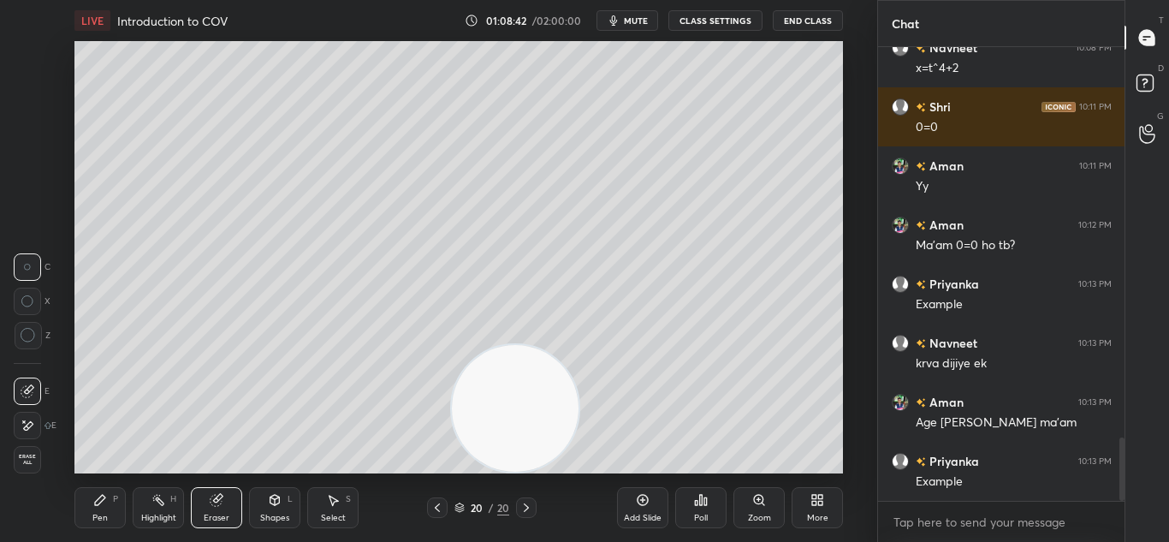
click at [103, 509] on div "Pen P" at bounding box center [99, 507] width 51 height 41
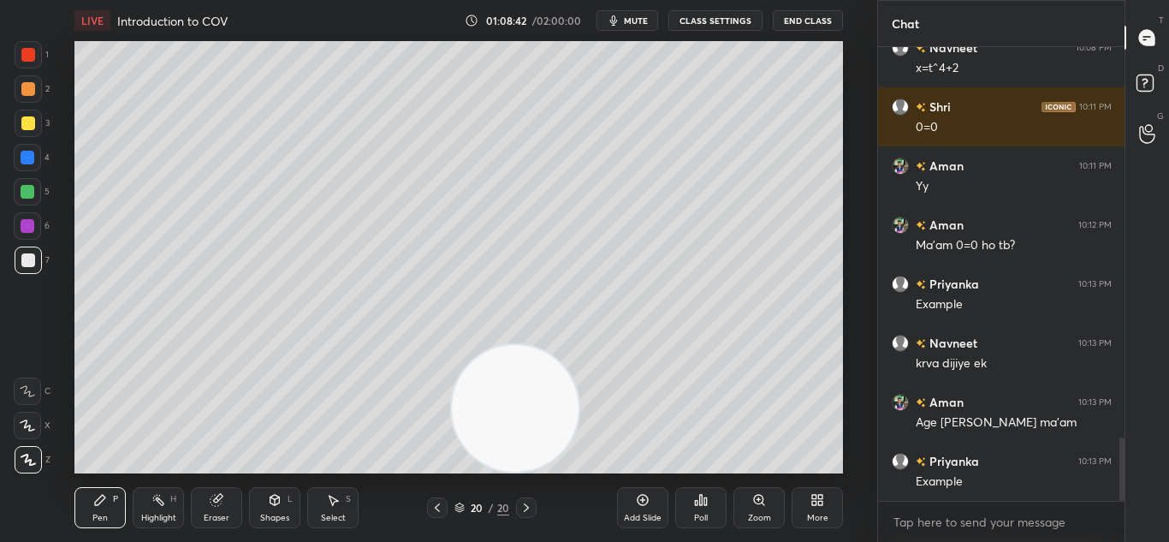
click at [104, 511] on div "Pen P" at bounding box center [99, 507] width 51 height 41
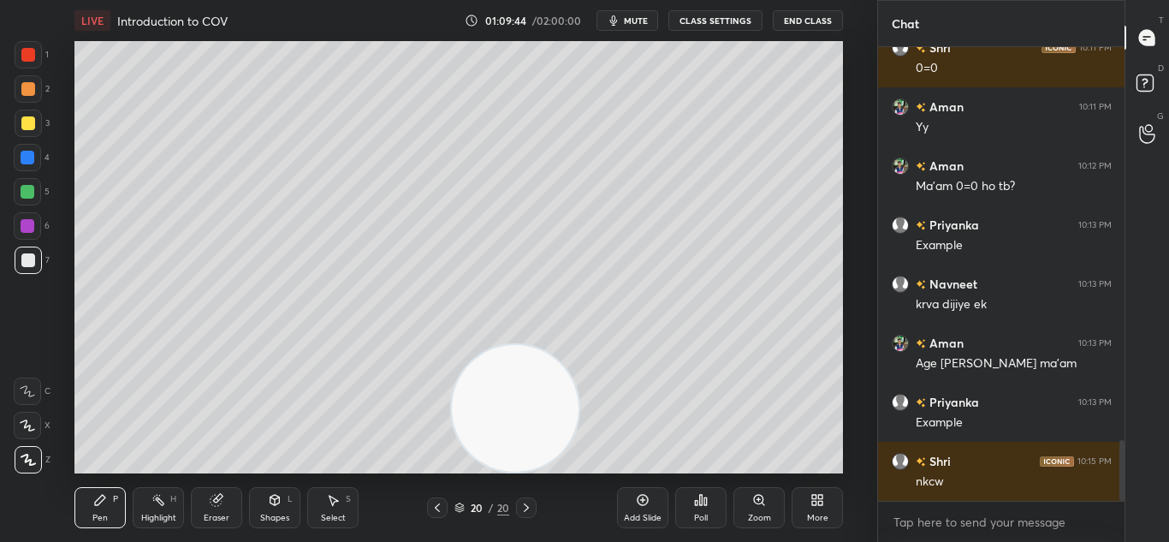
scroll to position [2922, 0]
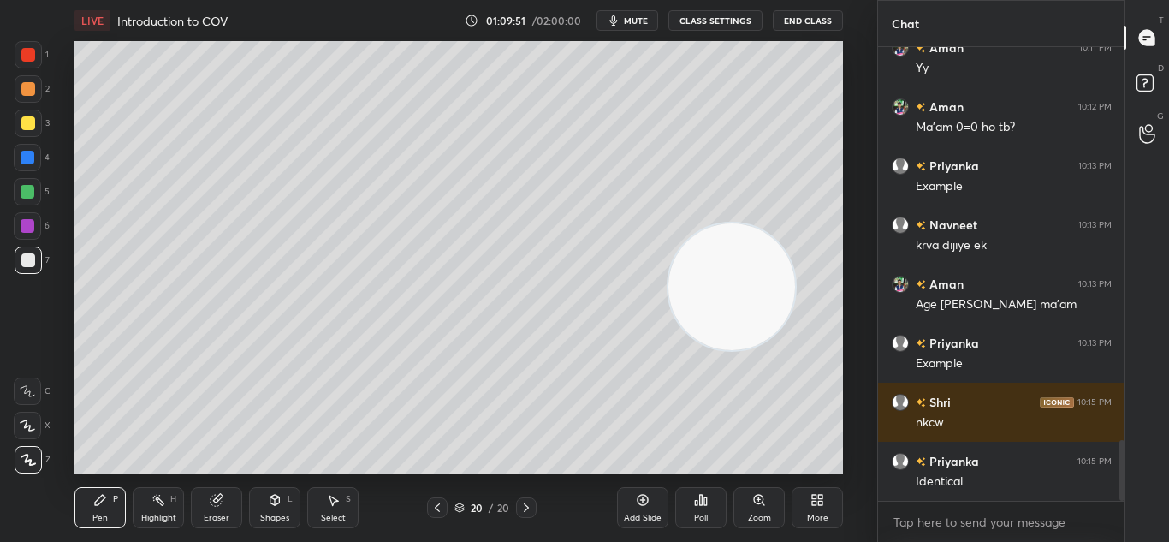
drag, startPoint x: 519, startPoint y: 391, endPoint x: 774, endPoint y: 19, distance: 451.2
click at [779, 223] on video at bounding box center [731, 286] width 127 height 127
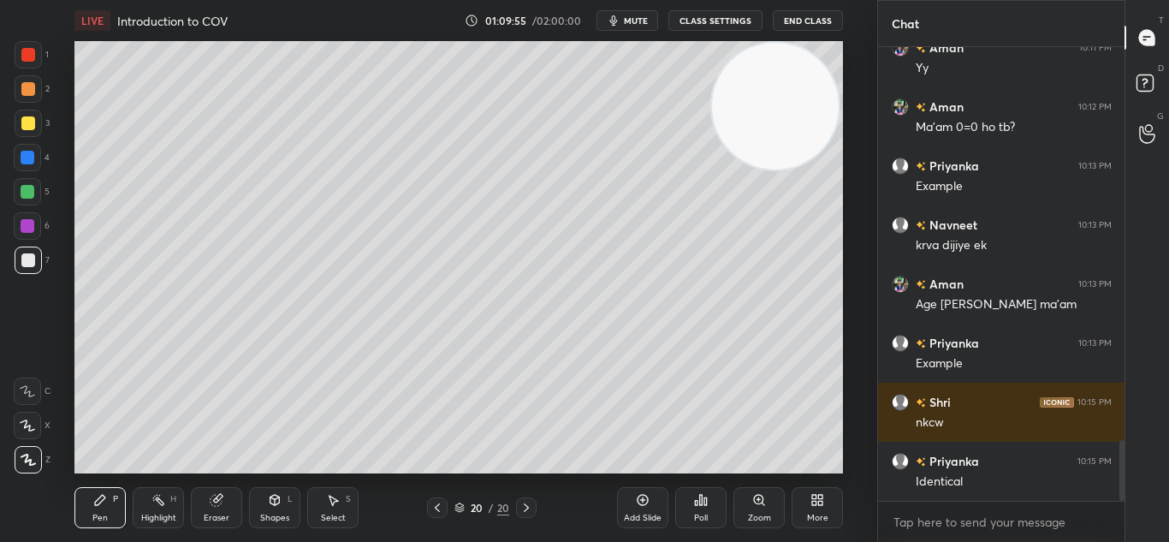
click at [217, 510] on div "Eraser" at bounding box center [216, 507] width 51 height 41
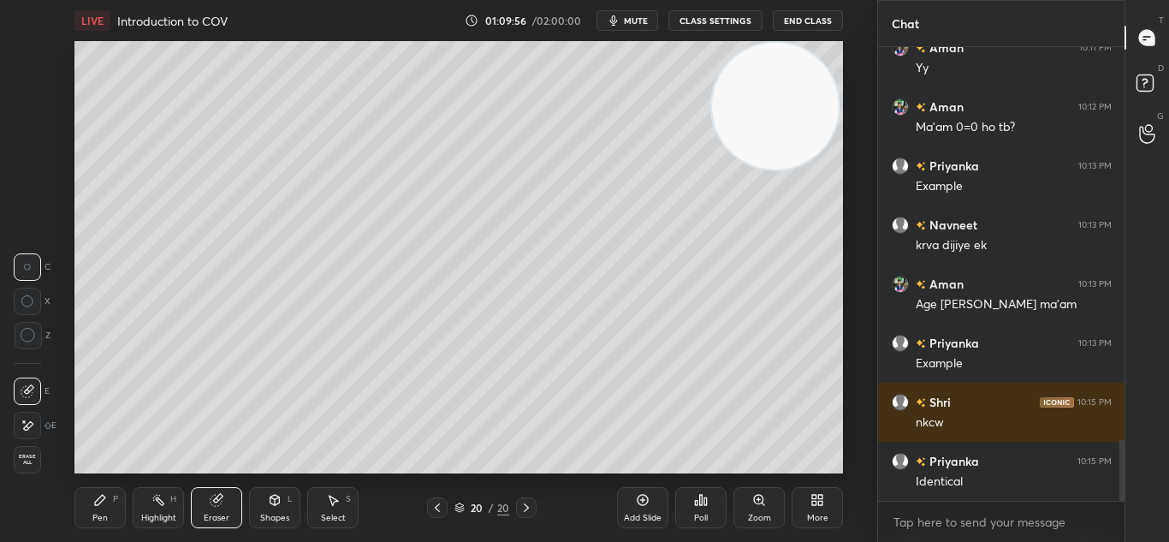
click at [97, 503] on icon at bounding box center [100, 500] width 10 height 10
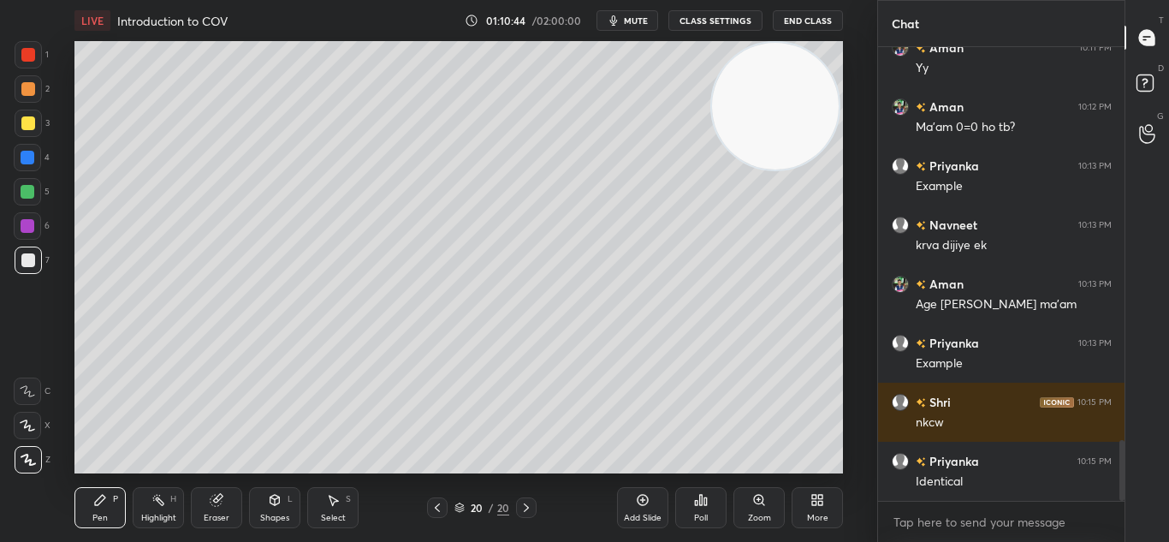
click at [210, 500] on icon at bounding box center [217, 500] width 14 height 14
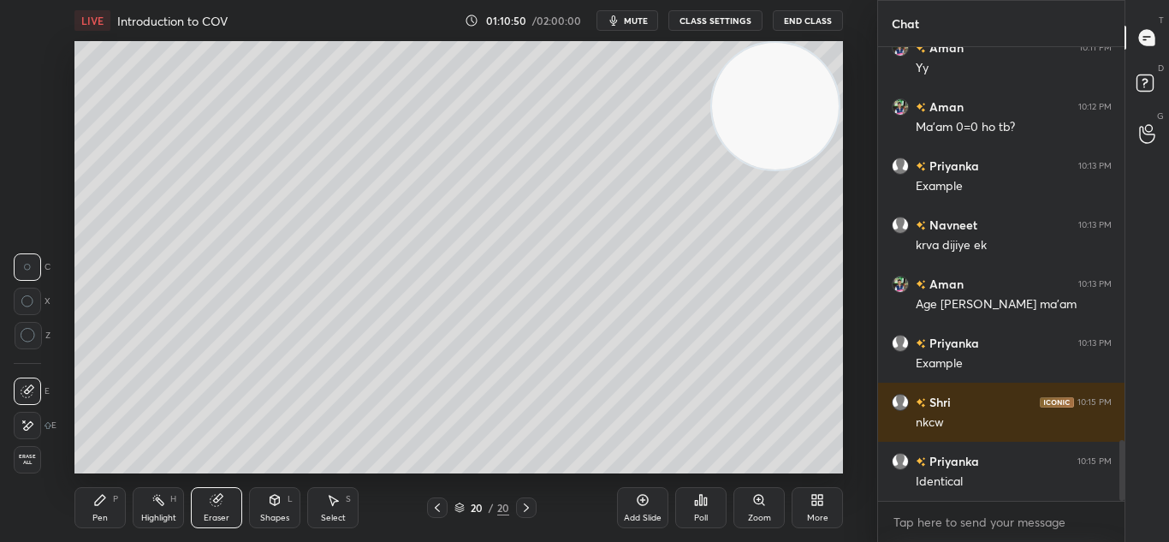
drag, startPoint x: 115, startPoint y: 527, endPoint x: 128, endPoint y: 504, distance: 26.9
click at [118, 523] on div "Pen P Highlight H Eraser Shapes L Select S 20 / 20 Add Slide Poll Zoom More" at bounding box center [458, 507] width 768 height 68
click at [133, 504] on div "Highlight H" at bounding box center [158, 507] width 51 height 41
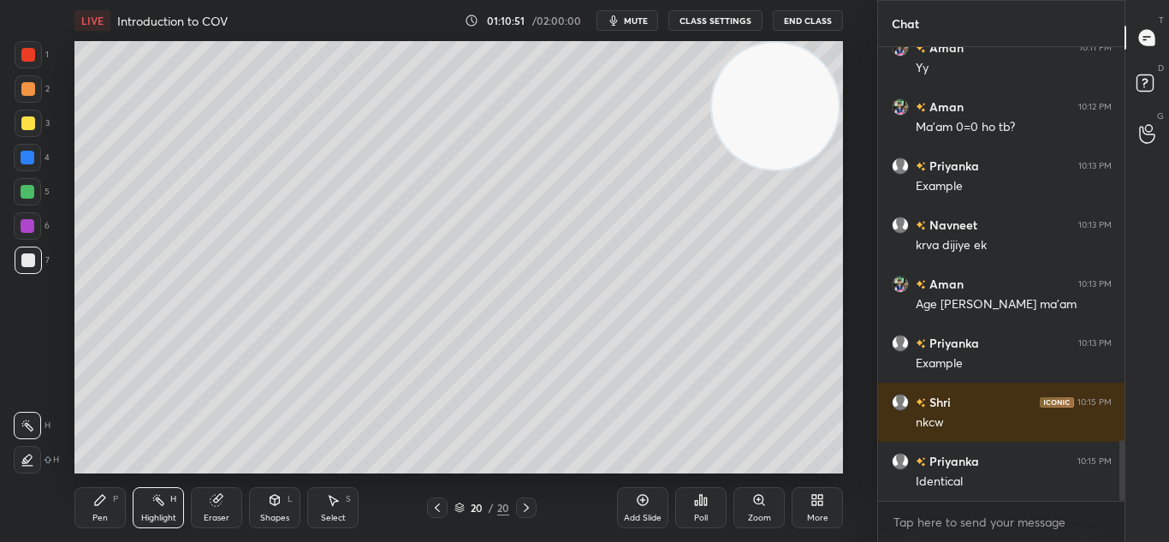
click at [120, 516] on div "Pen P" at bounding box center [99, 507] width 51 height 41
drag, startPoint x: 123, startPoint y: 521, endPoint x: 126, endPoint y: 501, distance: 19.8
click at [123, 517] on div "Pen P" at bounding box center [99, 507] width 51 height 41
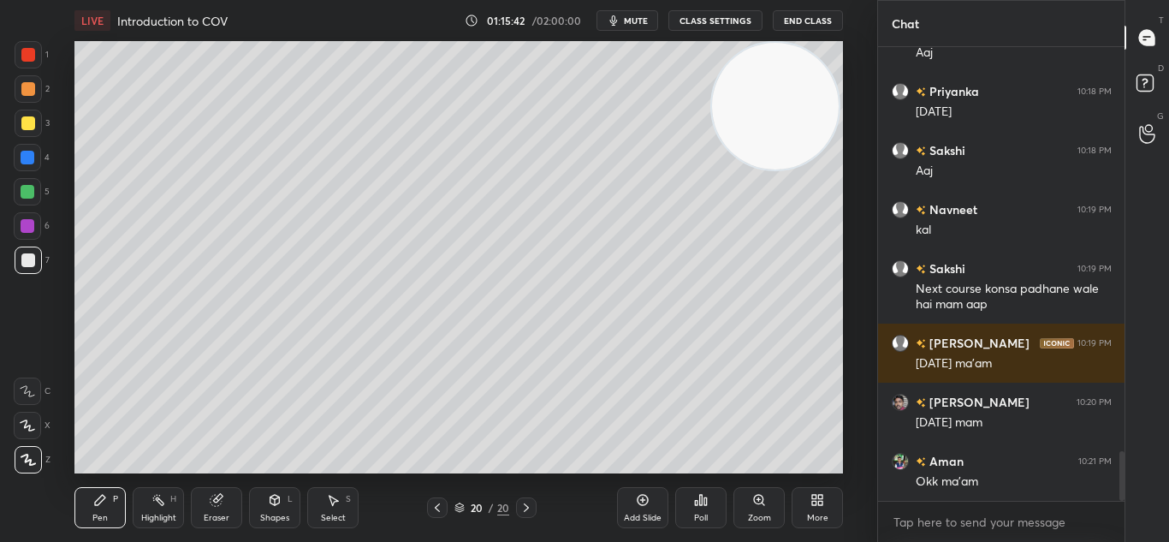
scroll to position [3664, 0]
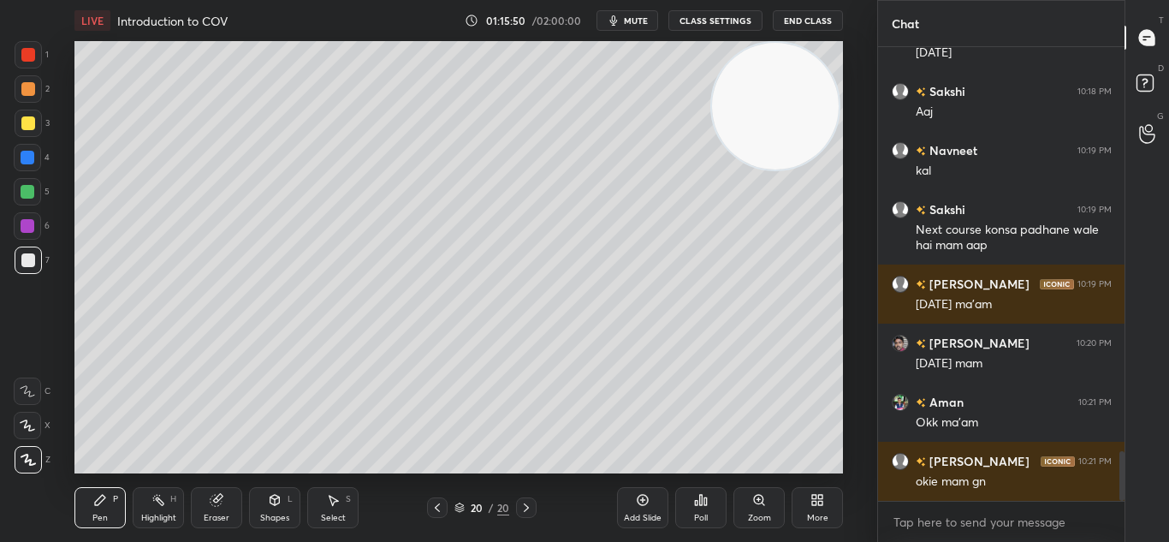
drag, startPoint x: 628, startPoint y: 23, endPoint x: 636, endPoint y: 17, distance: 9.8
click at [630, 22] on span "mute" at bounding box center [636, 21] width 24 height 12
click at [816, 29] on button "End Class" at bounding box center [808, 20] width 70 height 21
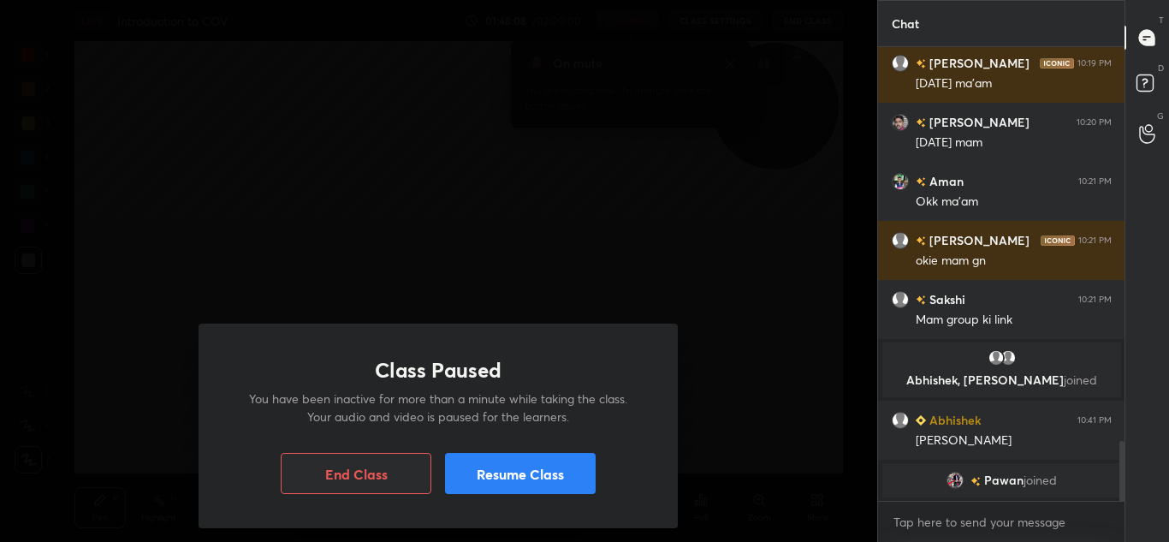
scroll to position [2986, 0]
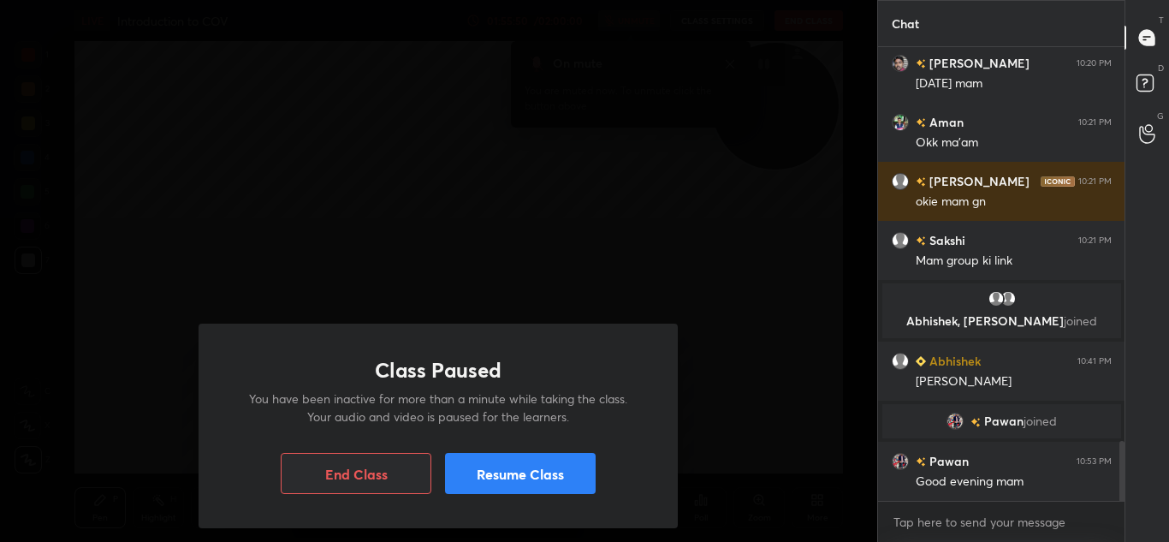
click at [373, 467] on button "End Class" at bounding box center [356, 473] width 151 height 41
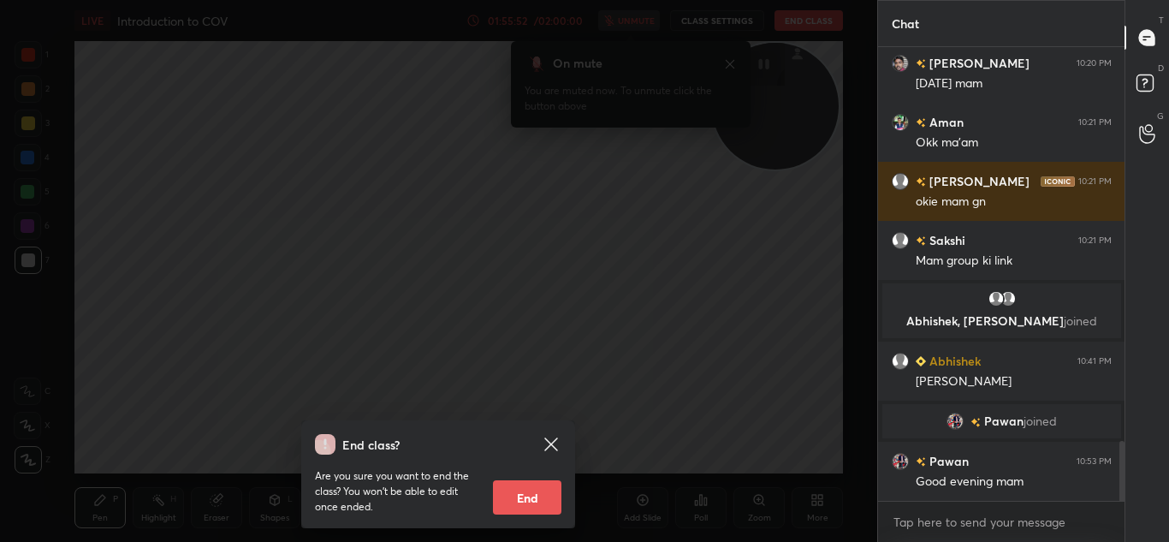
click at [531, 490] on button "End" at bounding box center [527, 497] width 68 height 34
type textarea "x"
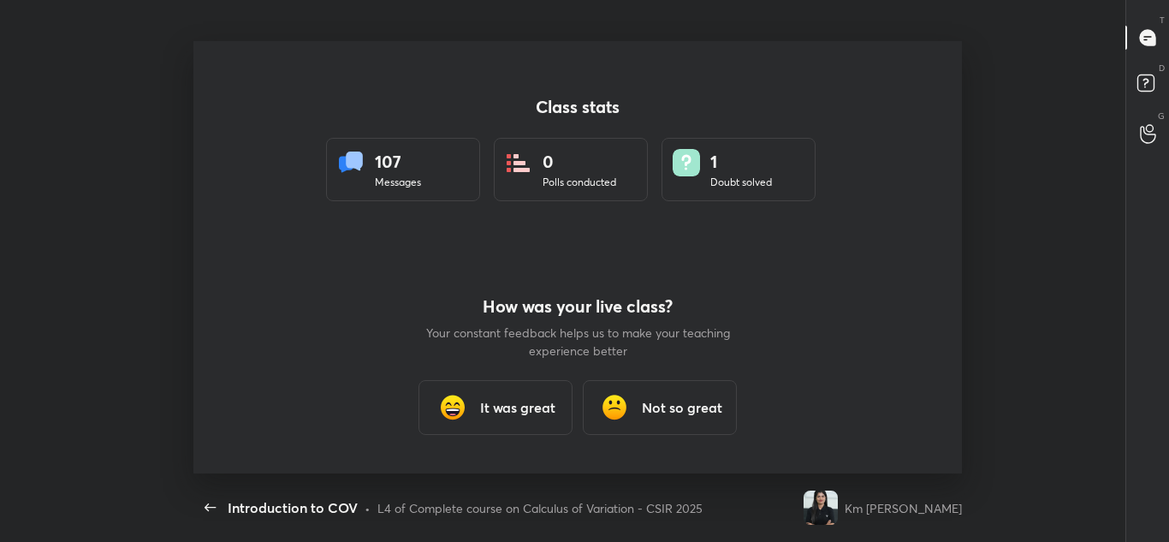
scroll to position [0, 0]
